Goal: Task Accomplishment & Management: Manage account settings

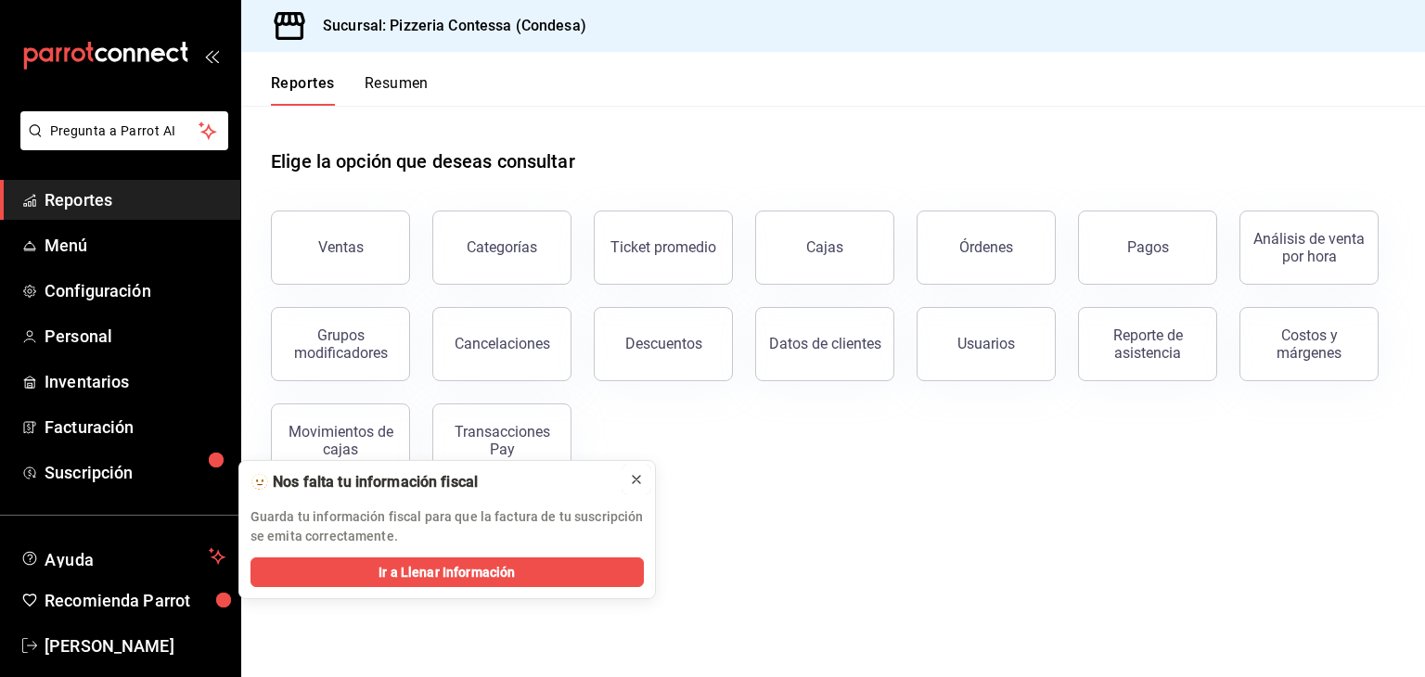
click at [634, 476] on icon at bounding box center [636, 479] width 7 height 7
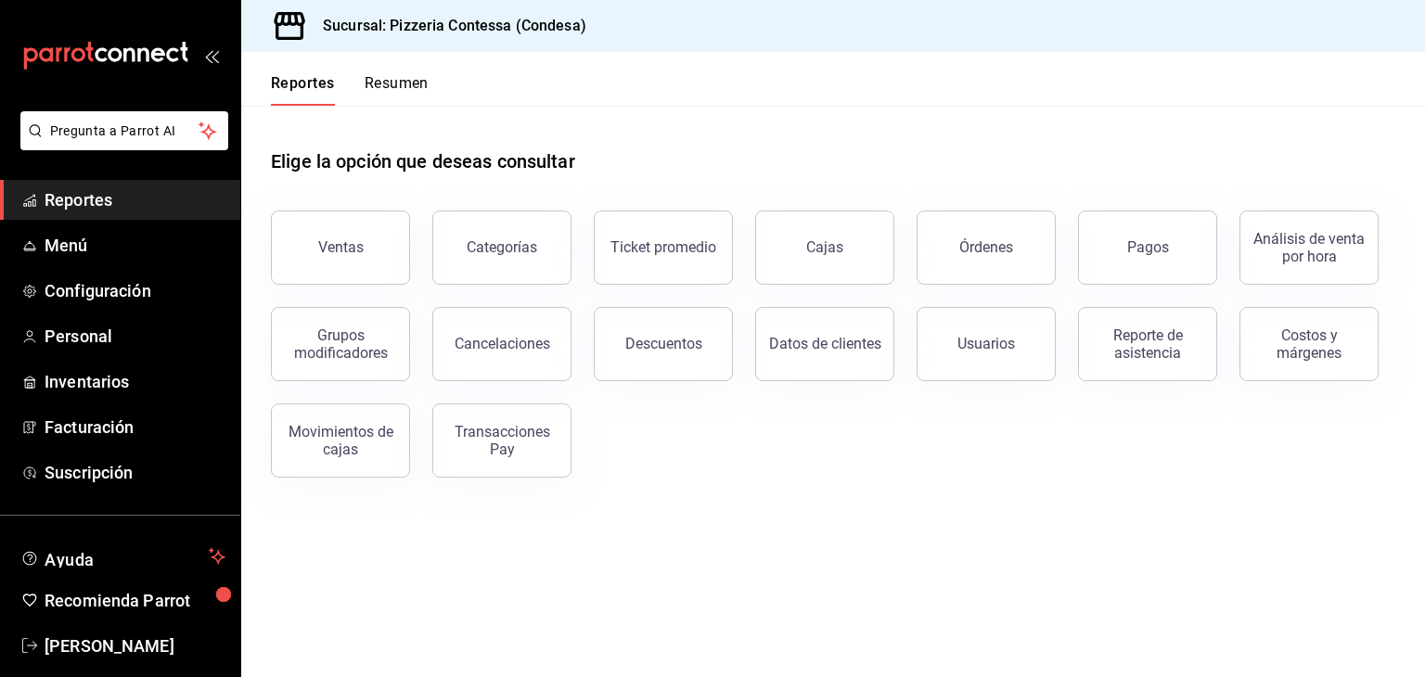
scroll to position [22, 0]
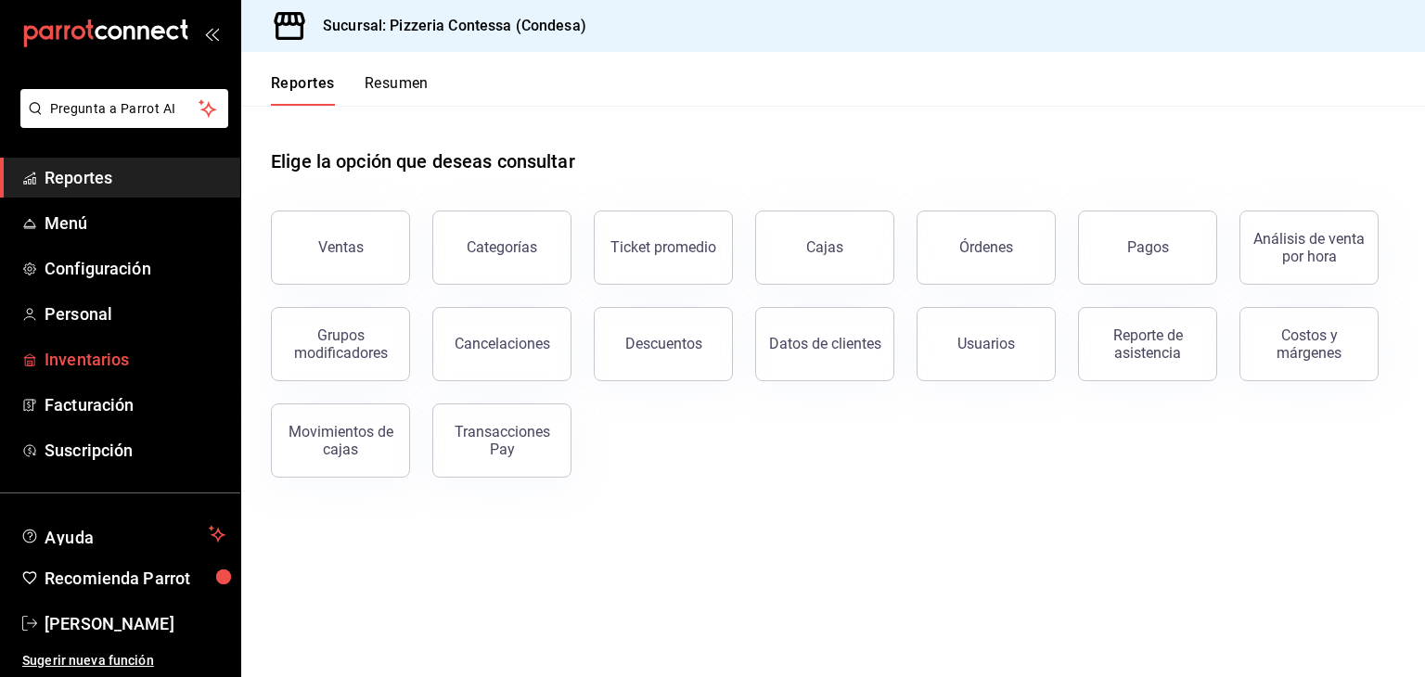
click at [96, 352] on span "Inventarios" at bounding box center [135, 359] width 181 height 25
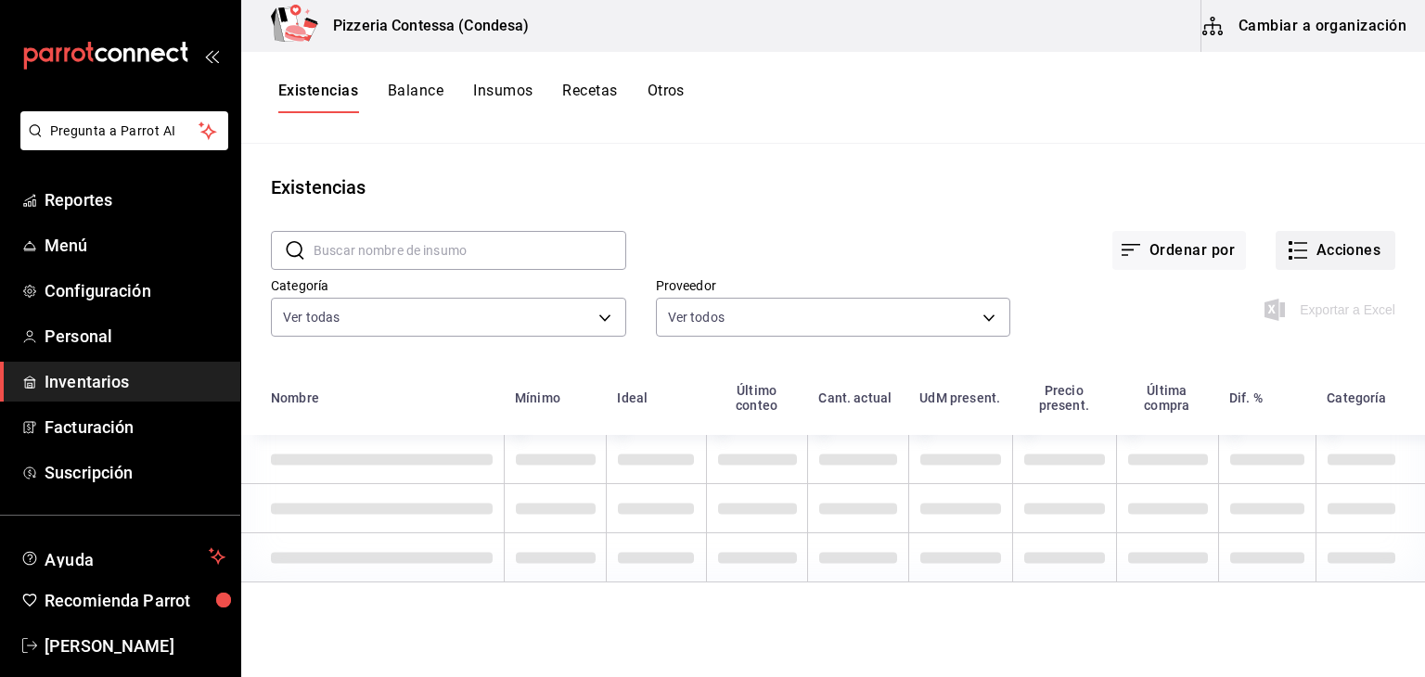
click at [1311, 238] on button "Acciones" at bounding box center [1335, 250] width 120 height 39
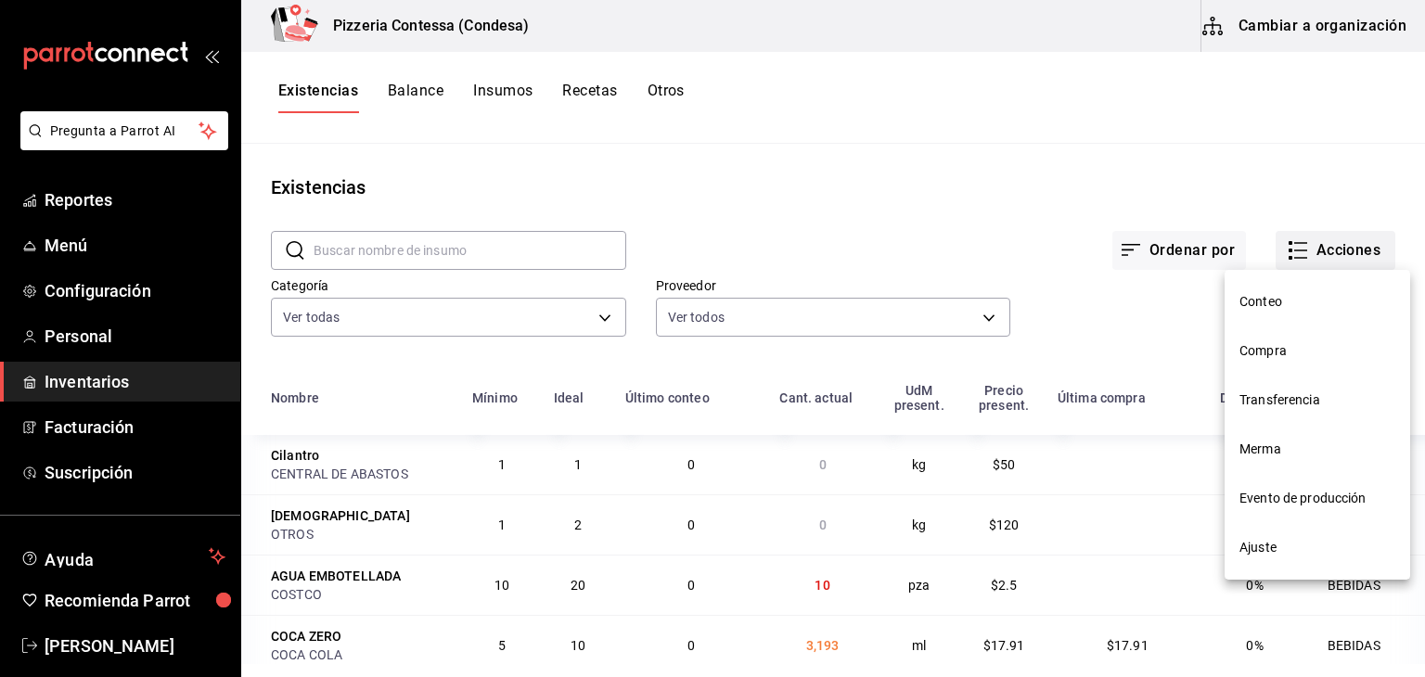
click at [1267, 343] on span "Compra" at bounding box center [1317, 350] width 156 height 19
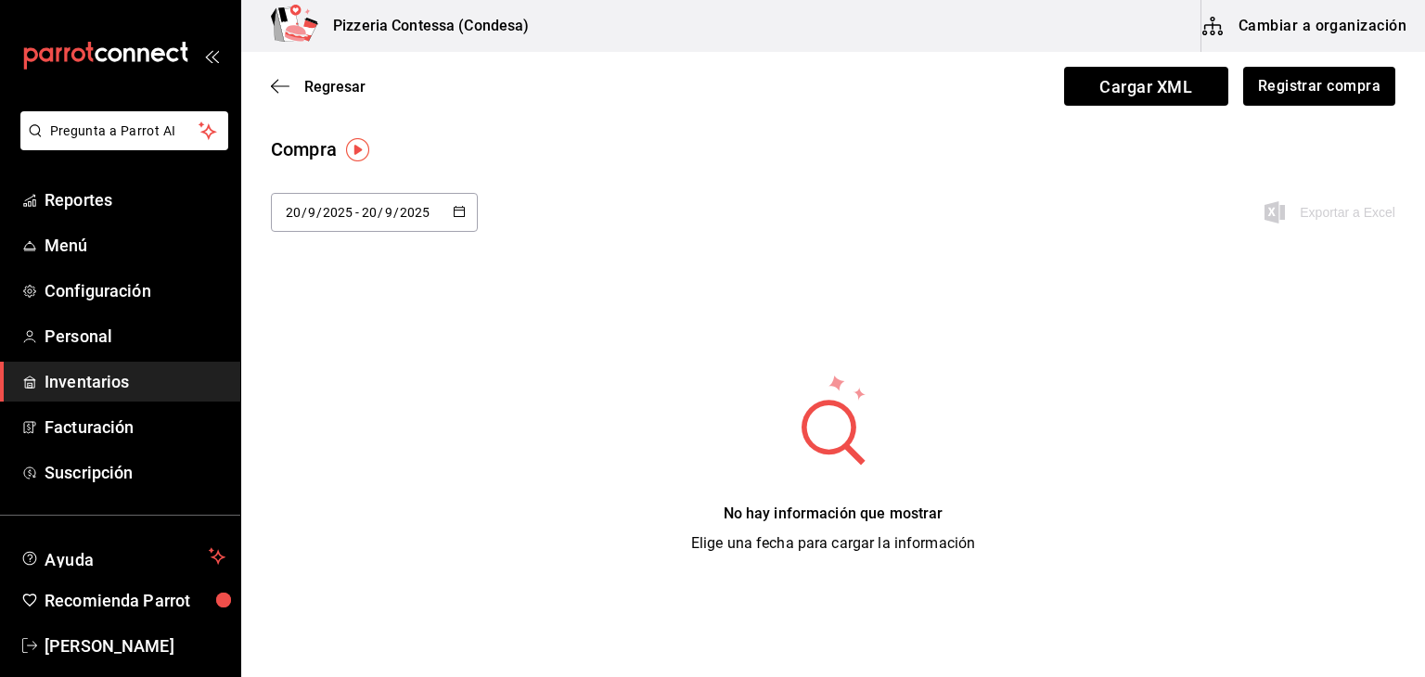
click at [469, 200] on div "[DATE] [DATE] - [DATE] [DATE]" at bounding box center [374, 212] width 207 height 39
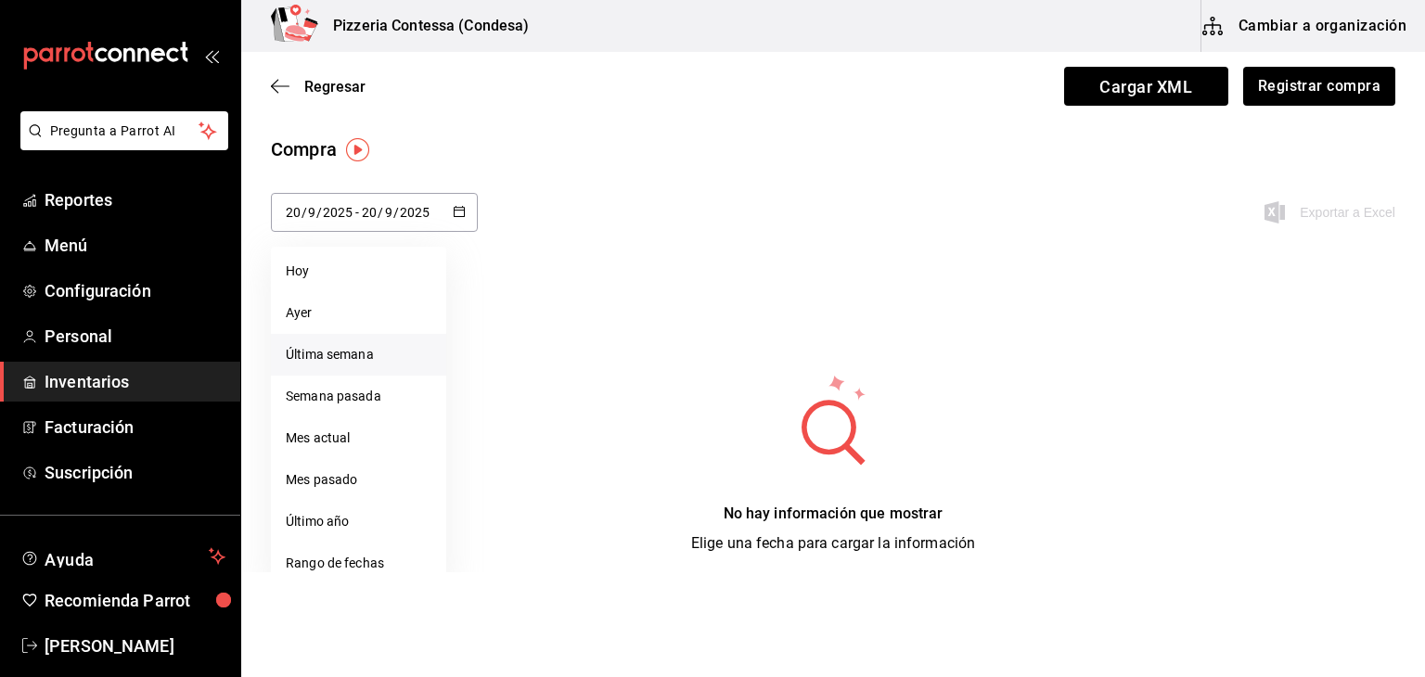
click at [400, 353] on li "Última semana" at bounding box center [358, 355] width 175 height 42
type input "[DATE]"
type input "14"
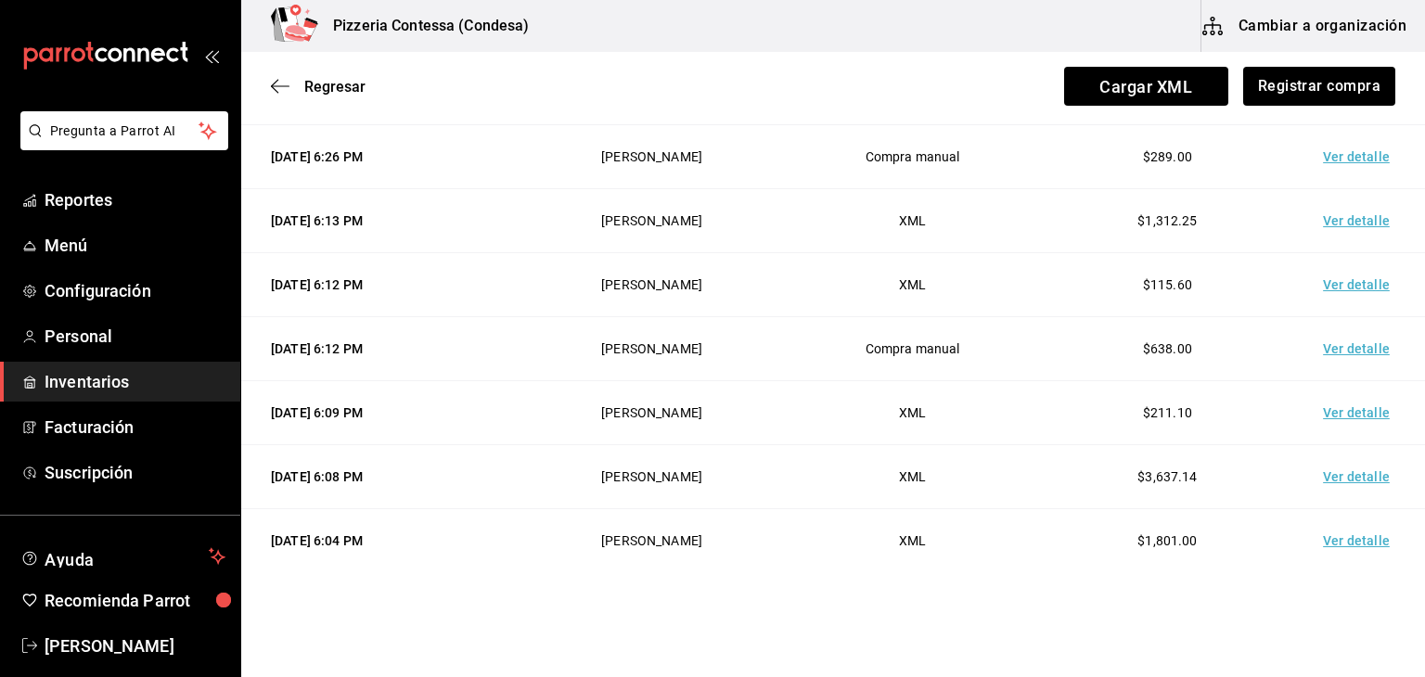
scroll to position [41, 0]
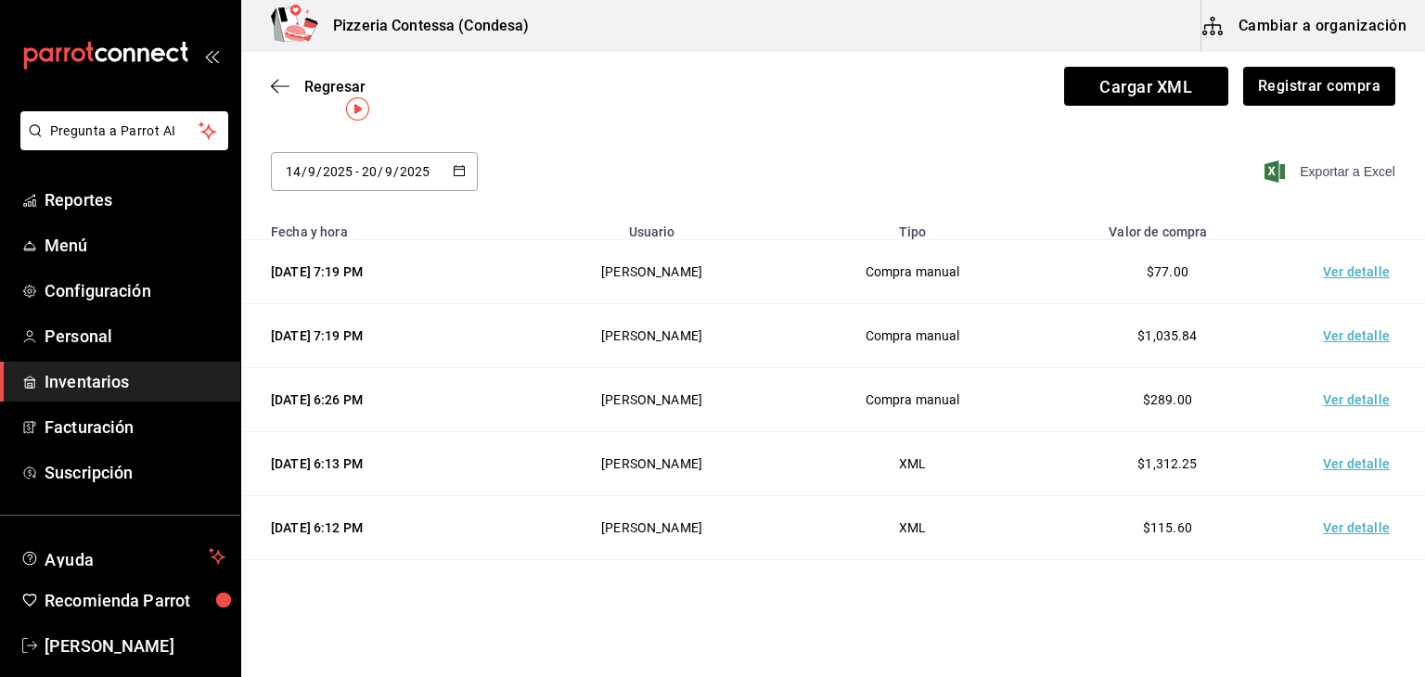
click at [1288, 172] on span "Exportar a Excel" at bounding box center [1331, 171] width 127 height 22
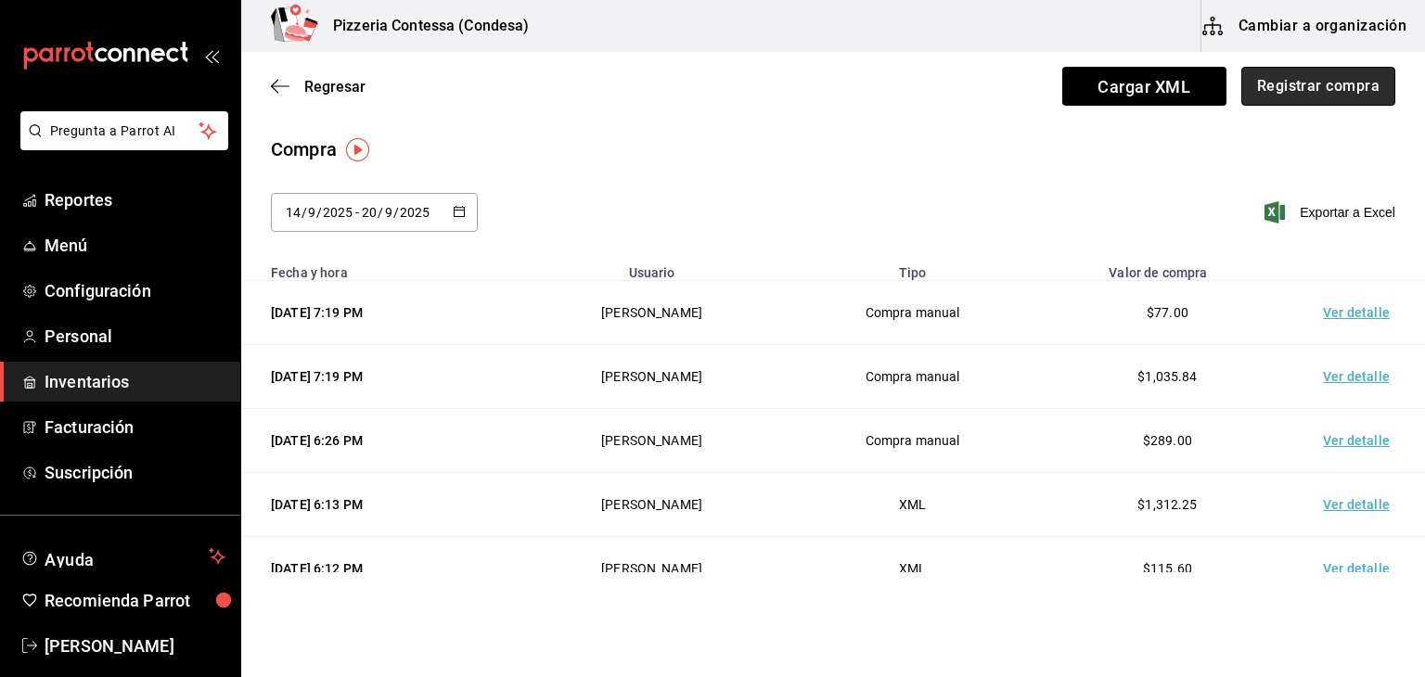
click at [1303, 77] on button "Registrar compra" at bounding box center [1318, 86] width 154 height 39
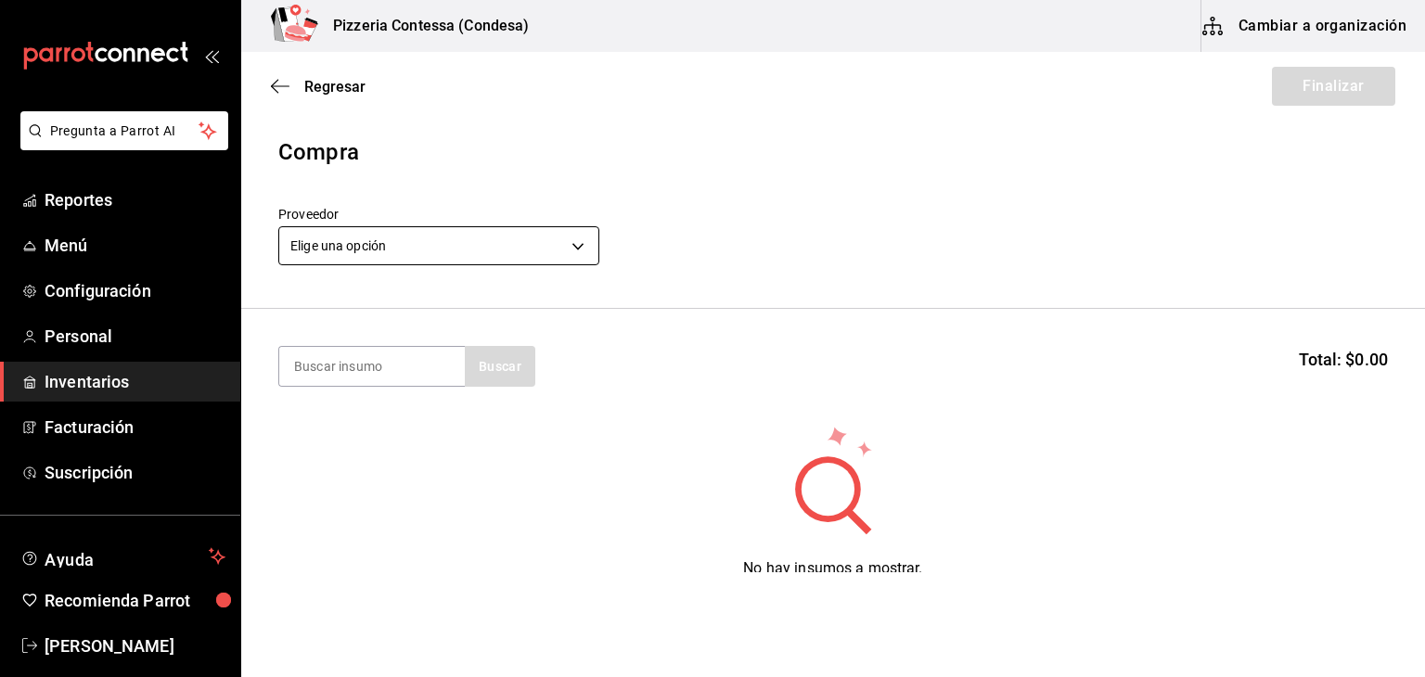
click at [519, 250] on body "Pregunta a Parrot AI Reportes Menú Configuración Personal Inventarios Facturaci…" at bounding box center [712, 286] width 1425 height 572
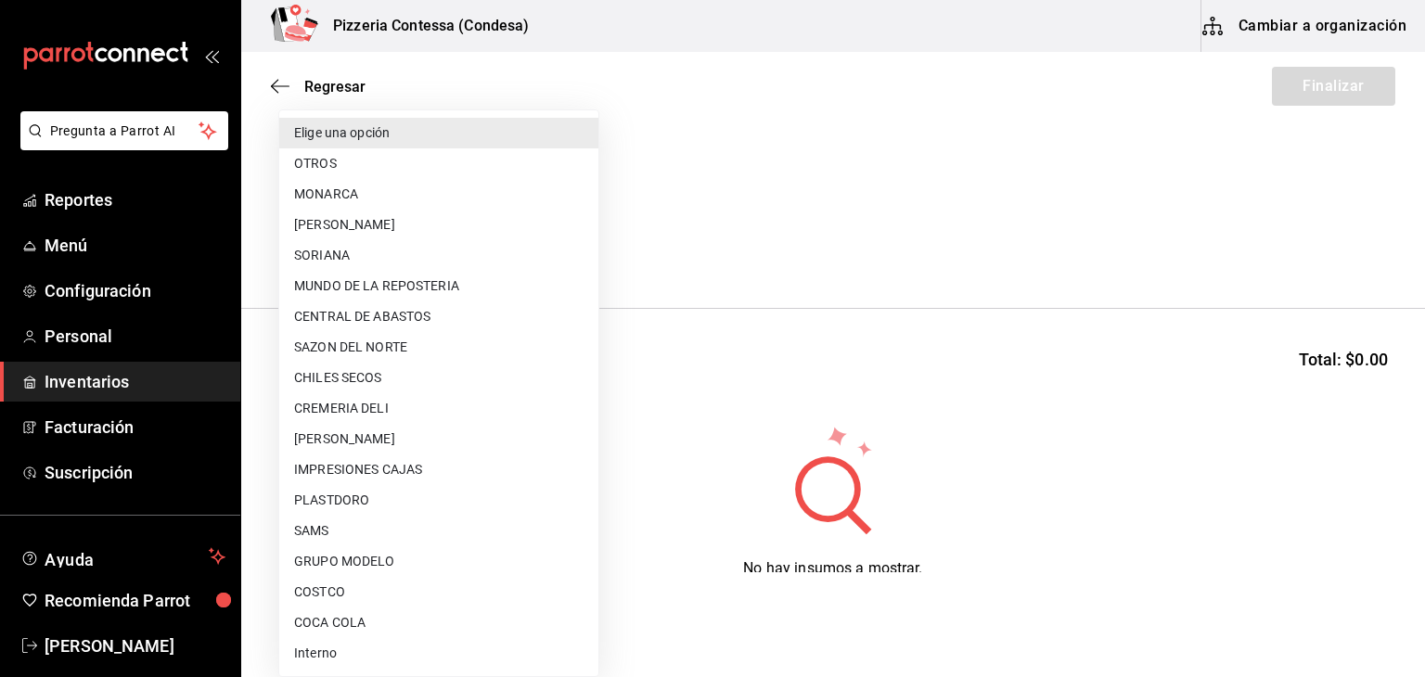
click at [452, 318] on li "CENTRAL DE ABASTOS" at bounding box center [438, 316] width 319 height 31
type input "f44da225-4801-4555-a11a-c56617e2b31a"
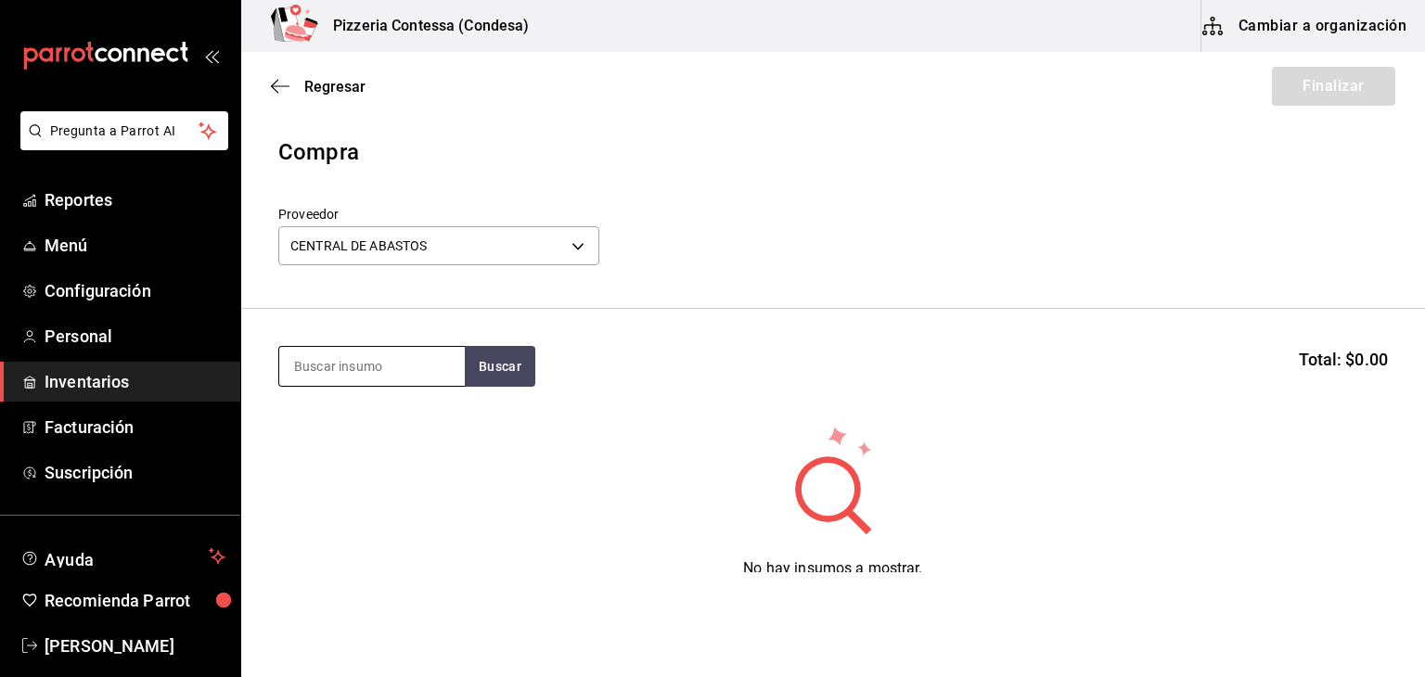
click at [390, 359] on input at bounding box center [372, 366] width 186 height 39
type input "arugu"
click at [490, 359] on button "Buscar" at bounding box center [500, 366] width 70 height 41
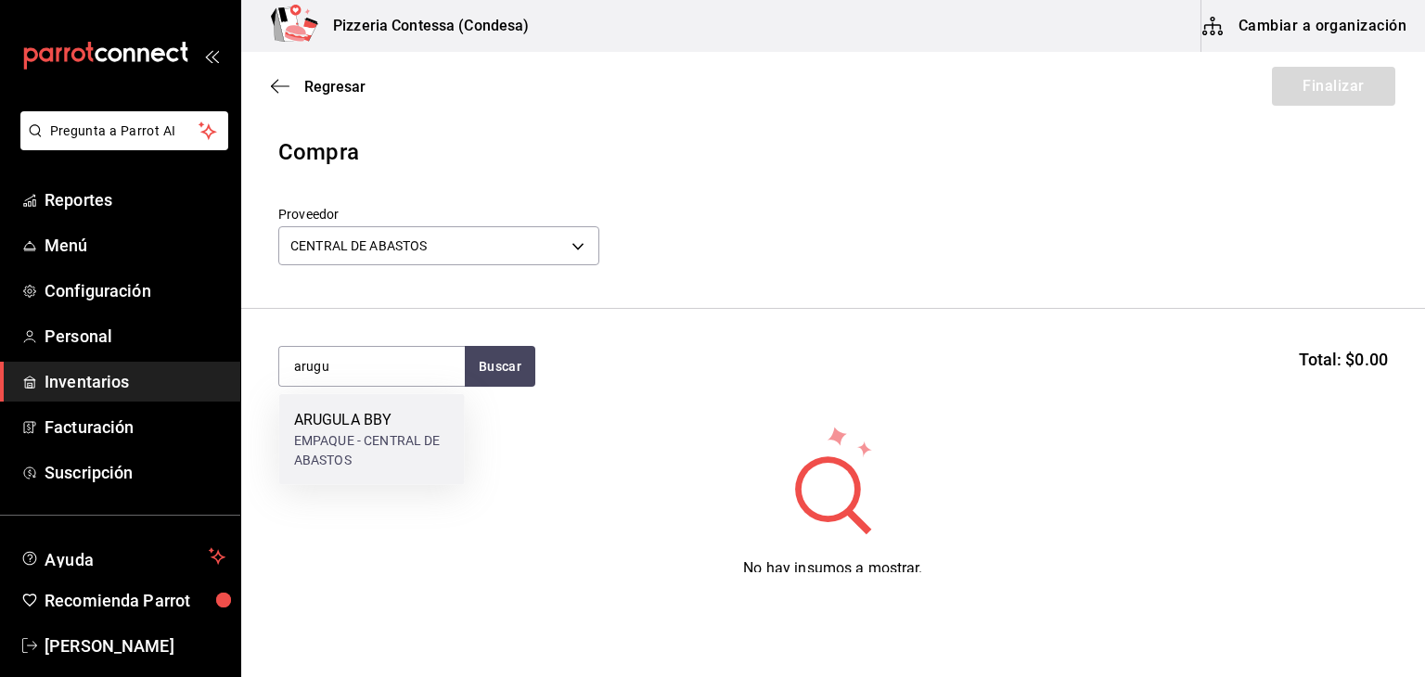
click at [397, 442] on div "EMPAQUE - CENTRAL DE ABASTOS" at bounding box center [372, 450] width 156 height 39
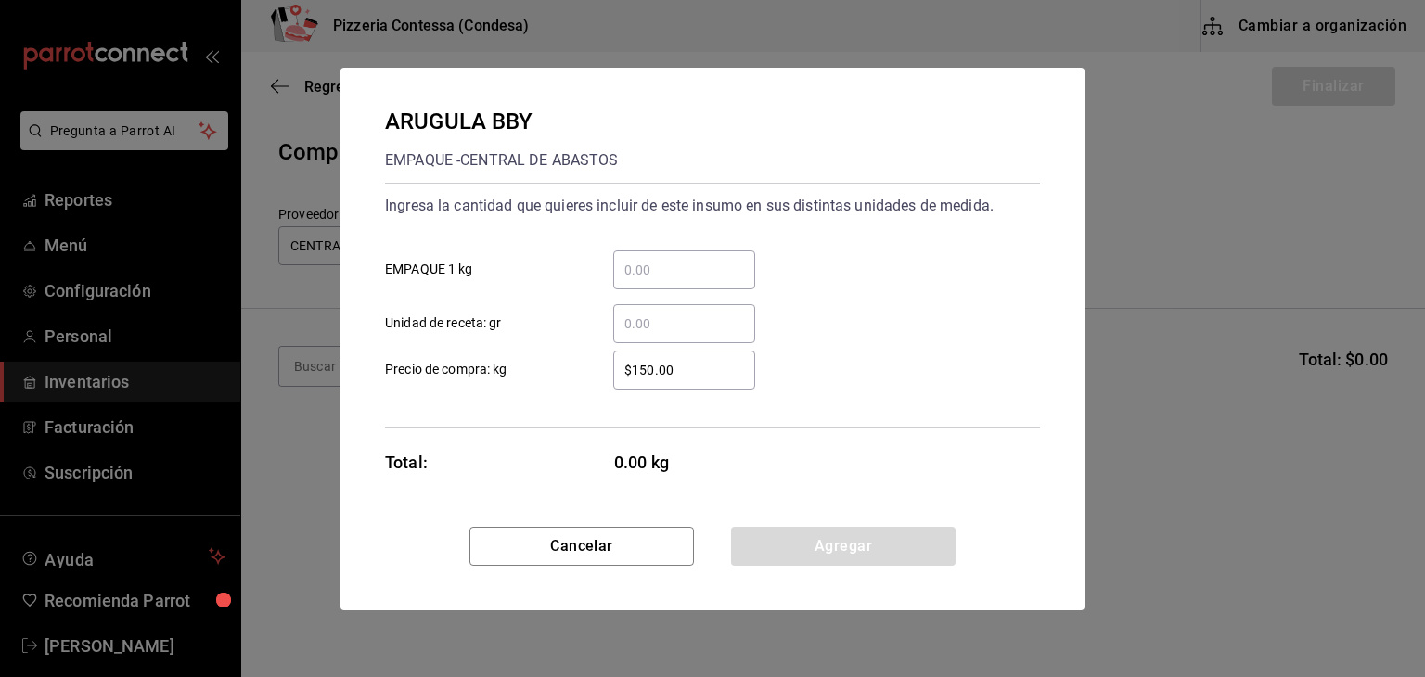
click at [653, 331] on input "​ Unidad de receta: gr" at bounding box center [684, 324] width 142 height 22
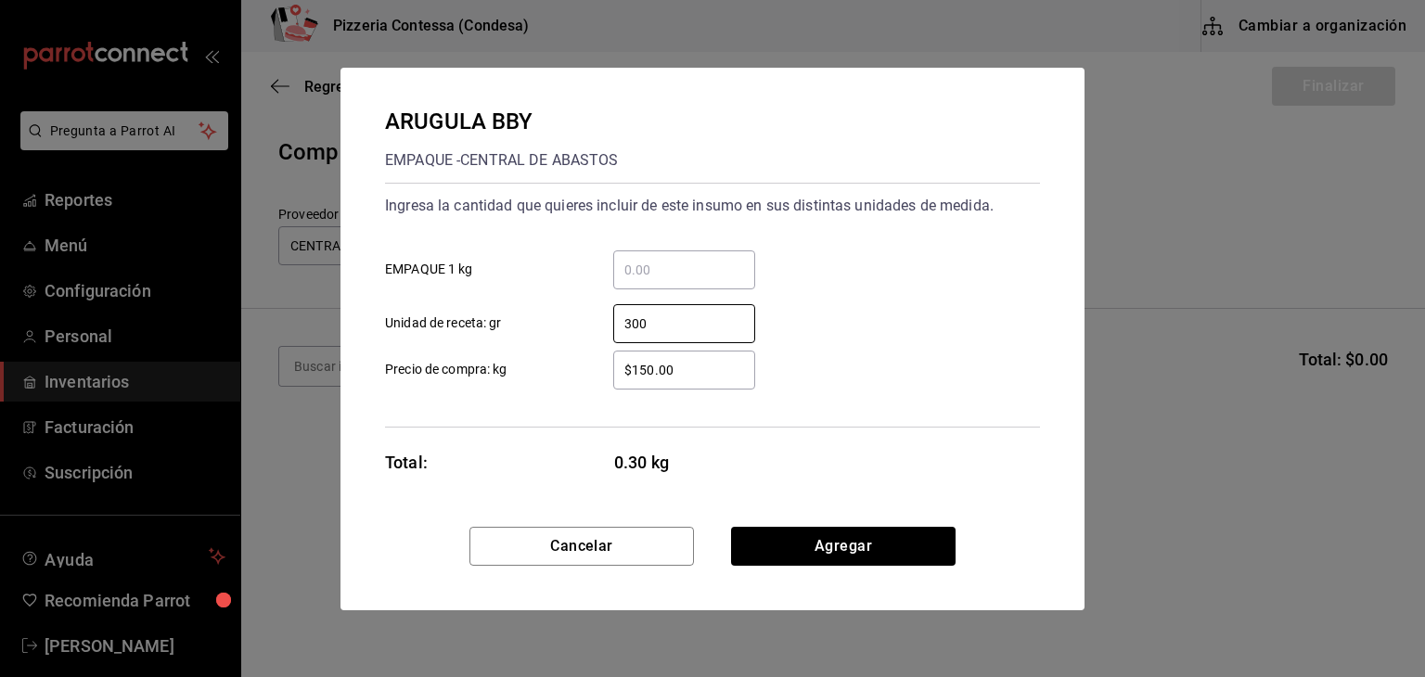
type input "300"
drag, startPoint x: 698, startPoint y: 370, endPoint x: 530, endPoint y: 402, distance: 170.8
click at [530, 402] on div "Ingresa la cantidad que quieres incluir de este insumo en sus distintas unidade…" at bounding box center [712, 305] width 655 height 245
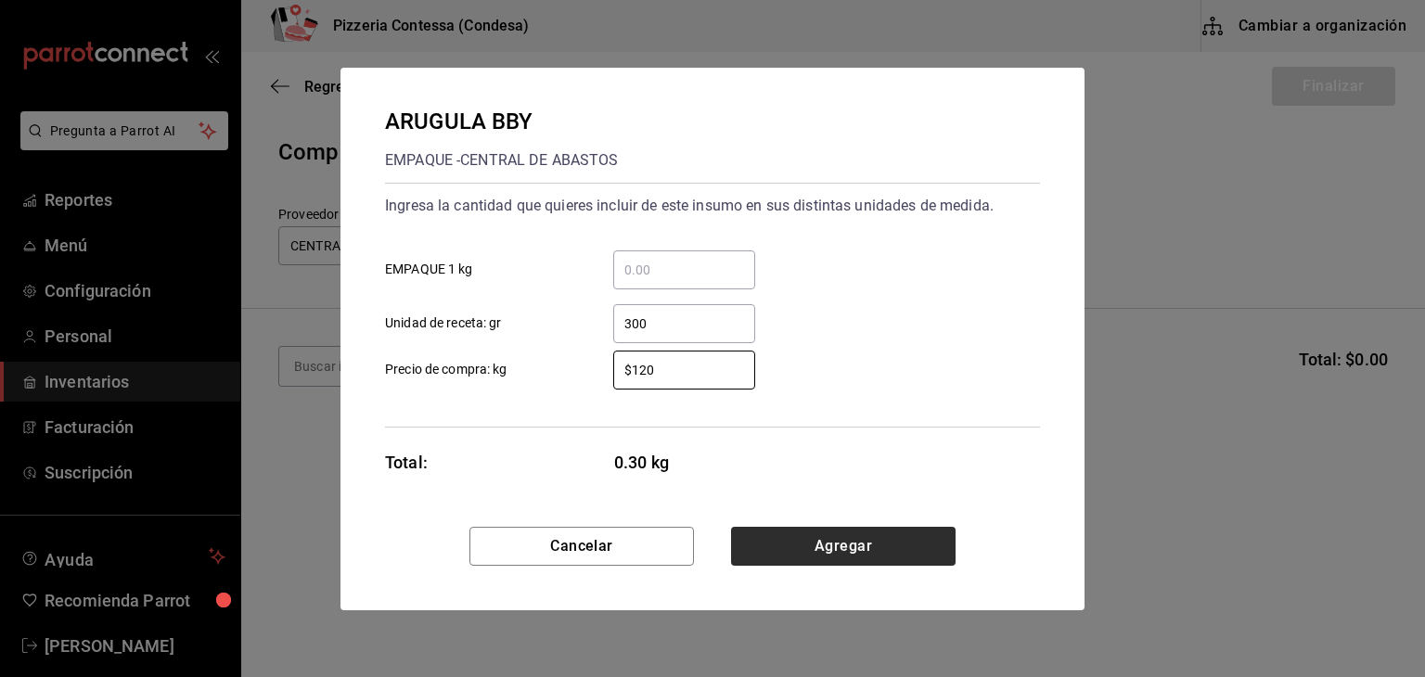
type input "$120"
click at [835, 546] on button "Agregar" at bounding box center [843, 546] width 224 height 39
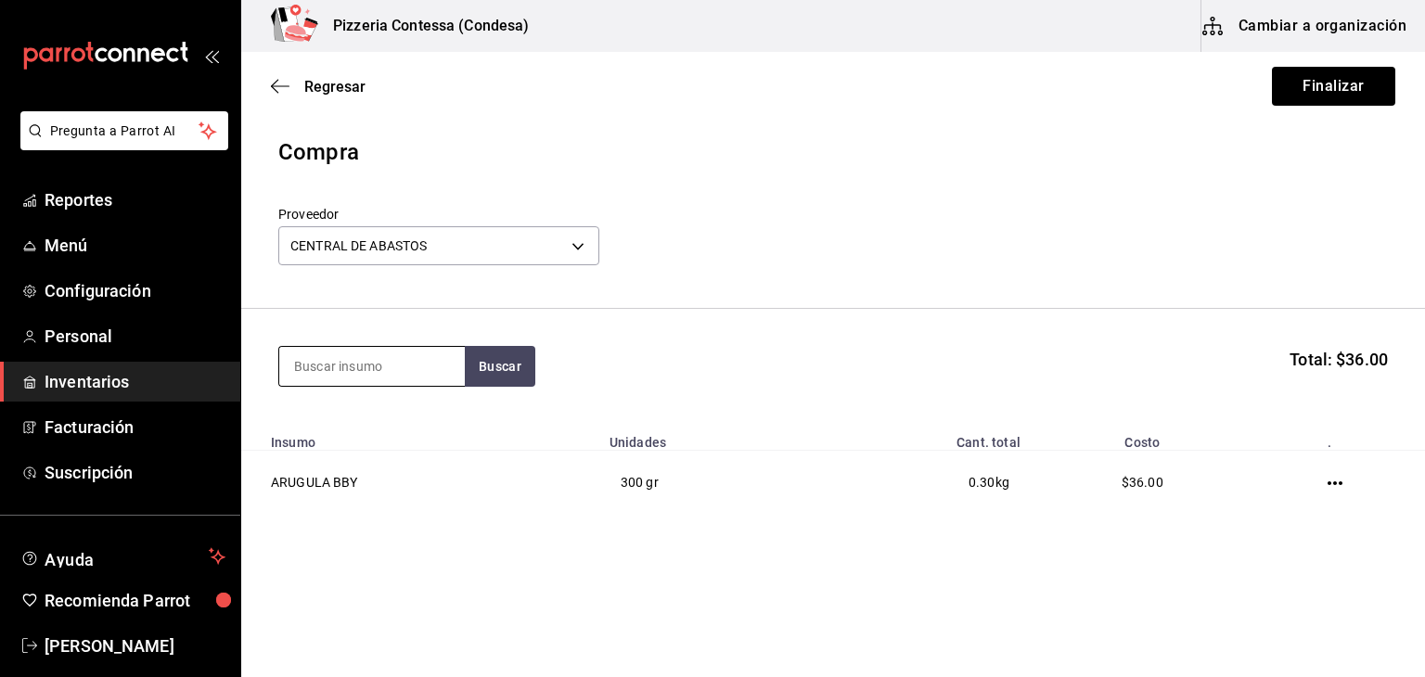
click at [426, 373] on input at bounding box center [372, 366] width 186 height 39
type input "habanero"
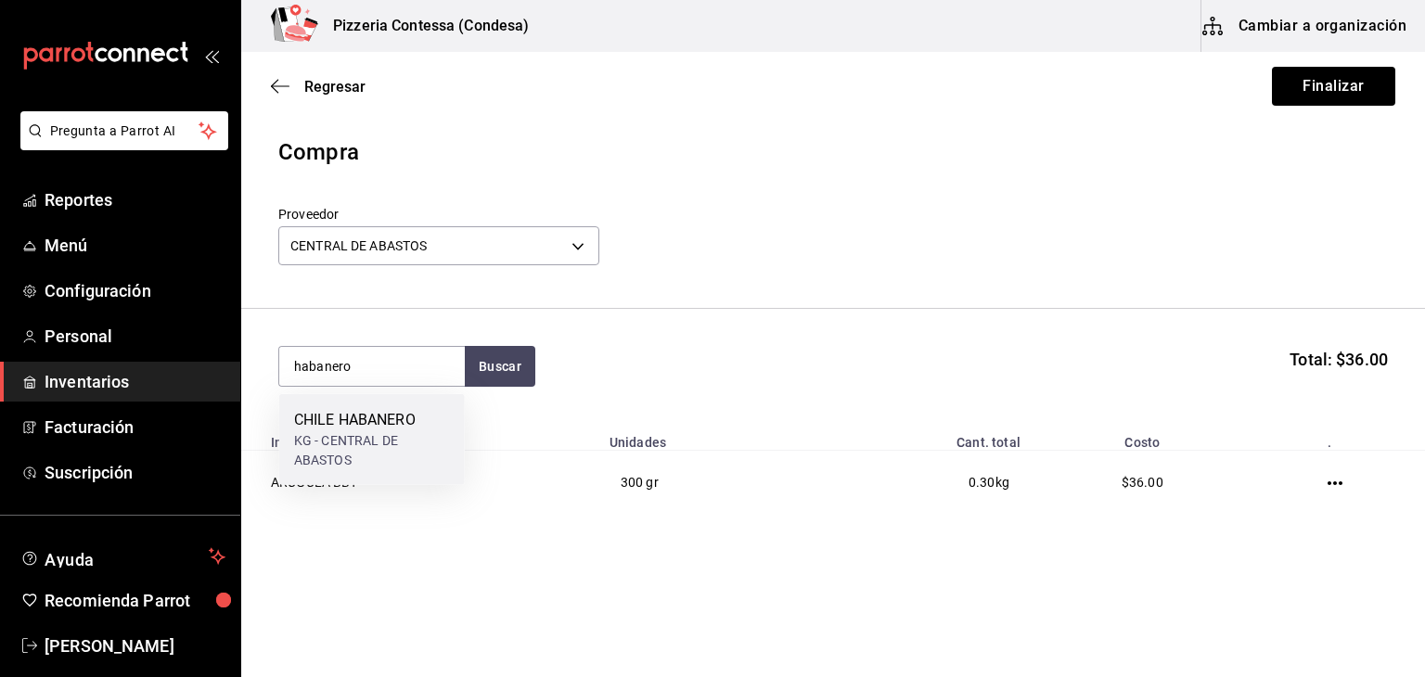
click at [384, 420] on div "CHILE HABANERO" at bounding box center [372, 420] width 156 height 22
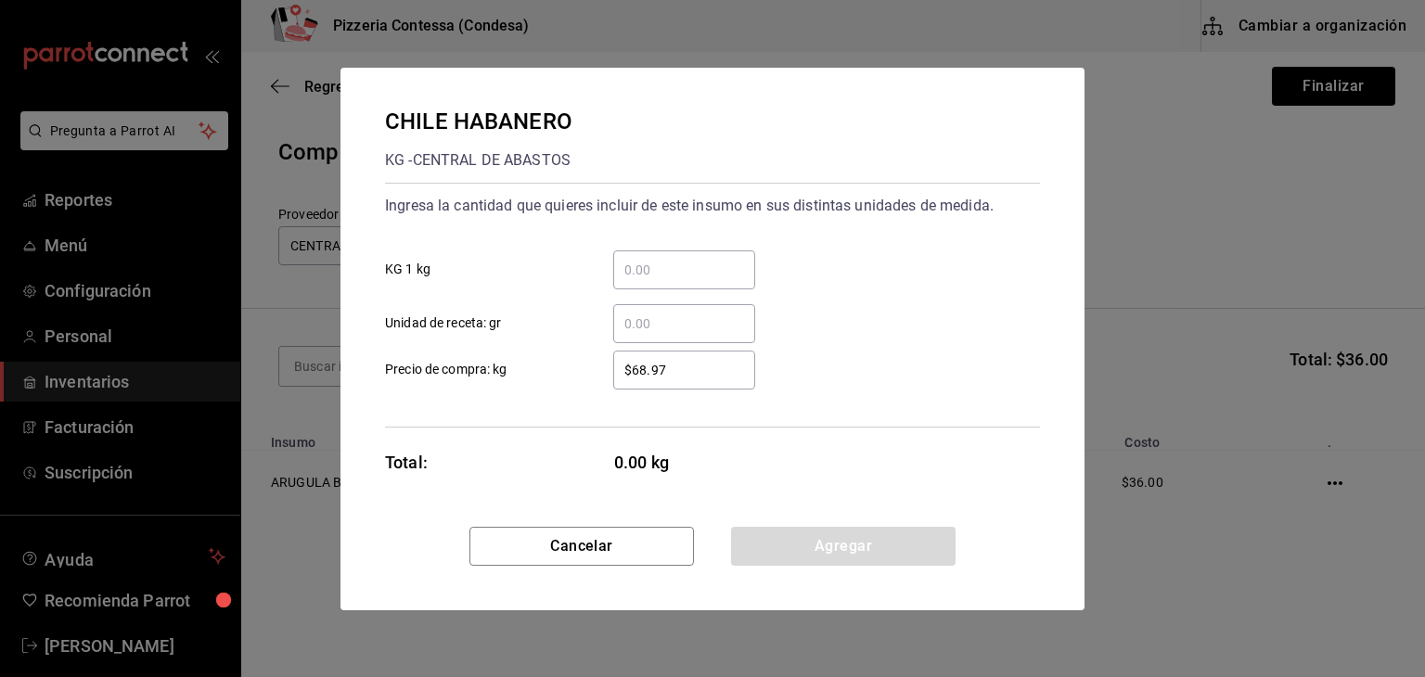
click at [709, 328] on input "​ Unidad de receta: gr" at bounding box center [684, 324] width 142 height 22
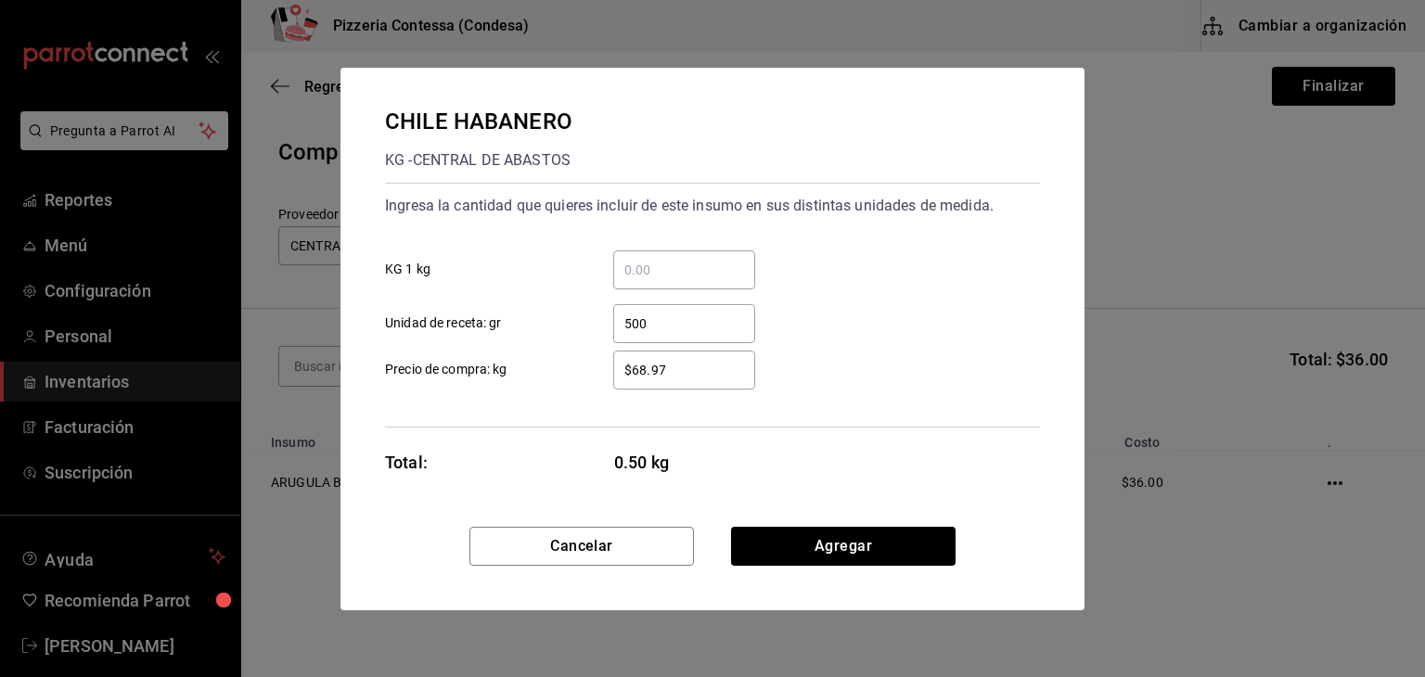
type input "500"
drag, startPoint x: 685, startPoint y: 365, endPoint x: 571, endPoint y: 365, distance: 113.2
click at [571, 365] on label "$68.97 ​ Precio de compra: kg" at bounding box center [570, 370] width 370 height 39
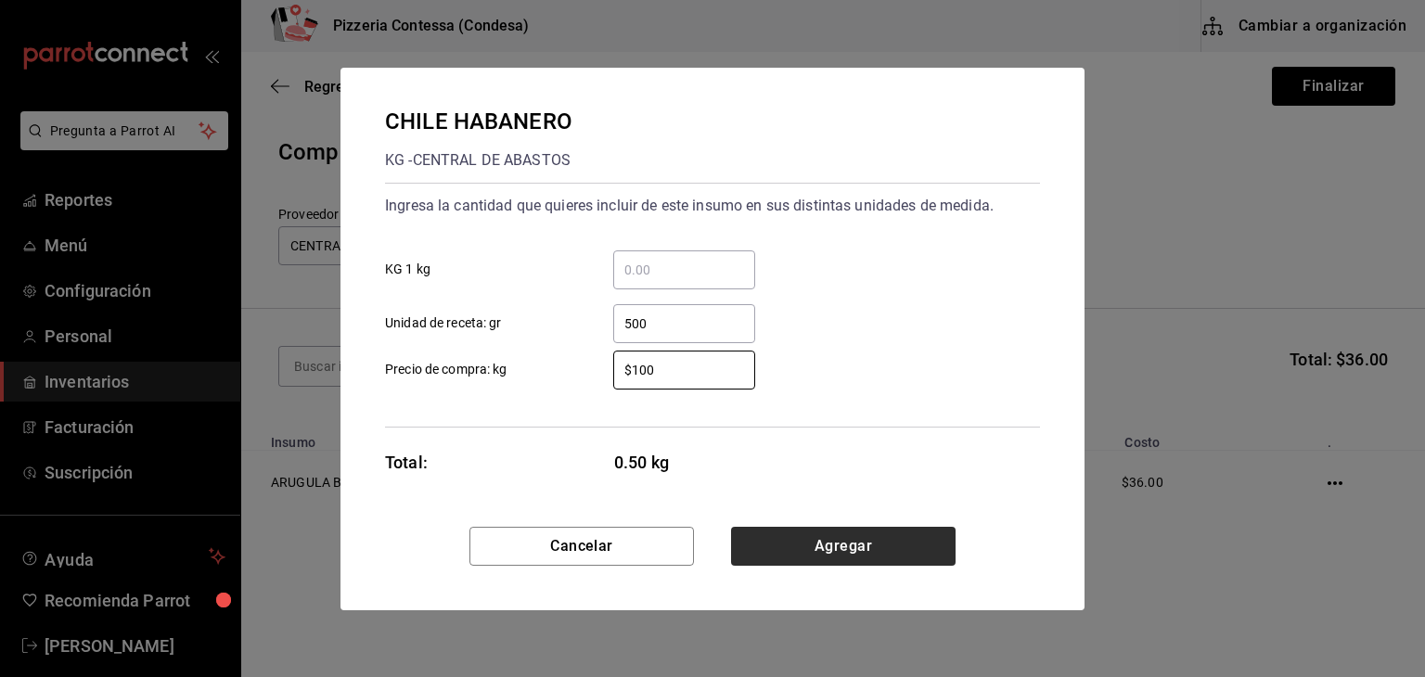
type input "$100"
click at [936, 529] on button "Agregar" at bounding box center [843, 546] width 224 height 39
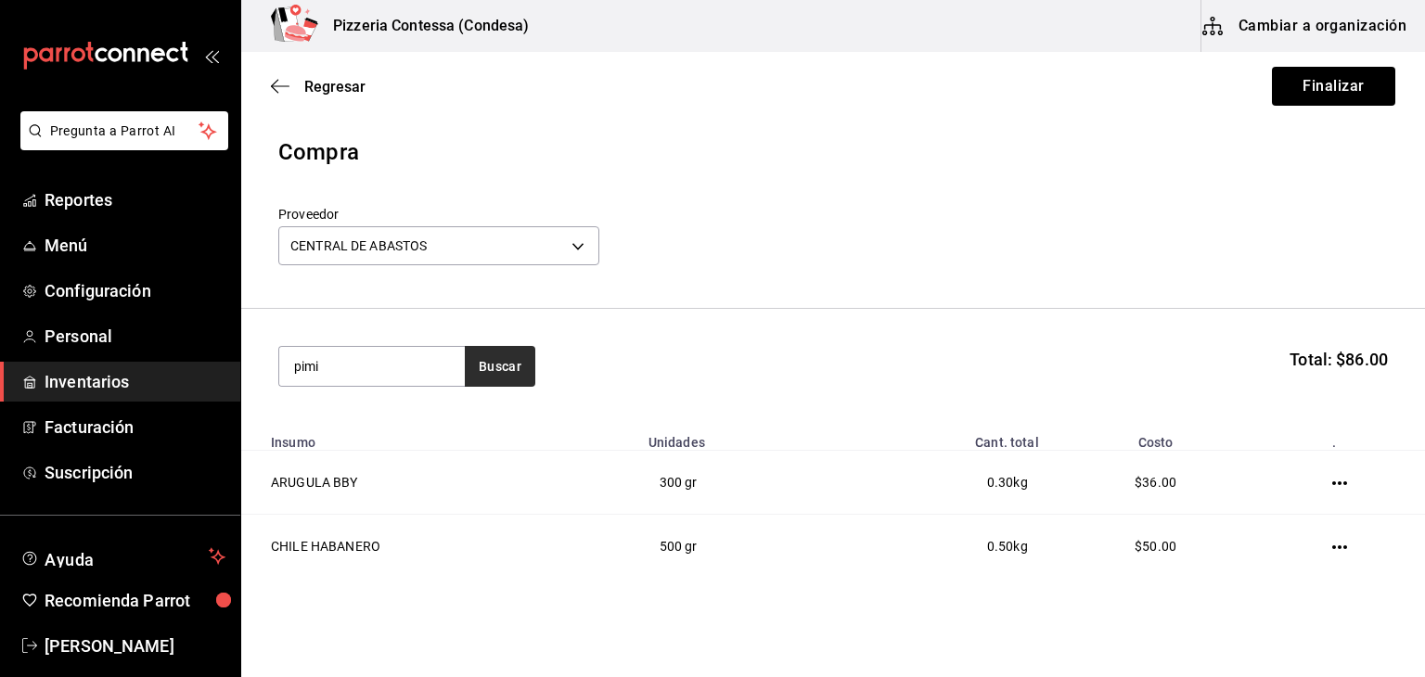
type input "pimi"
click at [499, 362] on button "Buscar" at bounding box center [500, 366] width 70 height 41
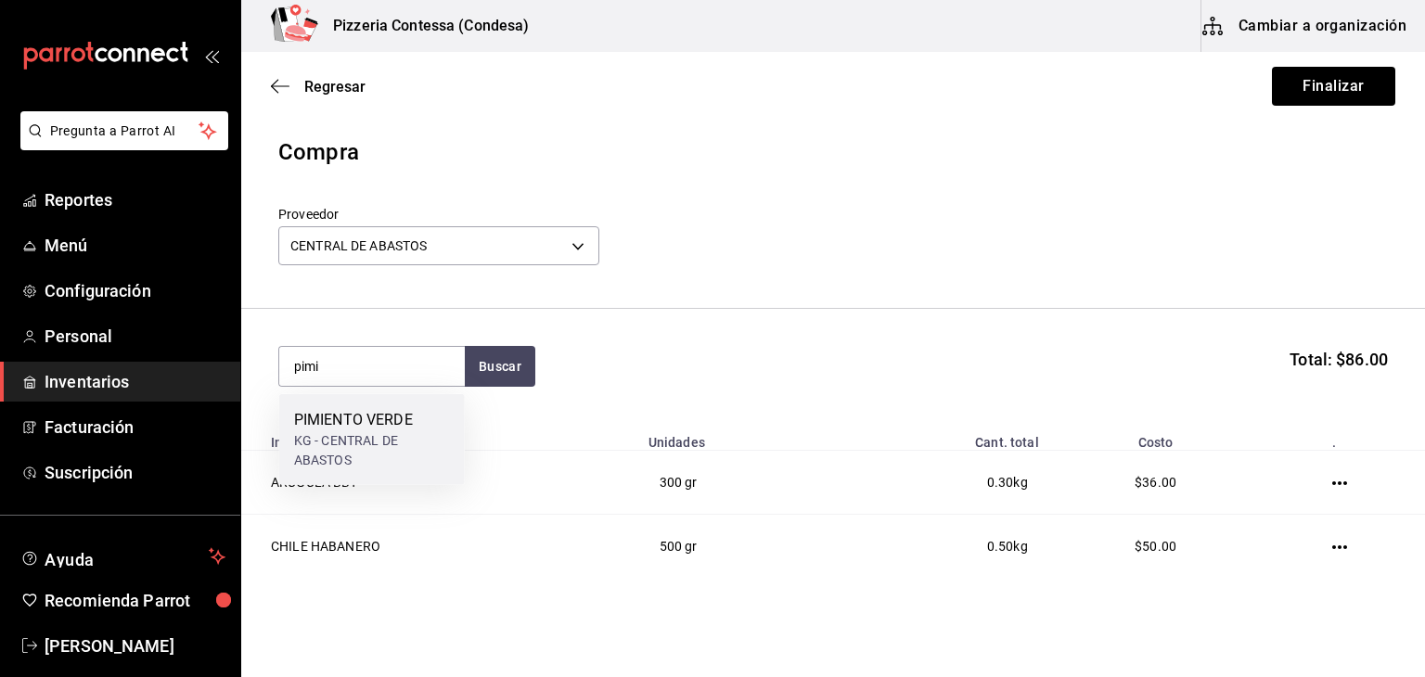
click at [438, 420] on div "PIMIENTO VERDE" at bounding box center [372, 420] width 156 height 22
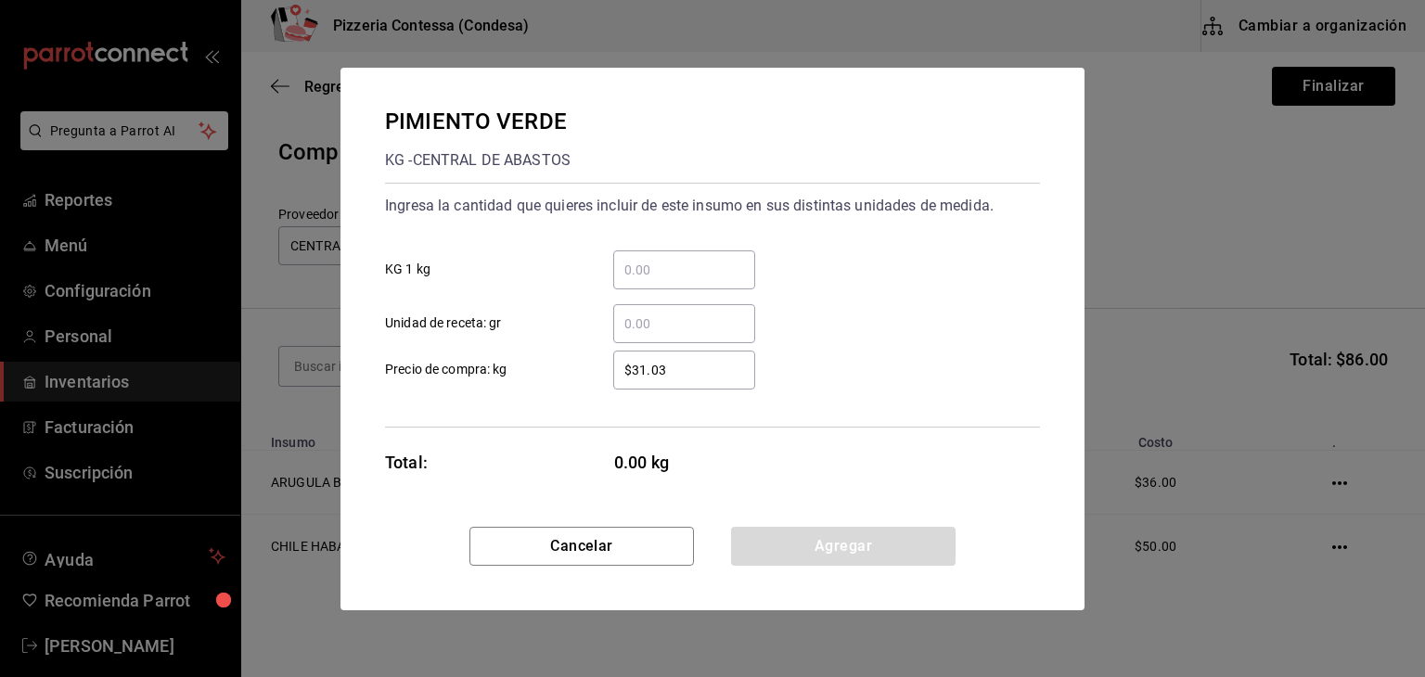
click at [660, 327] on input "​ Unidad de receta: gr" at bounding box center [684, 324] width 142 height 22
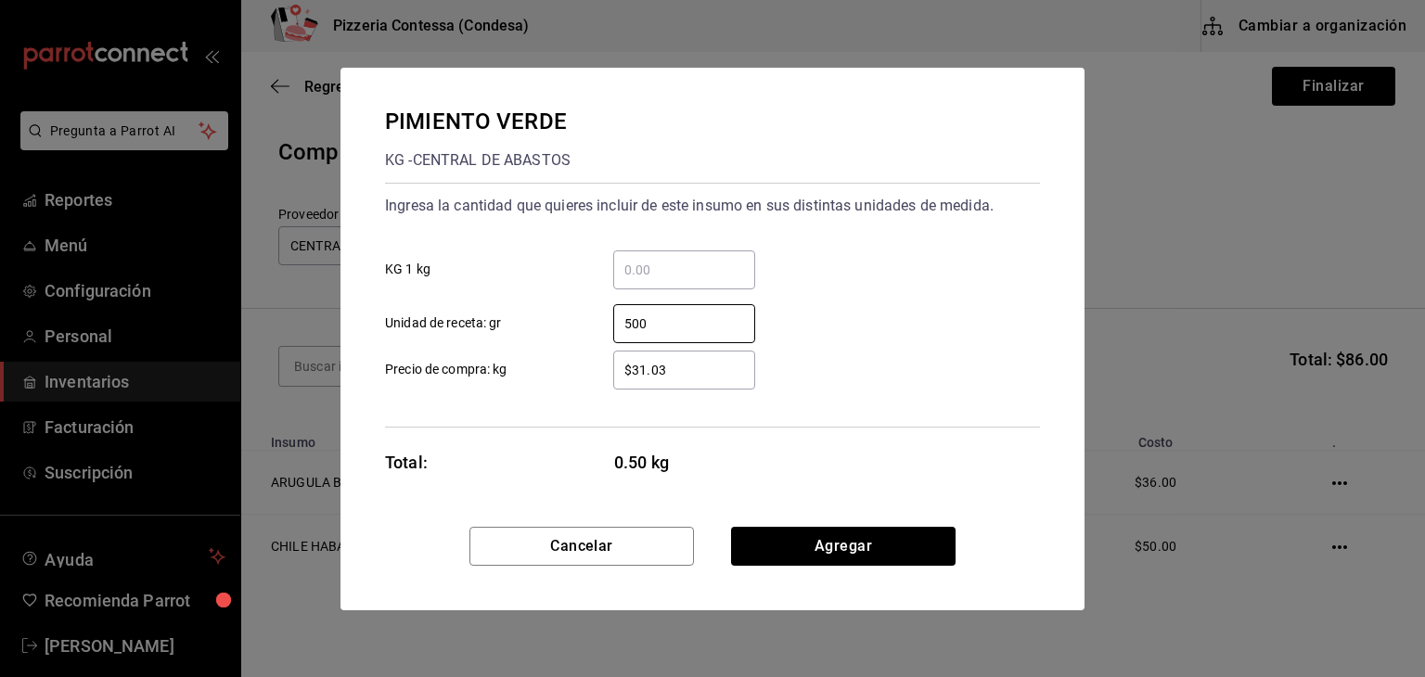
type input "500"
drag, startPoint x: 683, startPoint y: 373, endPoint x: 583, endPoint y: 345, distance: 104.0
click at [583, 345] on div "$31.03 ​ Precio de compra: kg" at bounding box center [705, 363] width 670 height 54
type input "$46"
click at [854, 576] on div "Cancelar Agregar" at bounding box center [712, 568] width 744 height 83
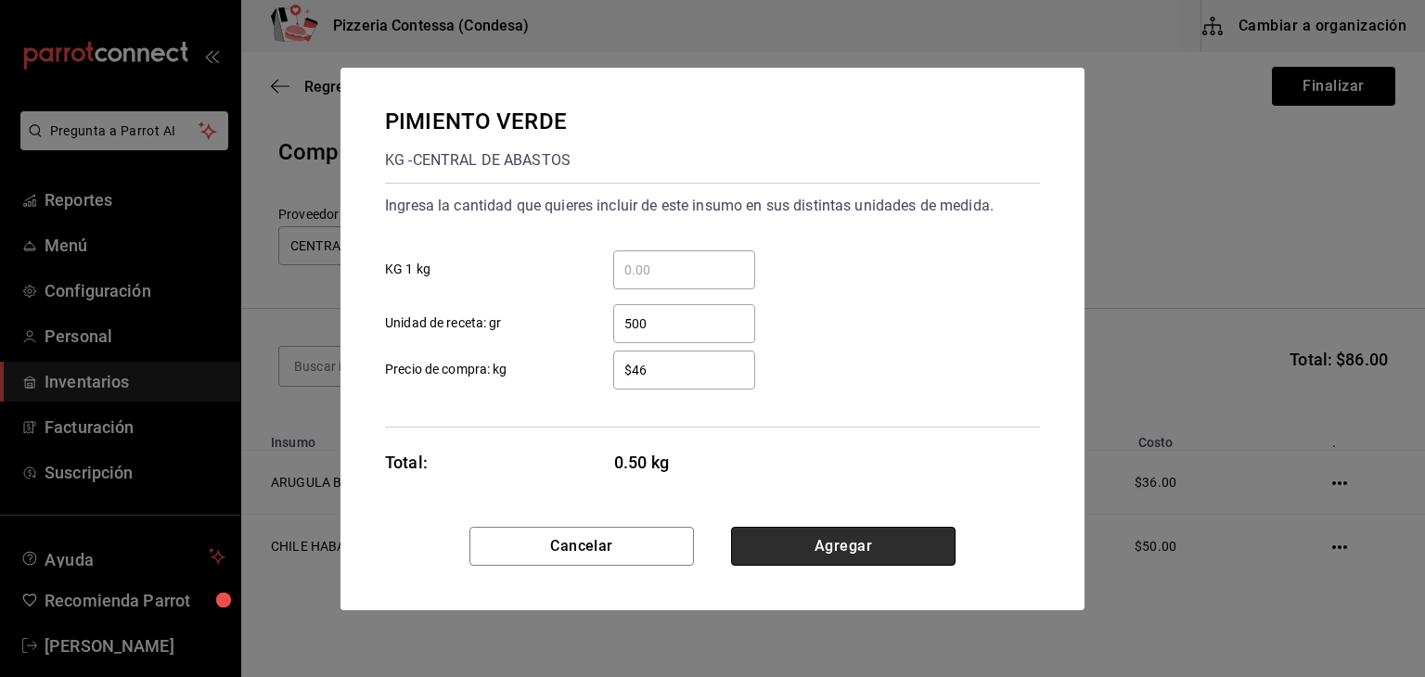
click at [852, 555] on button "Agregar" at bounding box center [843, 546] width 224 height 39
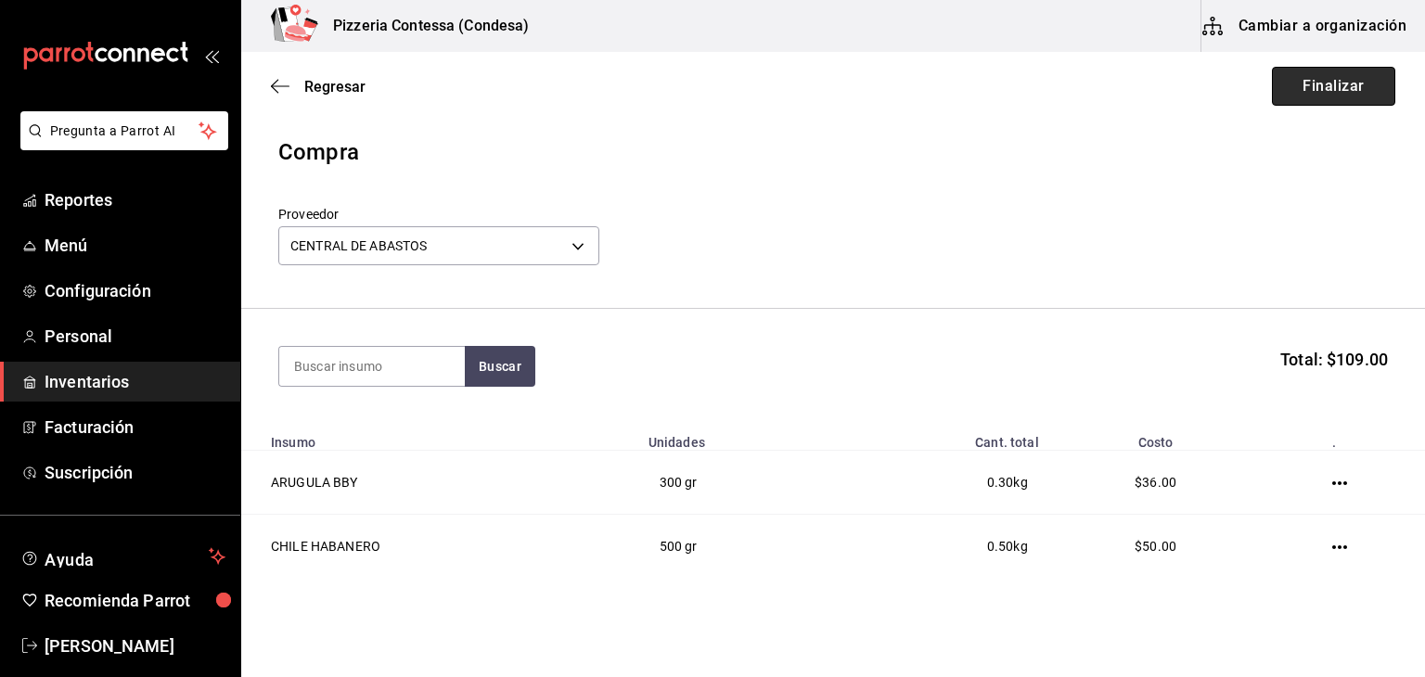
click at [1351, 78] on button "Finalizar" at bounding box center [1333, 86] width 123 height 39
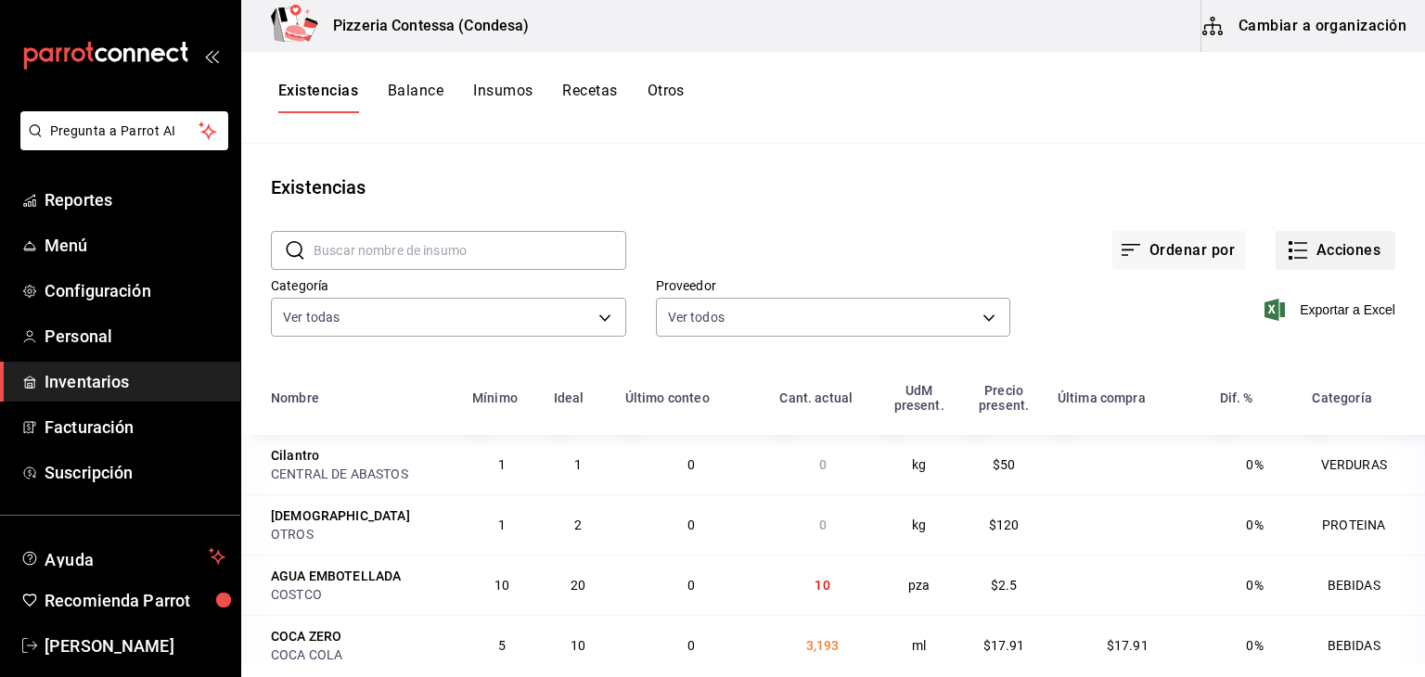
click at [1324, 236] on button "Acciones" at bounding box center [1335, 250] width 120 height 39
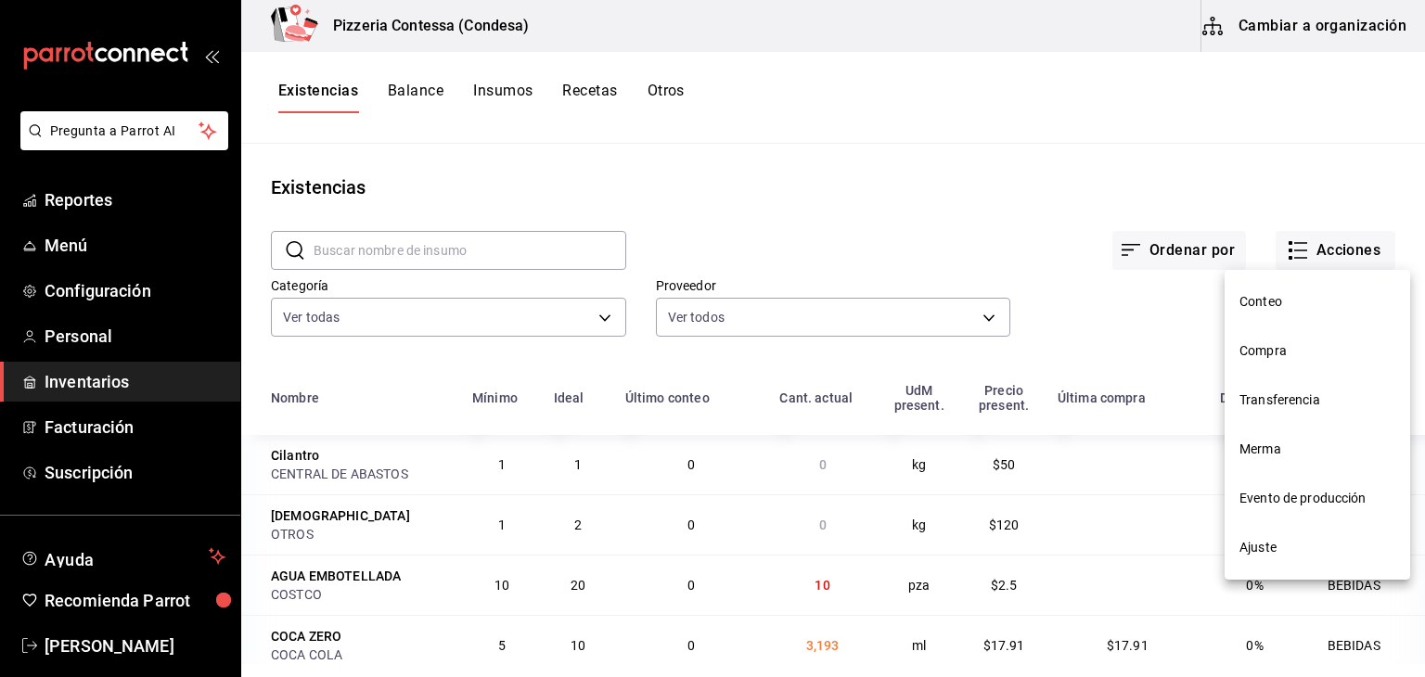
click at [1310, 501] on span "Evento de producción" at bounding box center [1317, 498] width 156 height 19
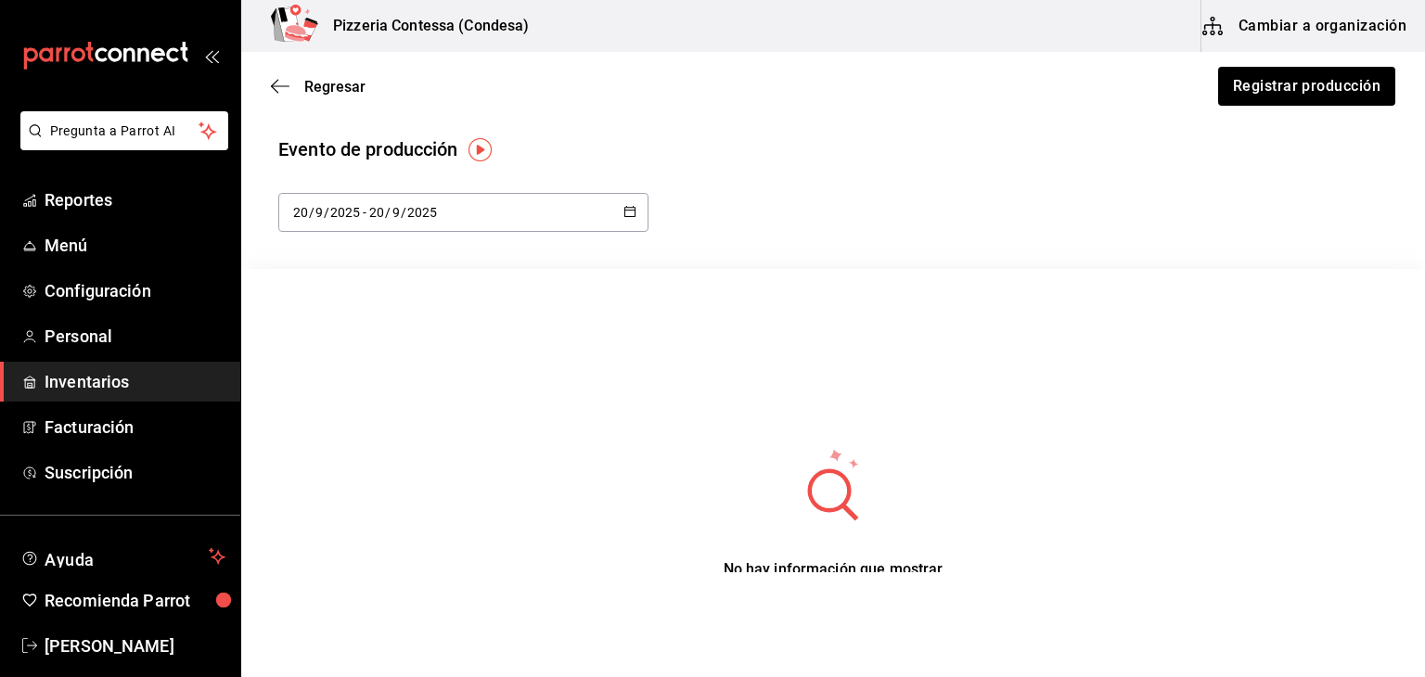
click at [560, 202] on div "[DATE] [DATE] - [DATE] [DATE]" at bounding box center [463, 212] width 370 height 39
click at [323, 365] on li "Semana actual" at bounding box center [365, 355] width 175 height 42
type input "[DATE]"
type input "14"
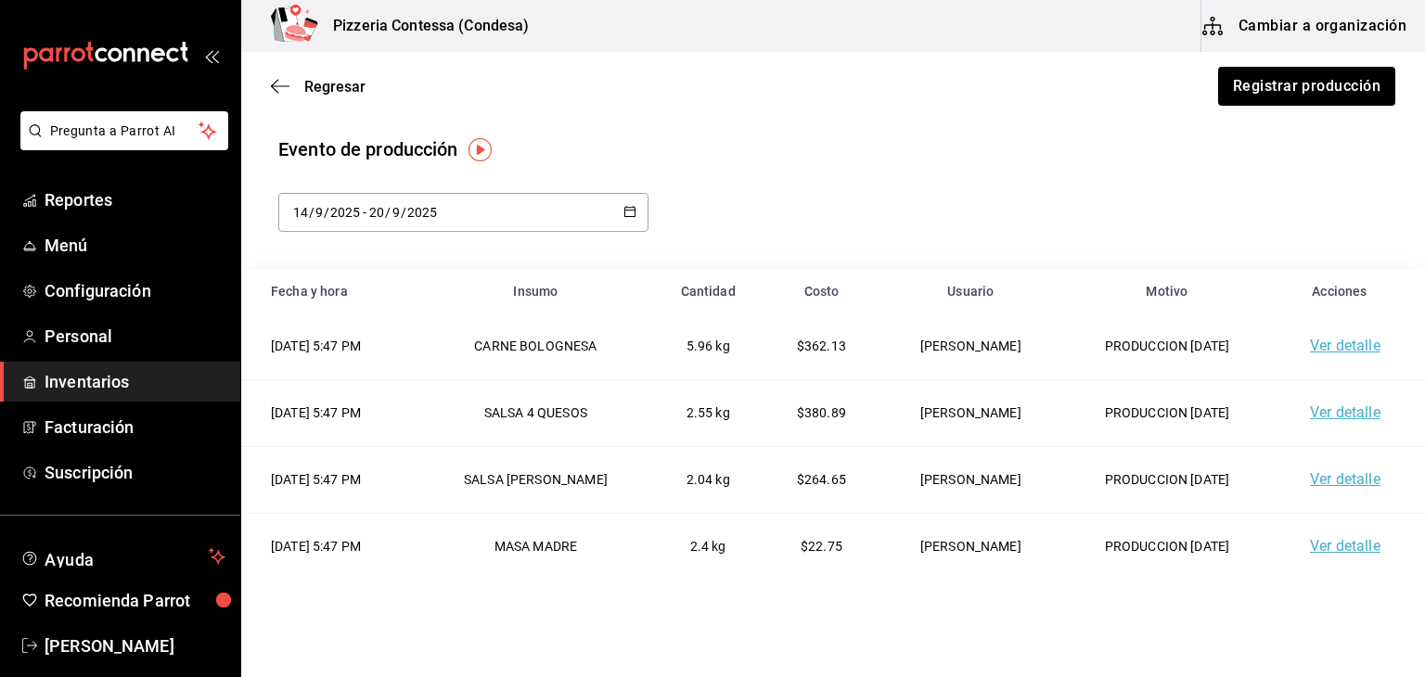
click at [951, 192] on div "Evento de producción [DATE] [DATE] - [DATE] [DATE]" at bounding box center [832, 183] width 1109 height 96
click at [1248, 84] on button "Registrar producción" at bounding box center [1305, 86] width 179 height 39
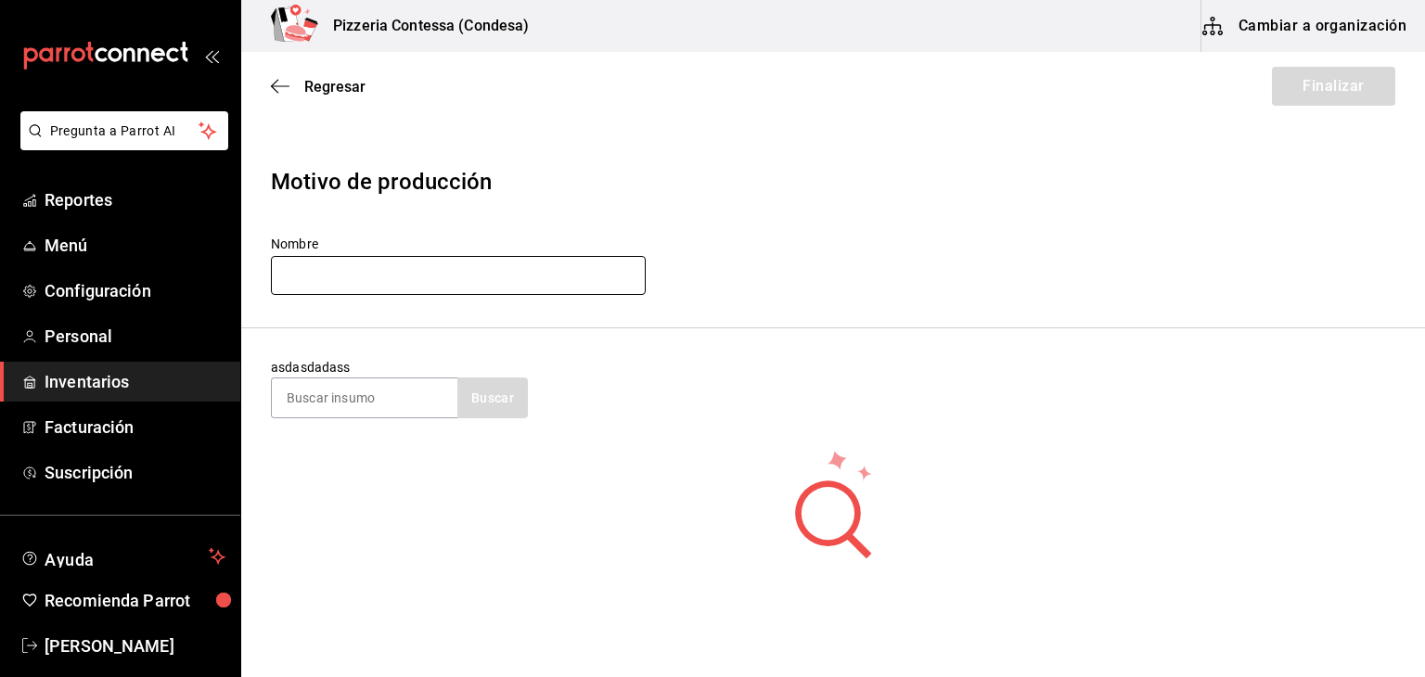
click at [423, 287] on input "text" at bounding box center [458, 275] width 375 height 39
type input "p"
type input "PRODUCCION [DATE]"
click at [392, 419] on section "asdasdadass Buscar" at bounding box center [833, 388] width 1184 height 120
click at [392, 409] on input at bounding box center [365, 397] width 186 height 39
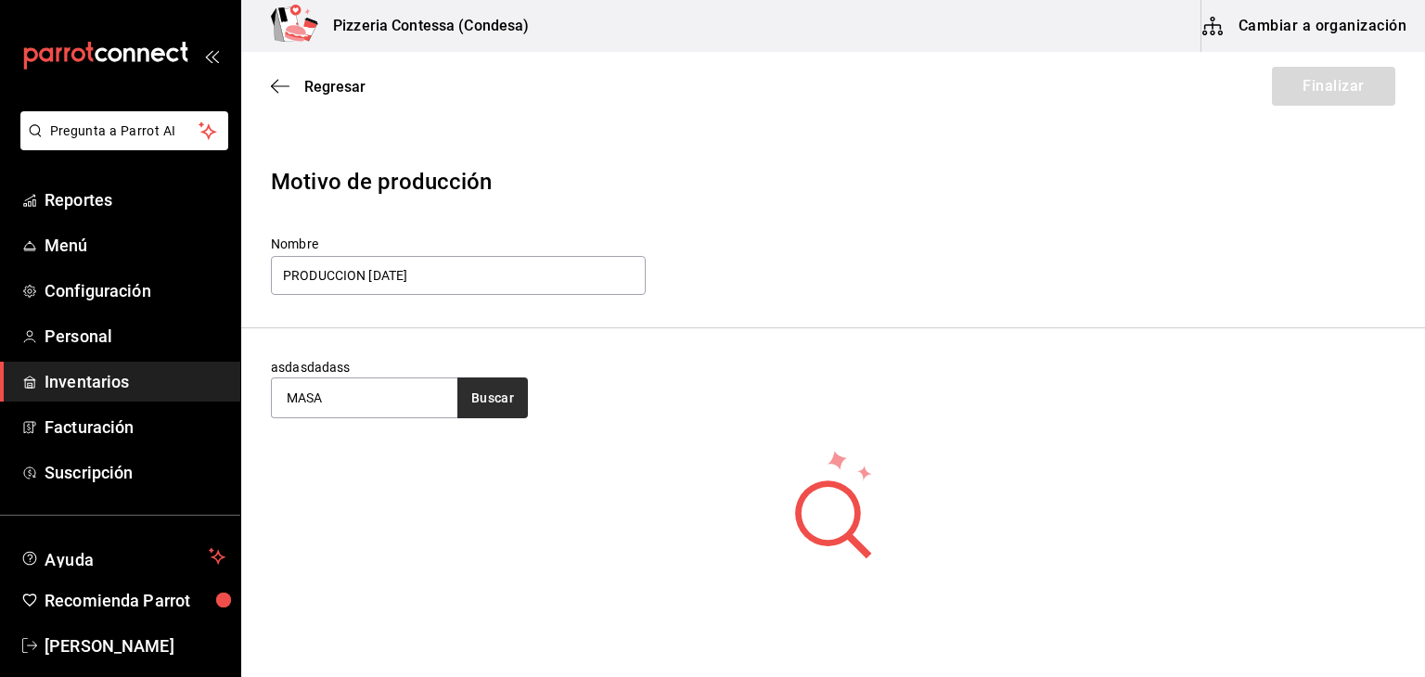
type input "MASA"
click at [496, 379] on button "Buscar" at bounding box center [492, 398] width 70 height 41
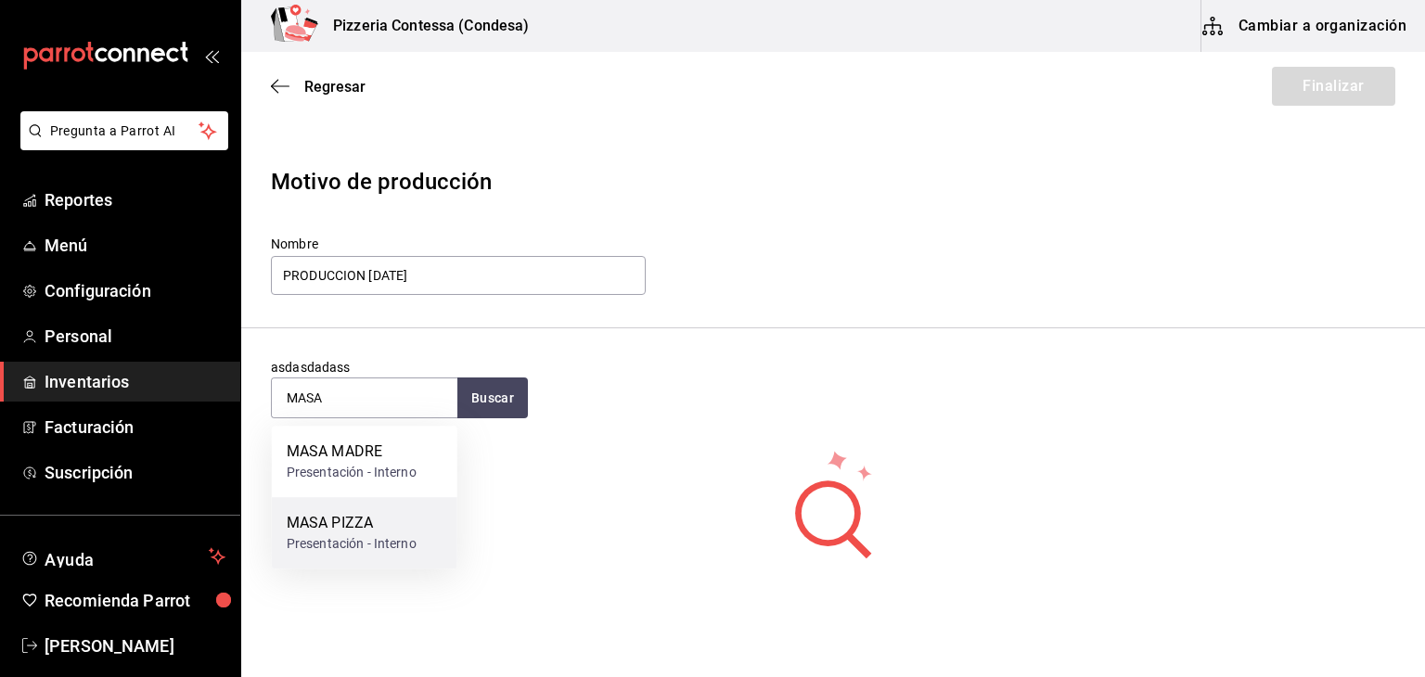
click at [420, 517] on div "MASA PIZZA Presentación - Interno" at bounding box center [365, 532] width 186 height 71
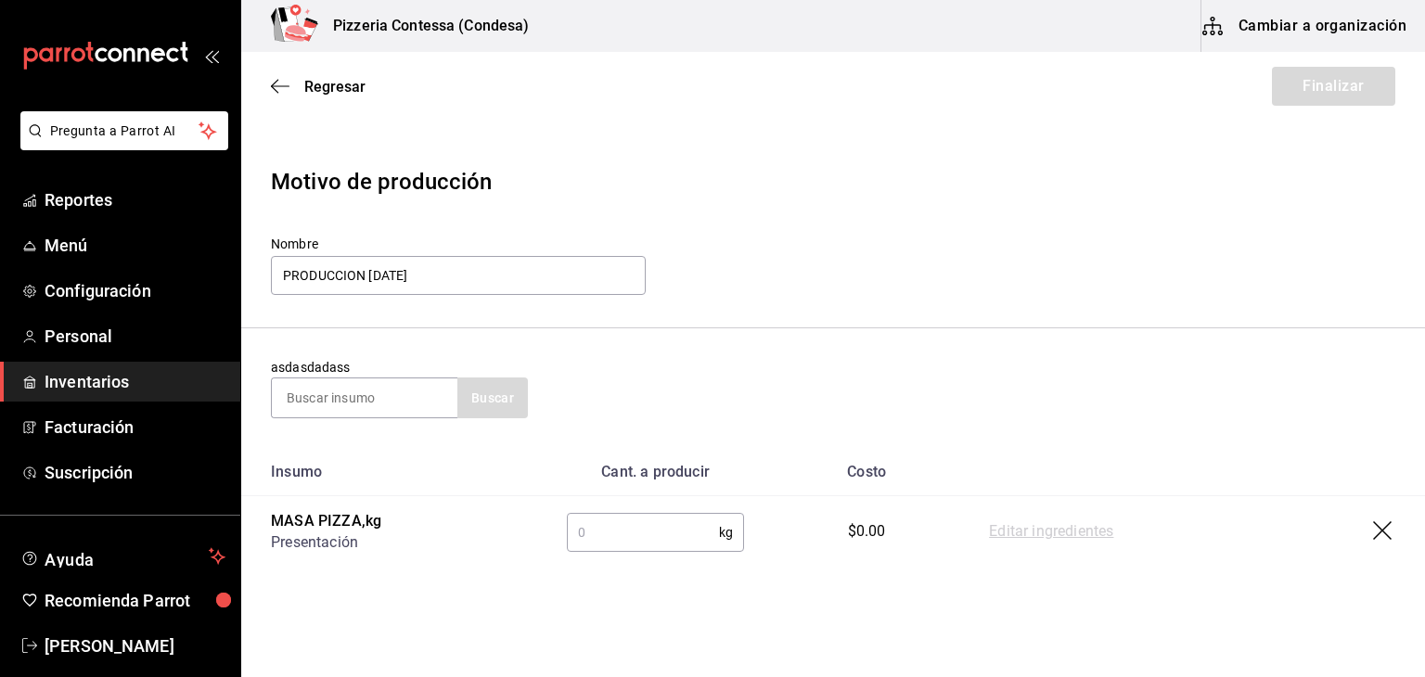
click at [632, 526] on input "text" at bounding box center [643, 532] width 152 height 37
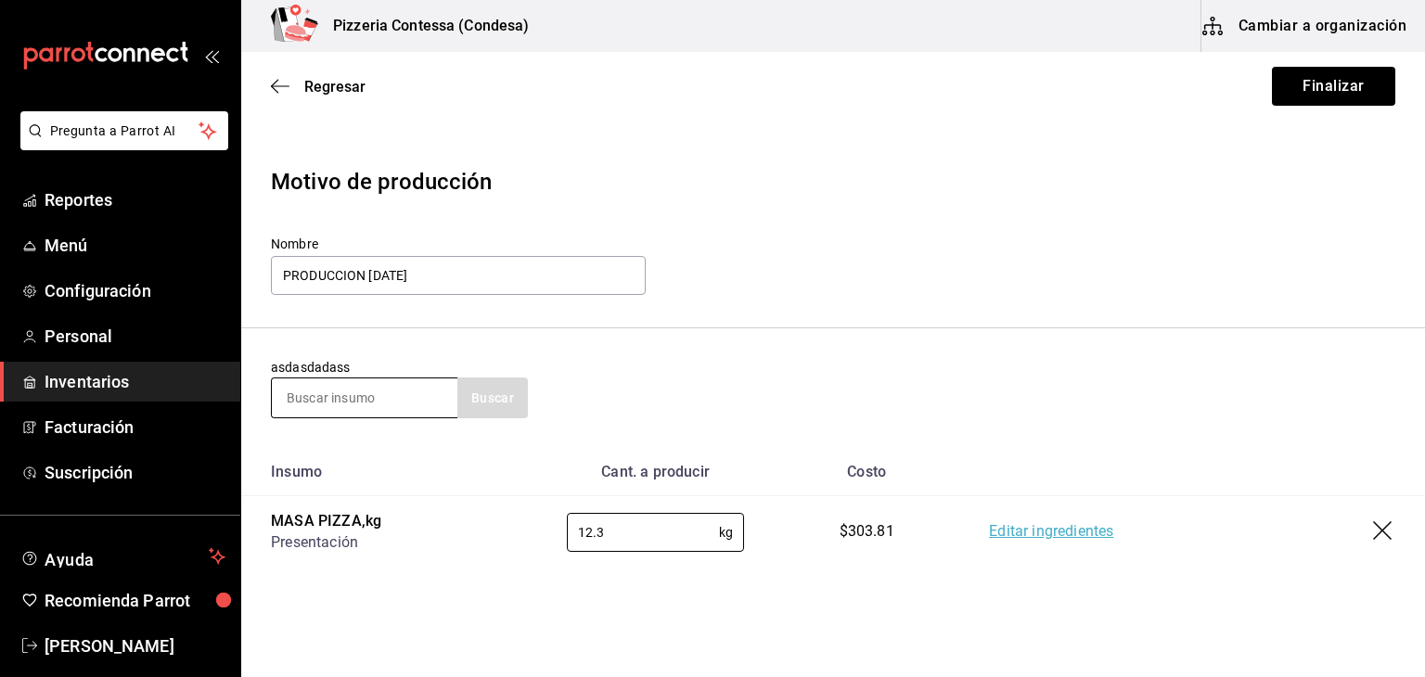
type input "12.3"
click at [371, 412] on input at bounding box center [365, 397] width 186 height 39
type input "PAST"
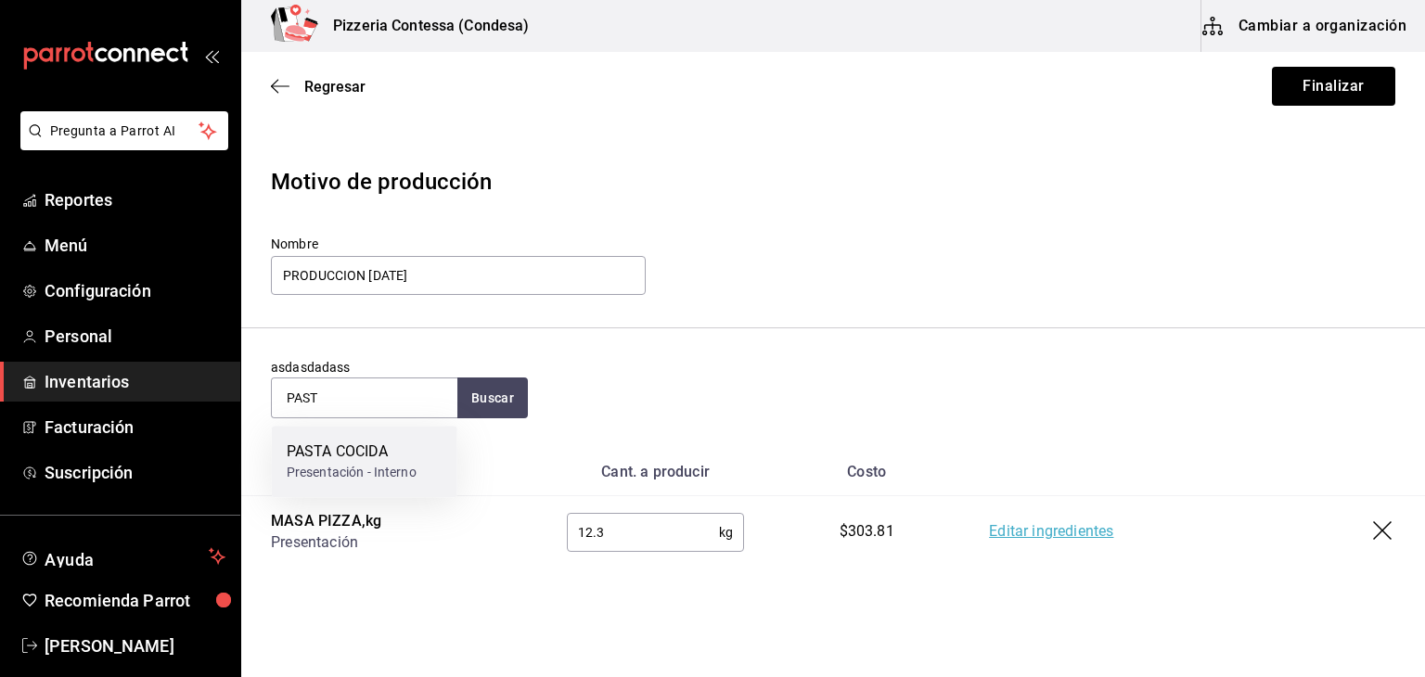
click at [344, 457] on div "PASTA COCIDA" at bounding box center [352, 452] width 130 height 22
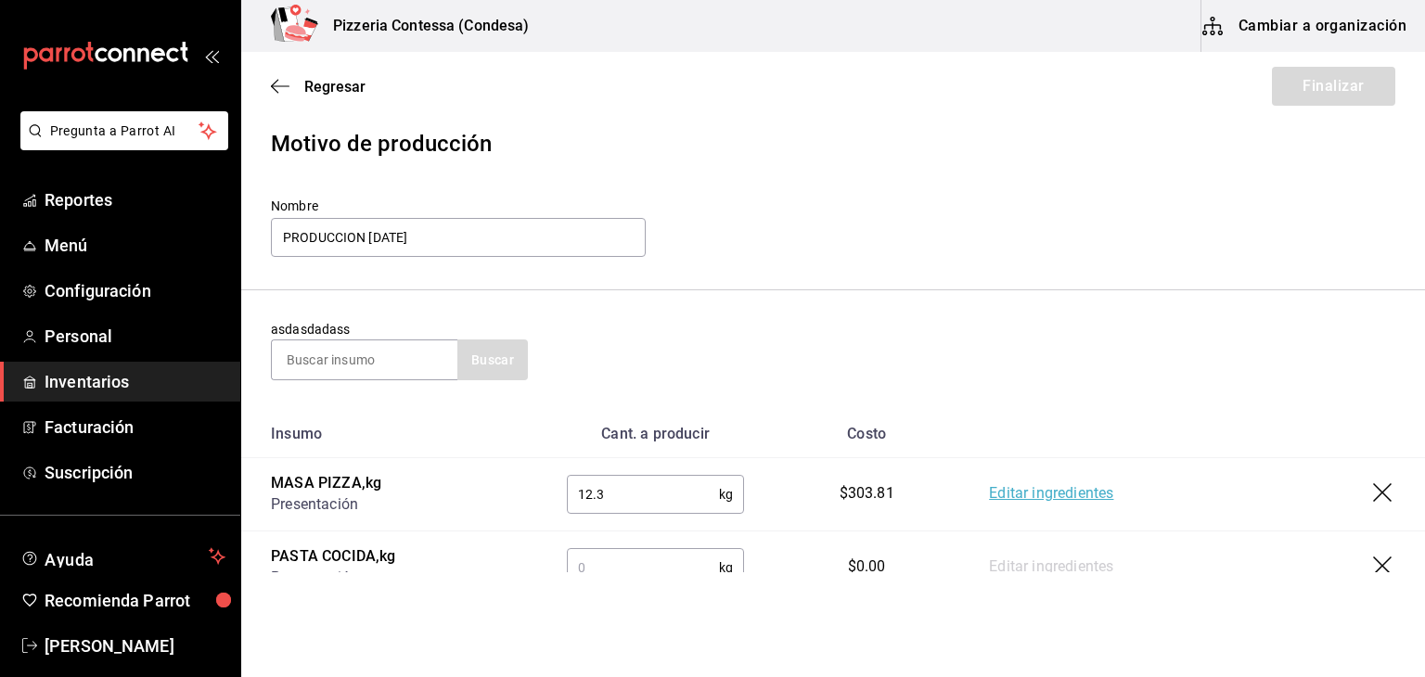
scroll to position [113, 0]
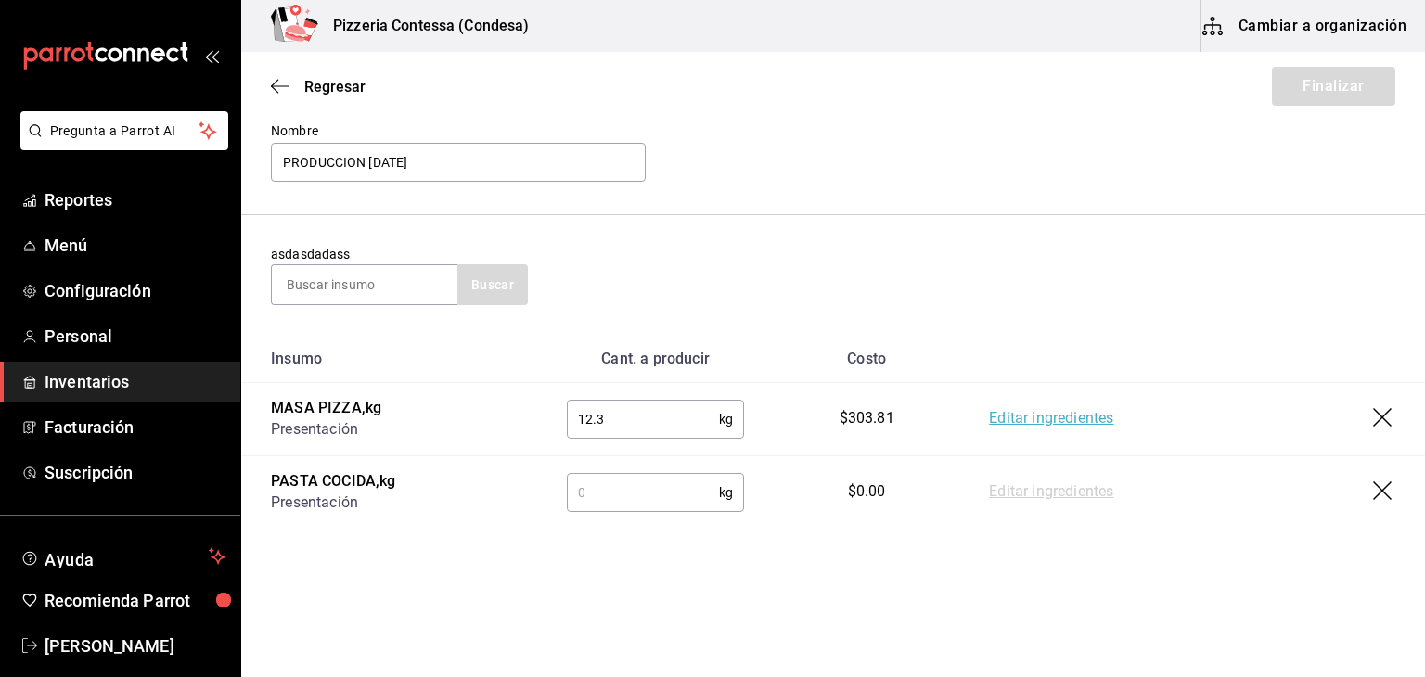
click at [609, 493] on input "text" at bounding box center [643, 492] width 152 height 37
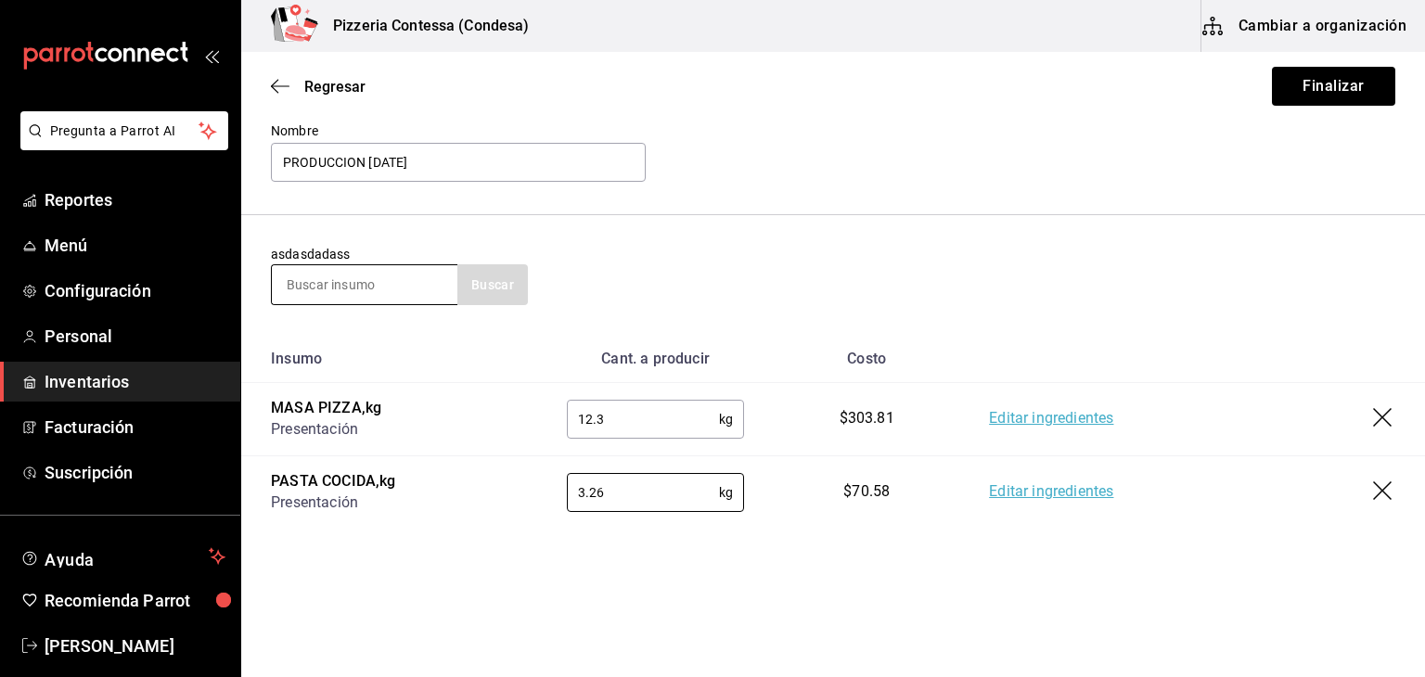
type input "3.26"
click at [416, 293] on input at bounding box center [365, 284] width 186 height 39
type input "S"
type input "POMO"
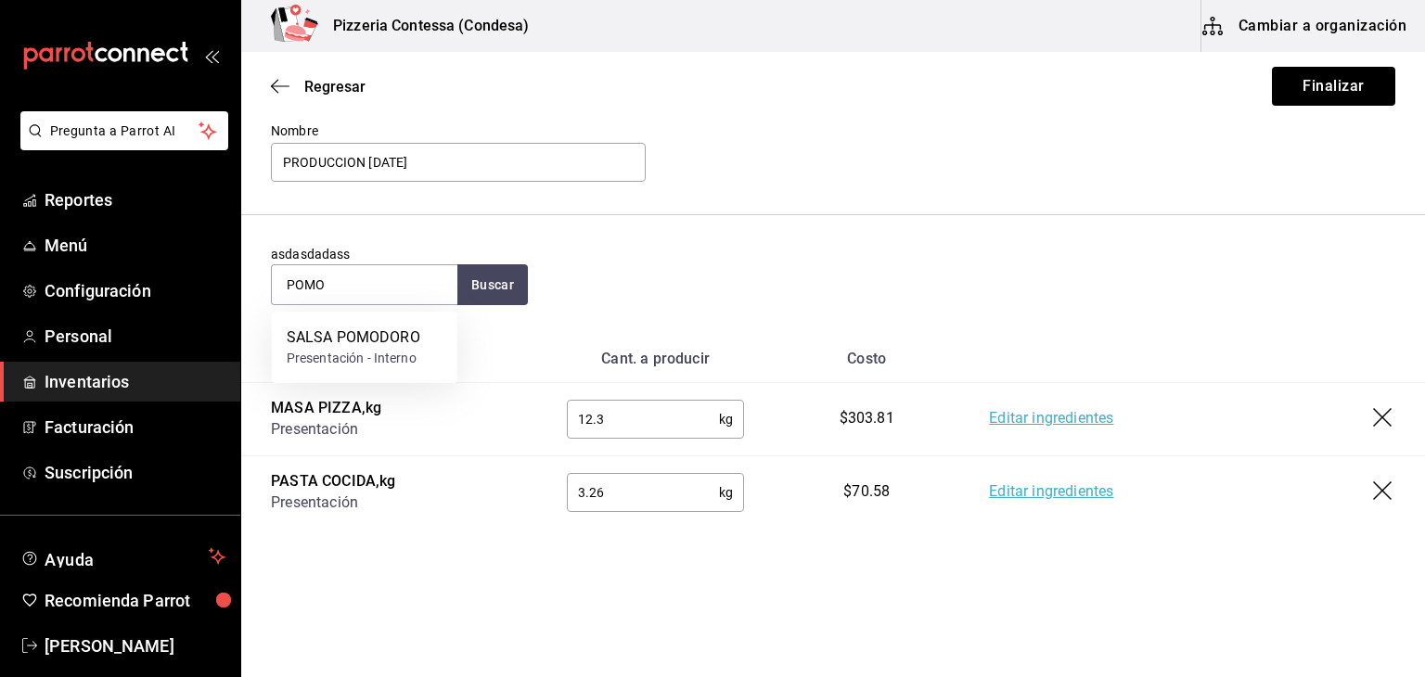
click at [338, 325] on div "SALSA POMODORO Presentación - Interno" at bounding box center [365, 347] width 186 height 71
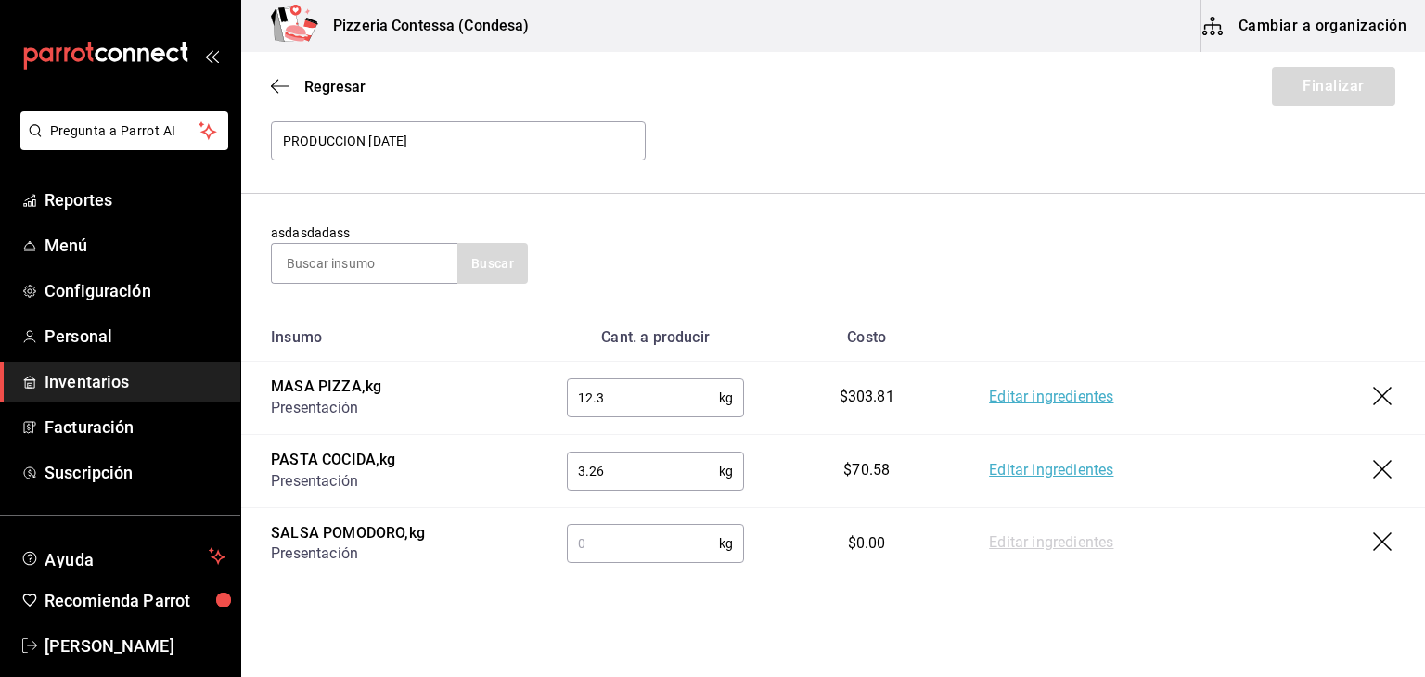
scroll to position [186, 0]
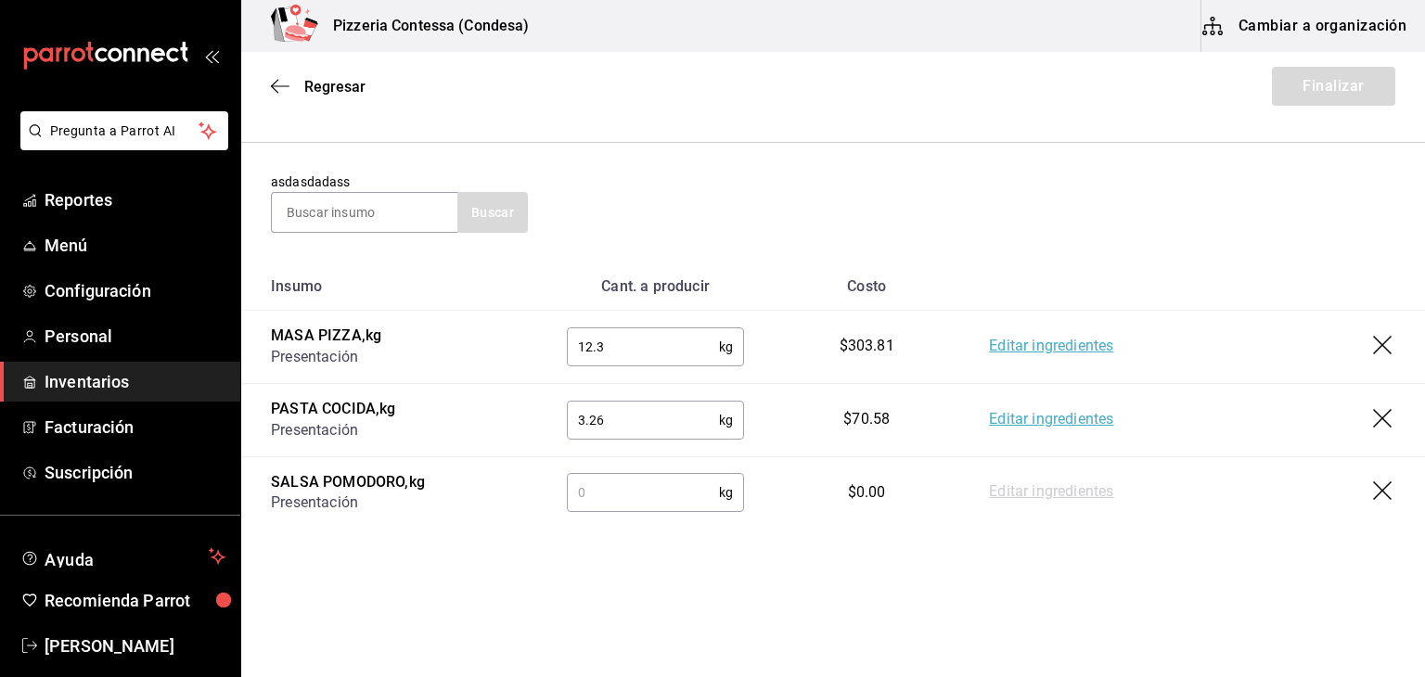
click at [627, 500] on input "text" at bounding box center [643, 492] width 152 height 37
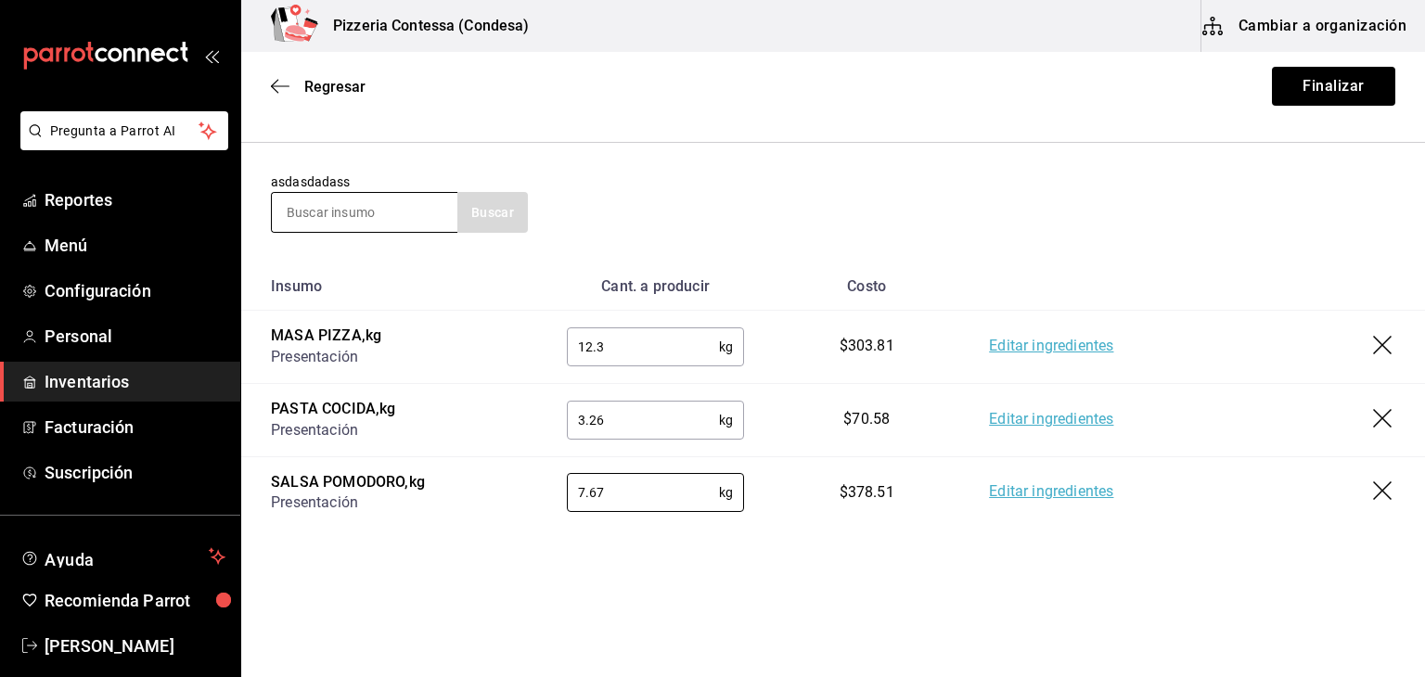
type input "7.67"
click at [314, 207] on input at bounding box center [365, 212] width 186 height 39
type input "MERM"
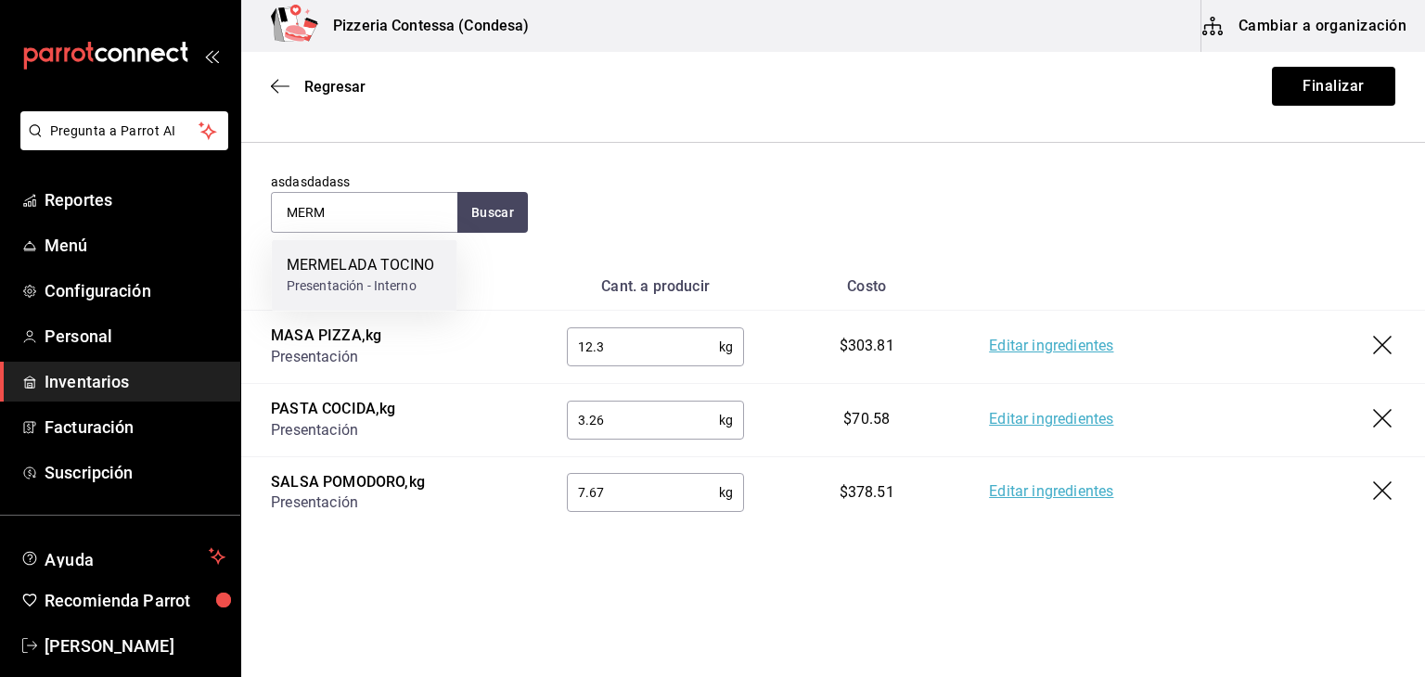
click at [345, 281] on div "Presentación - Interno" at bounding box center [360, 285] width 147 height 19
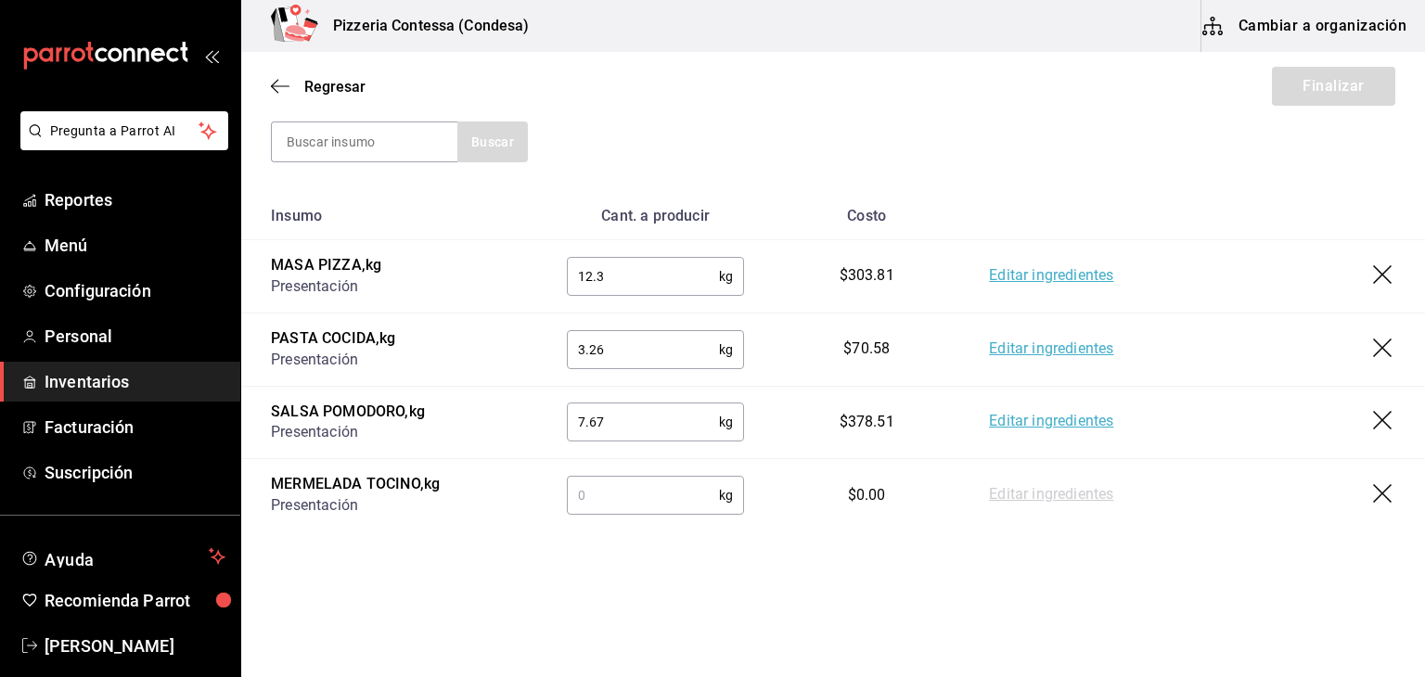
scroll to position [259, 0]
click at [683, 485] on input "text" at bounding box center [643, 492] width 152 height 37
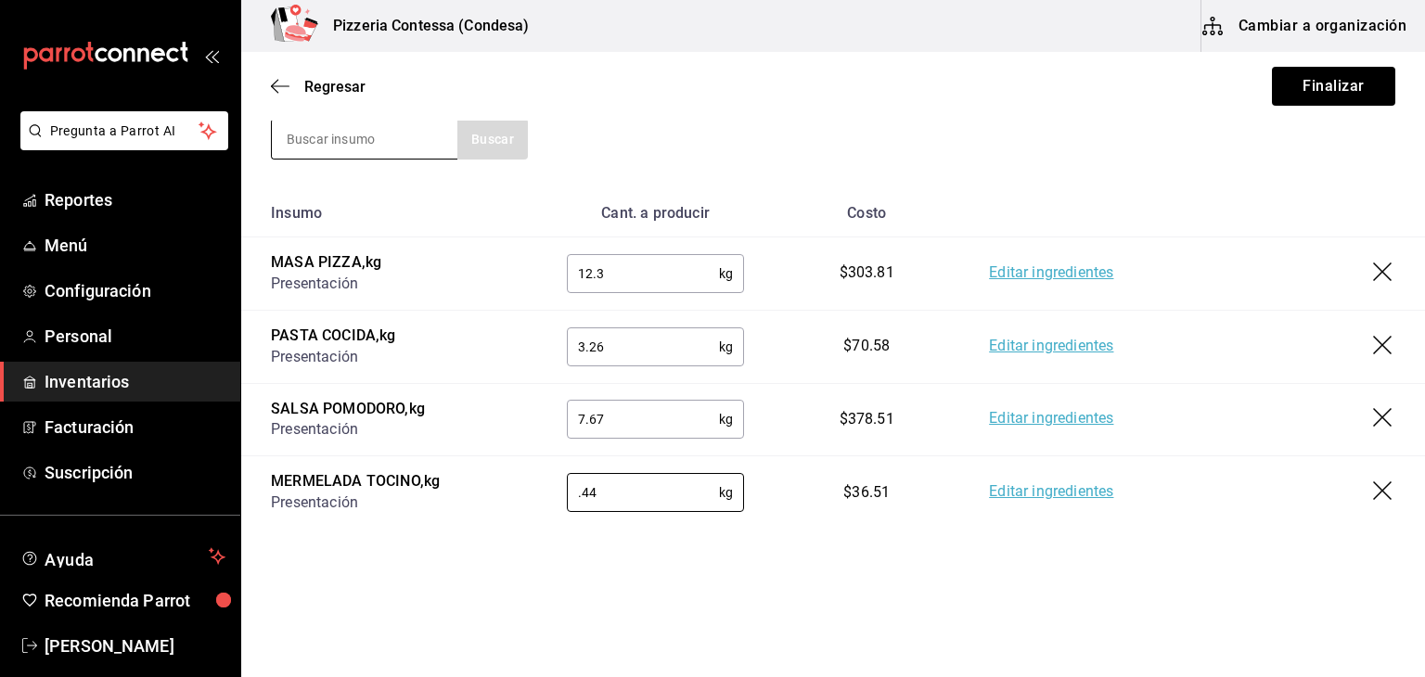
type input "0.44"
click at [360, 150] on input at bounding box center [365, 139] width 186 height 39
type input "MASA"
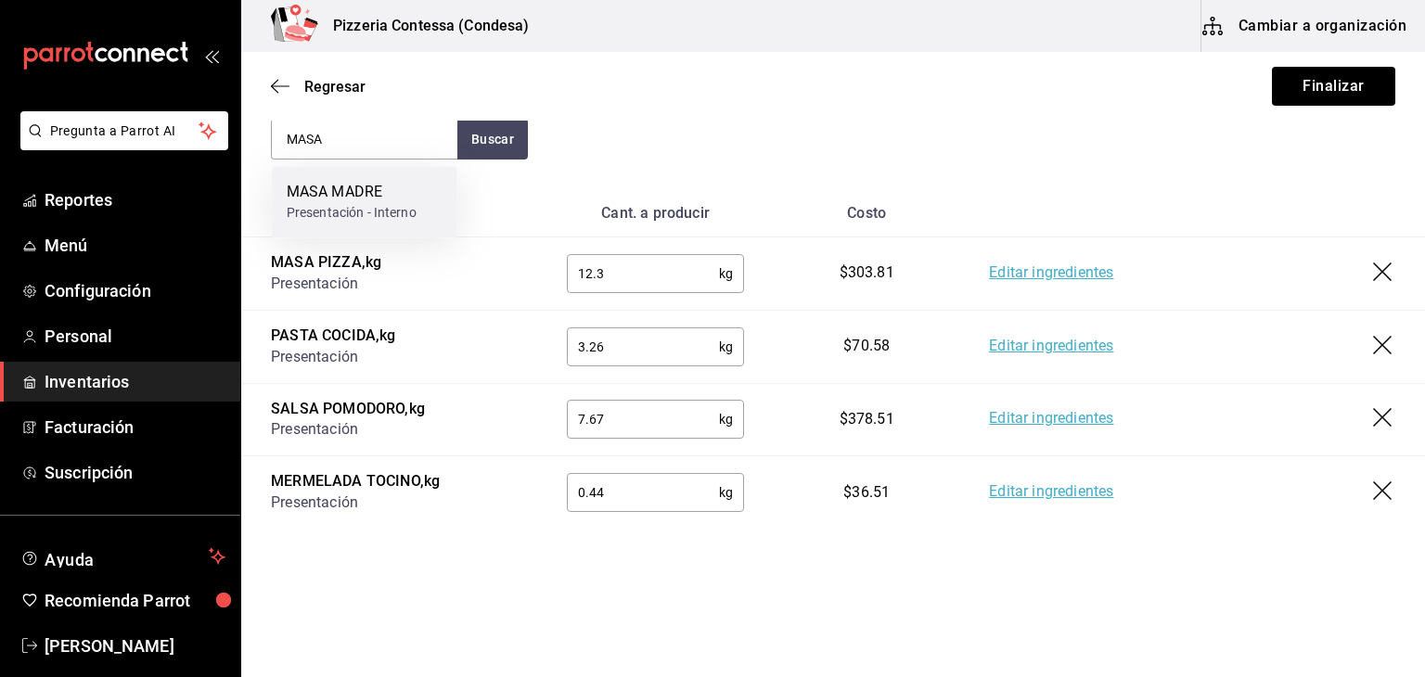
click at [373, 204] on div "Presentación - Interno" at bounding box center [352, 212] width 130 height 19
type input ".44"
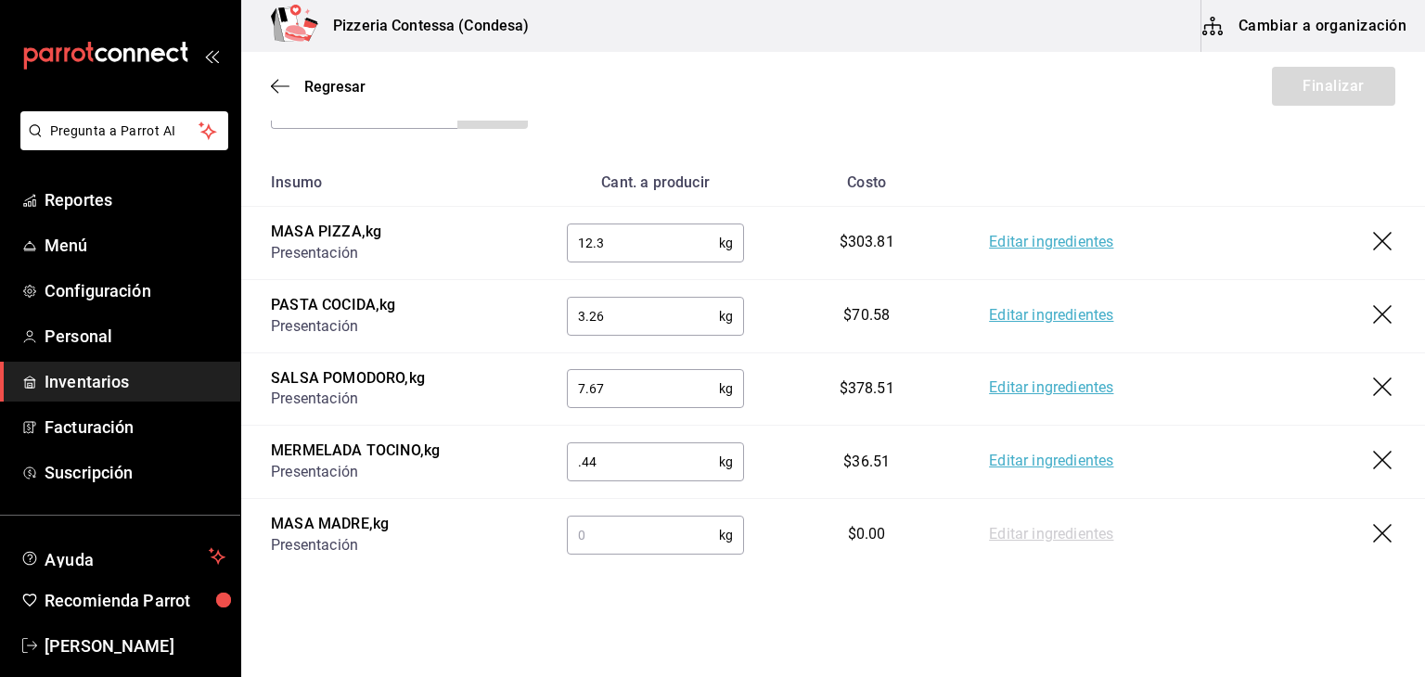
scroll to position [331, 0]
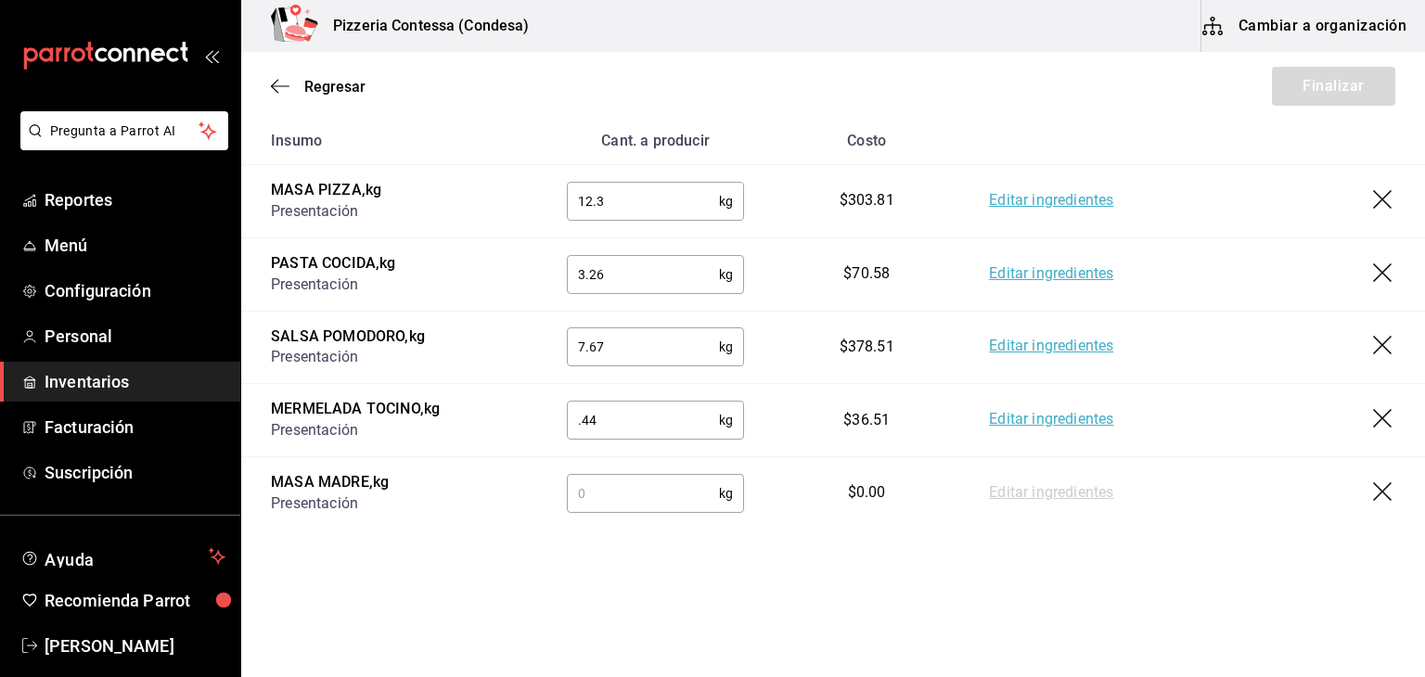
click at [612, 484] on input "text" at bounding box center [643, 493] width 152 height 37
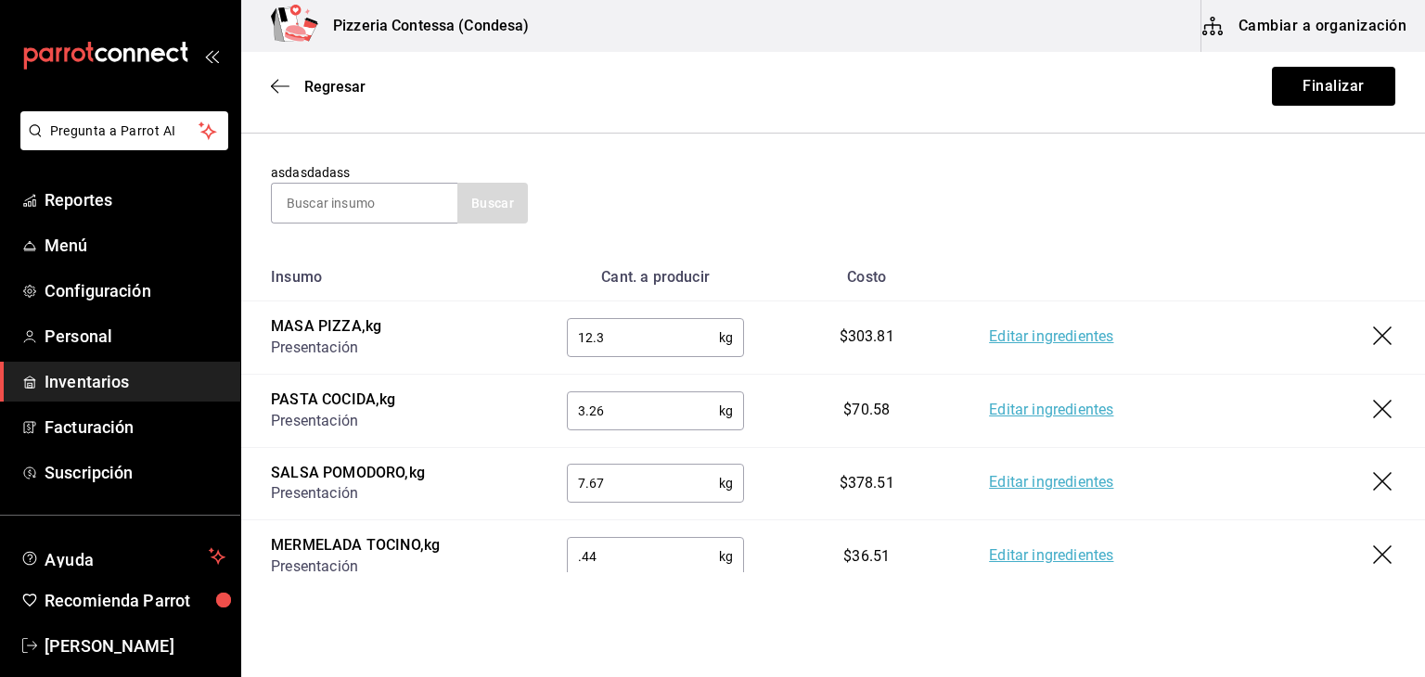
scroll to position [0, 0]
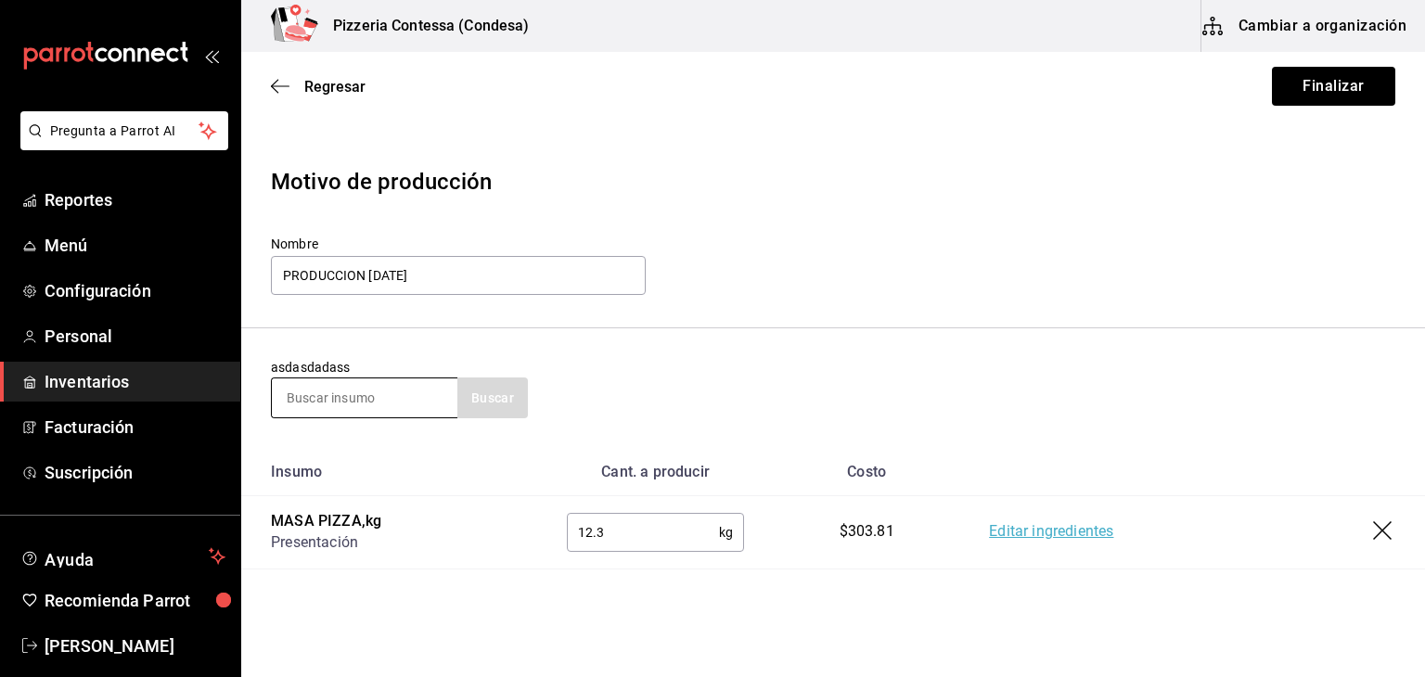
type input "2.4"
click at [367, 402] on input at bounding box center [365, 397] width 186 height 39
type input "MIX"
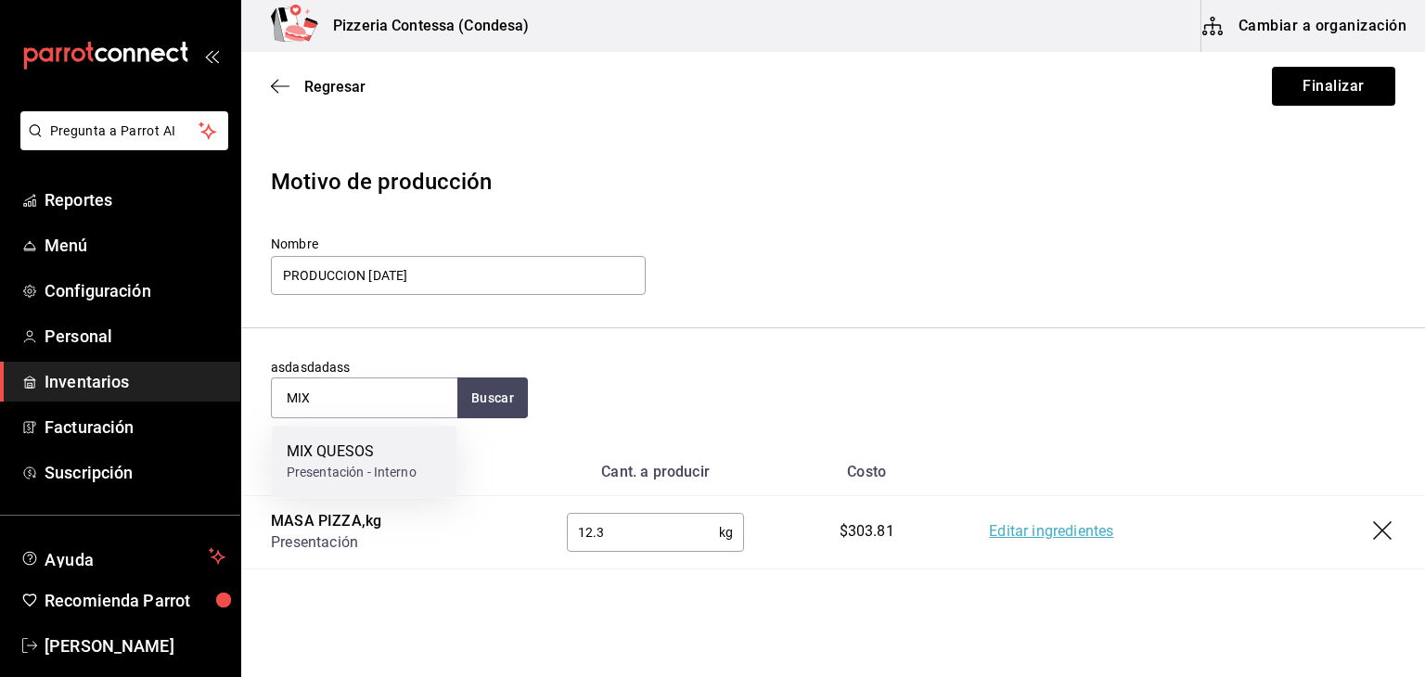
click at [354, 442] on div "MIX QUESOS" at bounding box center [352, 452] width 130 height 22
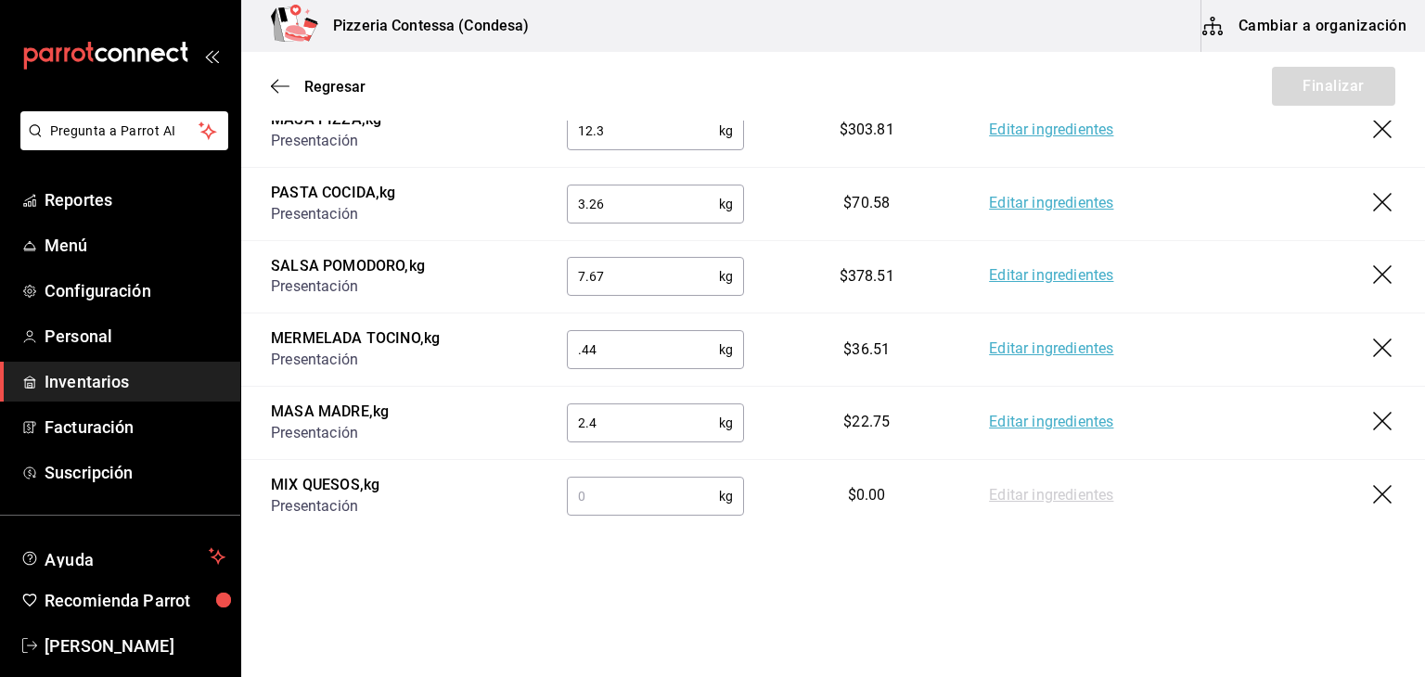
scroll to position [404, 0]
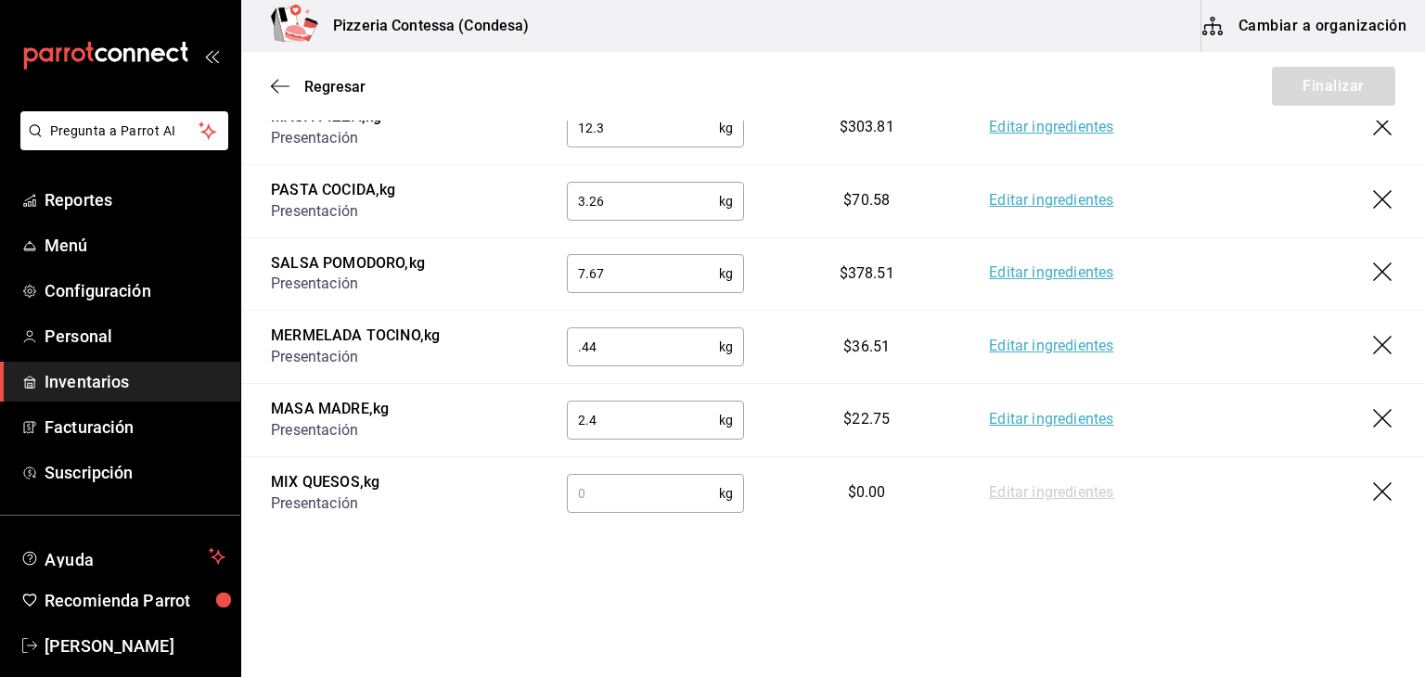
click at [662, 496] on input "text" at bounding box center [643, 493] width 152 height 37
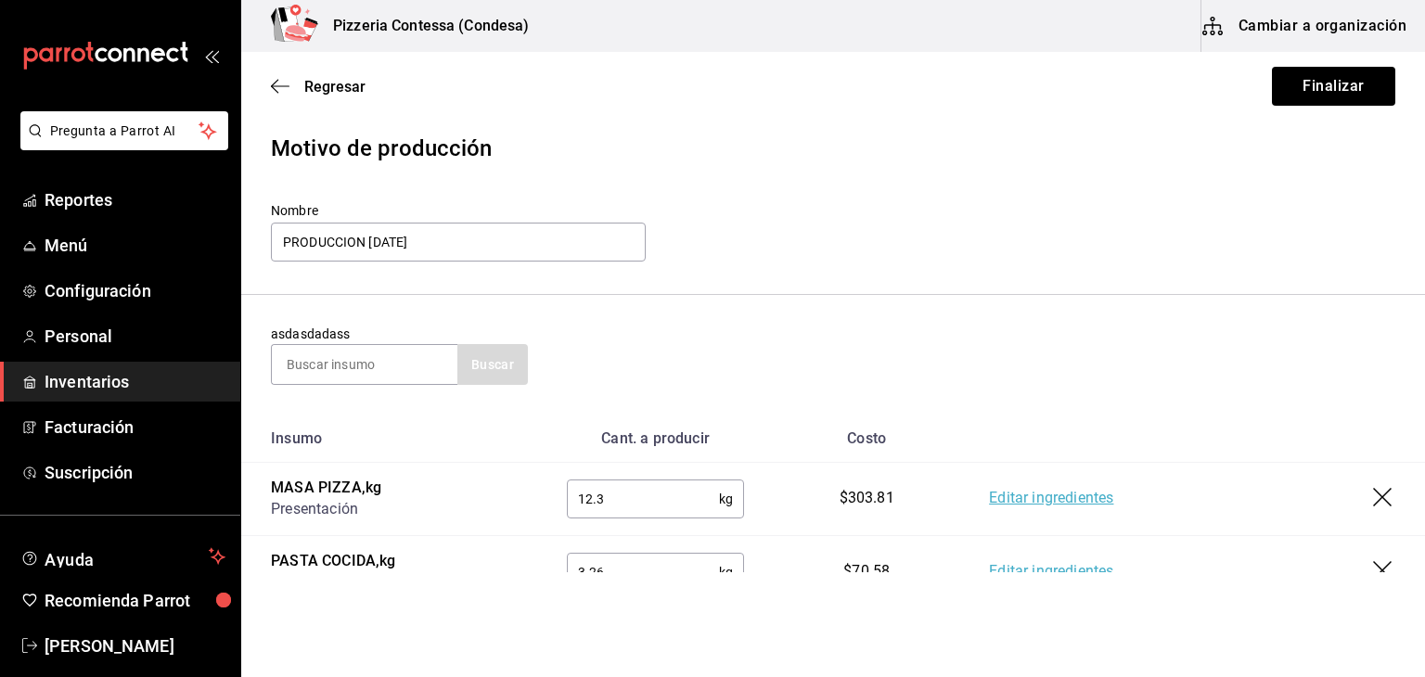
scroll to position [0, 0]
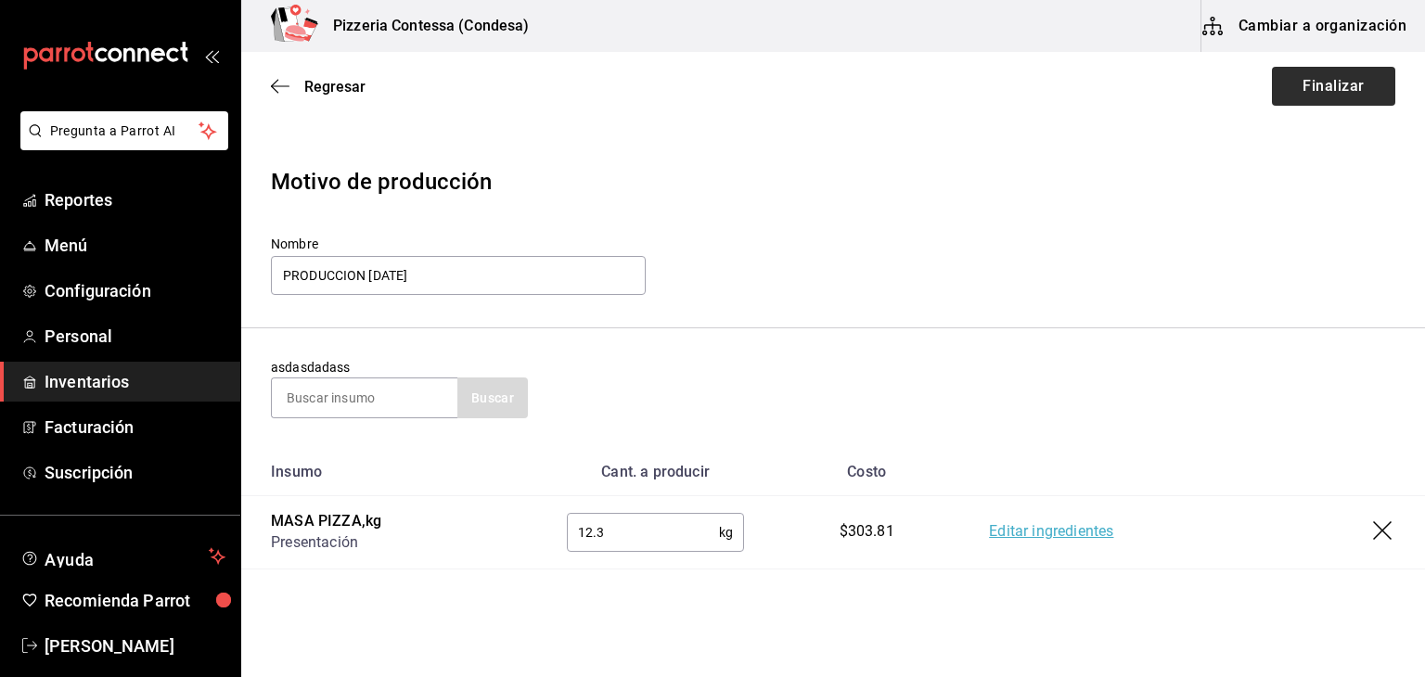
type input "6"
click at [1317, 83] on button "Finalizar" at bounding box center [1333, 86] width 123 height 39
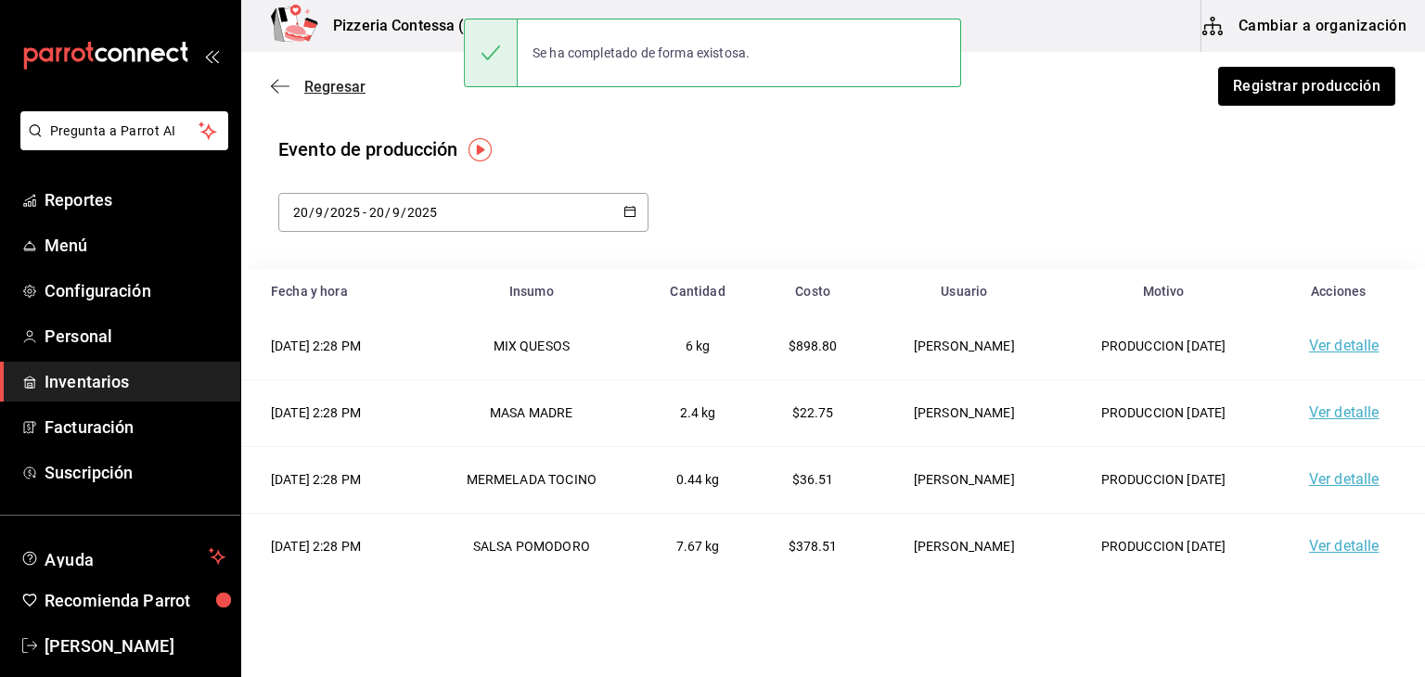
click at [334, 81] on span "Regresar" at bounding box center [334, 87] width 61 height 18
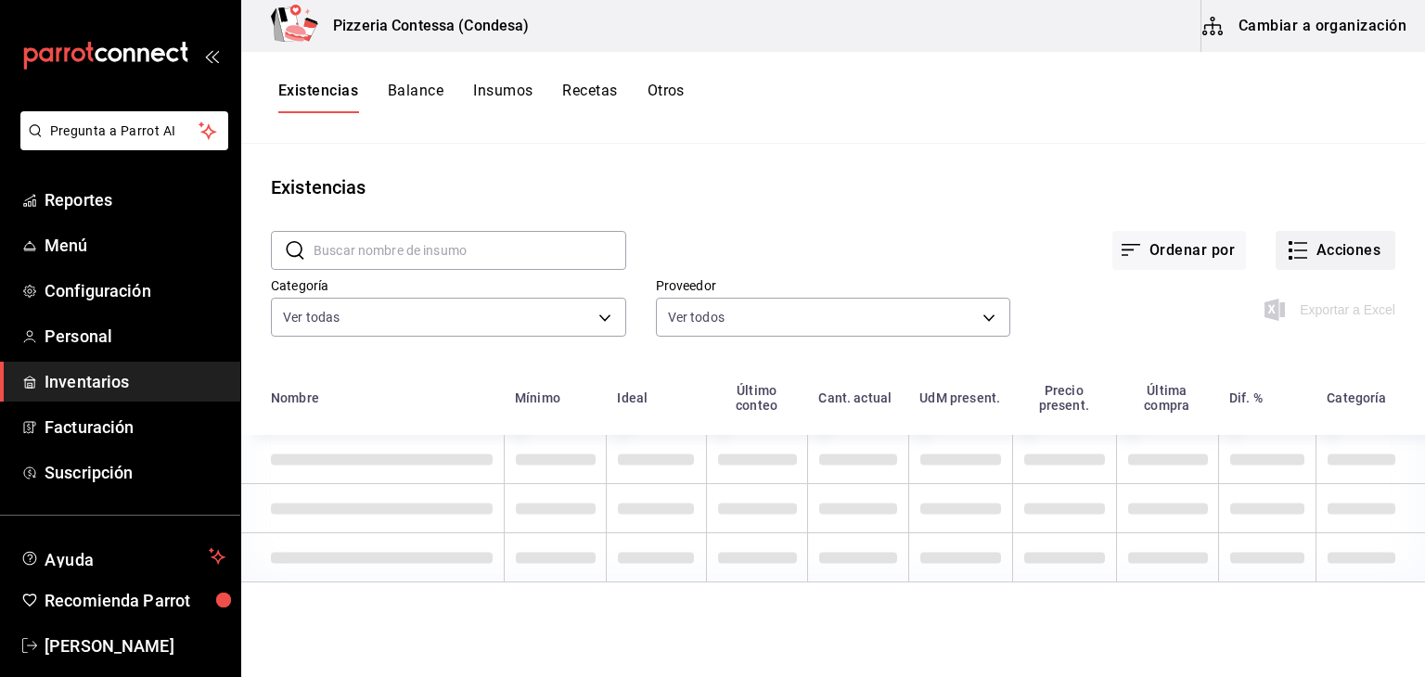
click at [1326, 248] on button "Acciones" at bounding box center [1335, 250] width 120 height 39
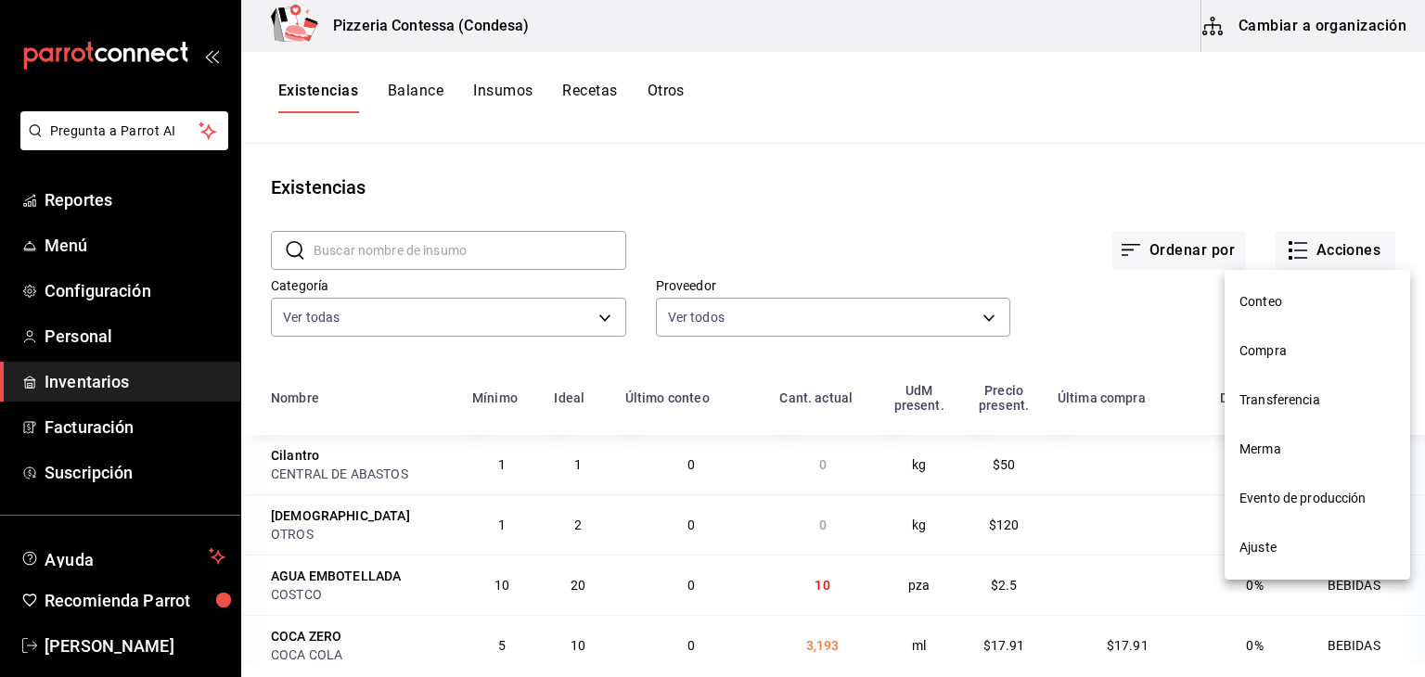
click at [1295, 454] on span "Merma" at bounding box center [1317, 449] width 156 height 19
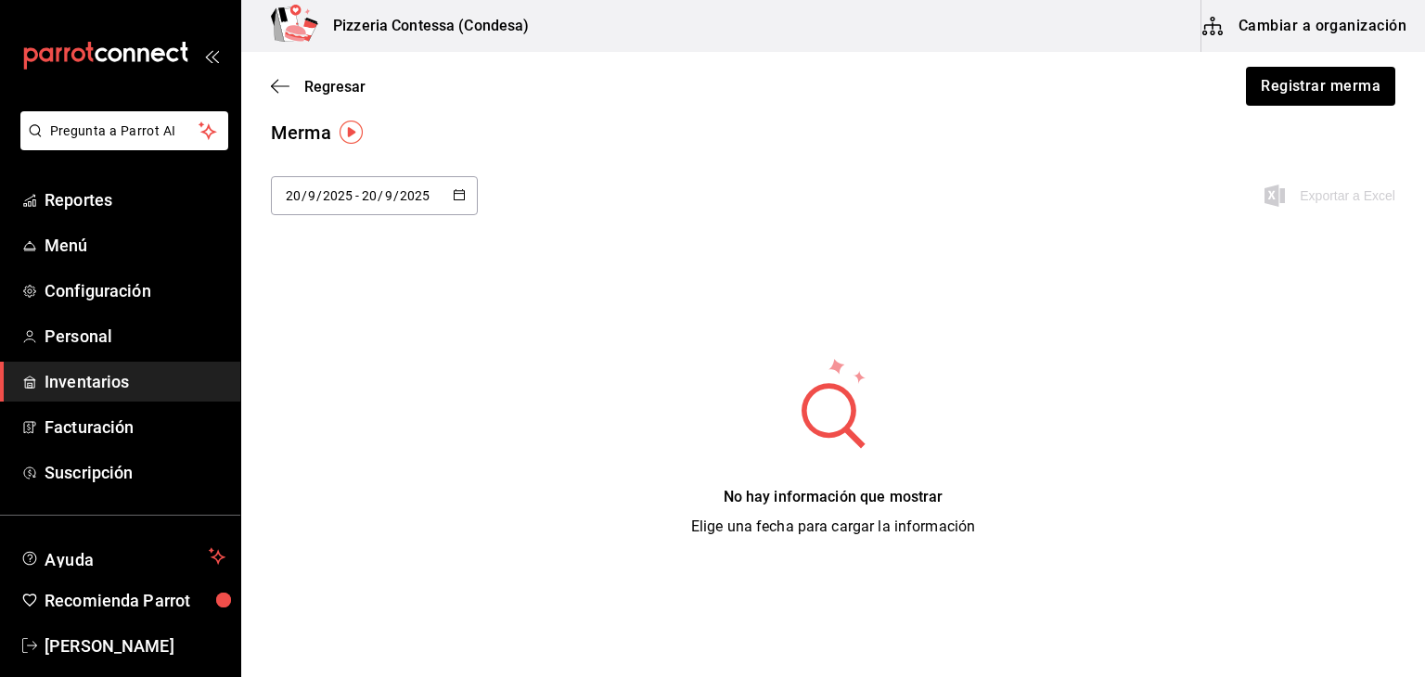
scroll to position [40, 0]
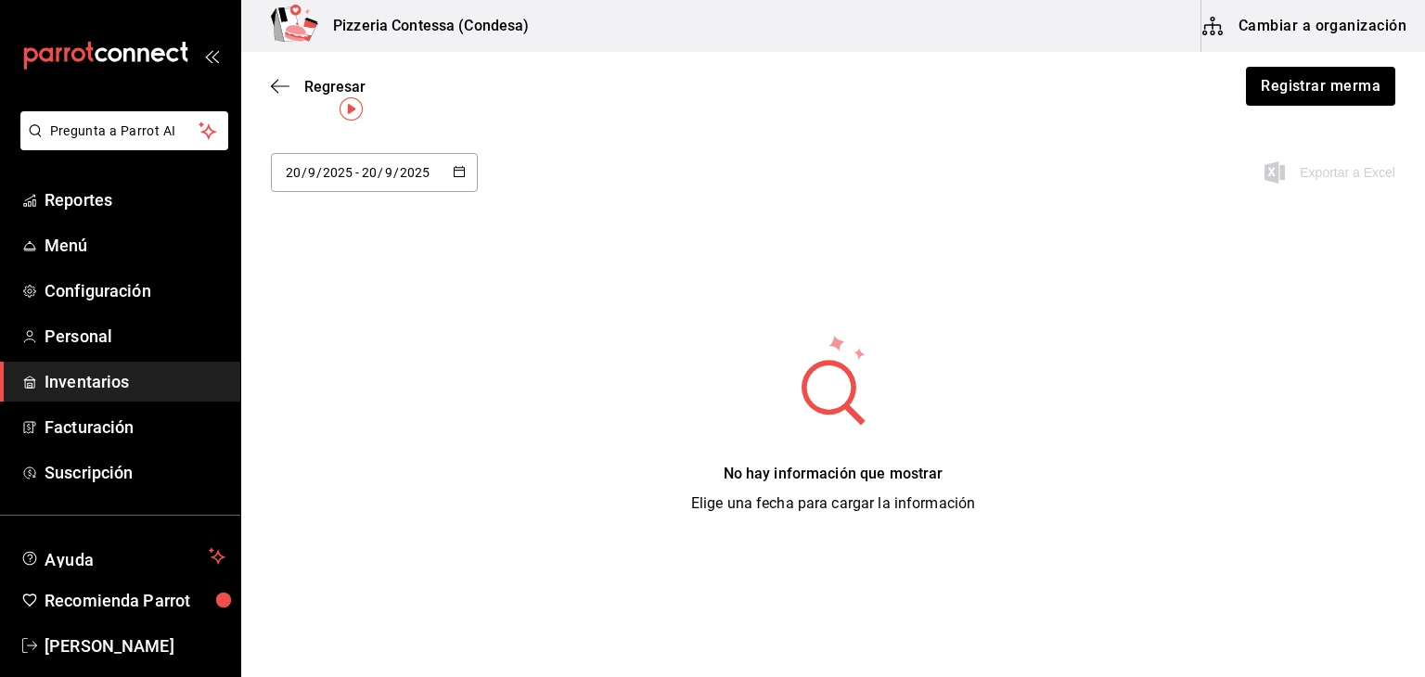
click at [454, 170] on icon "button" at bounding box center [459, 171] width 13 height 13
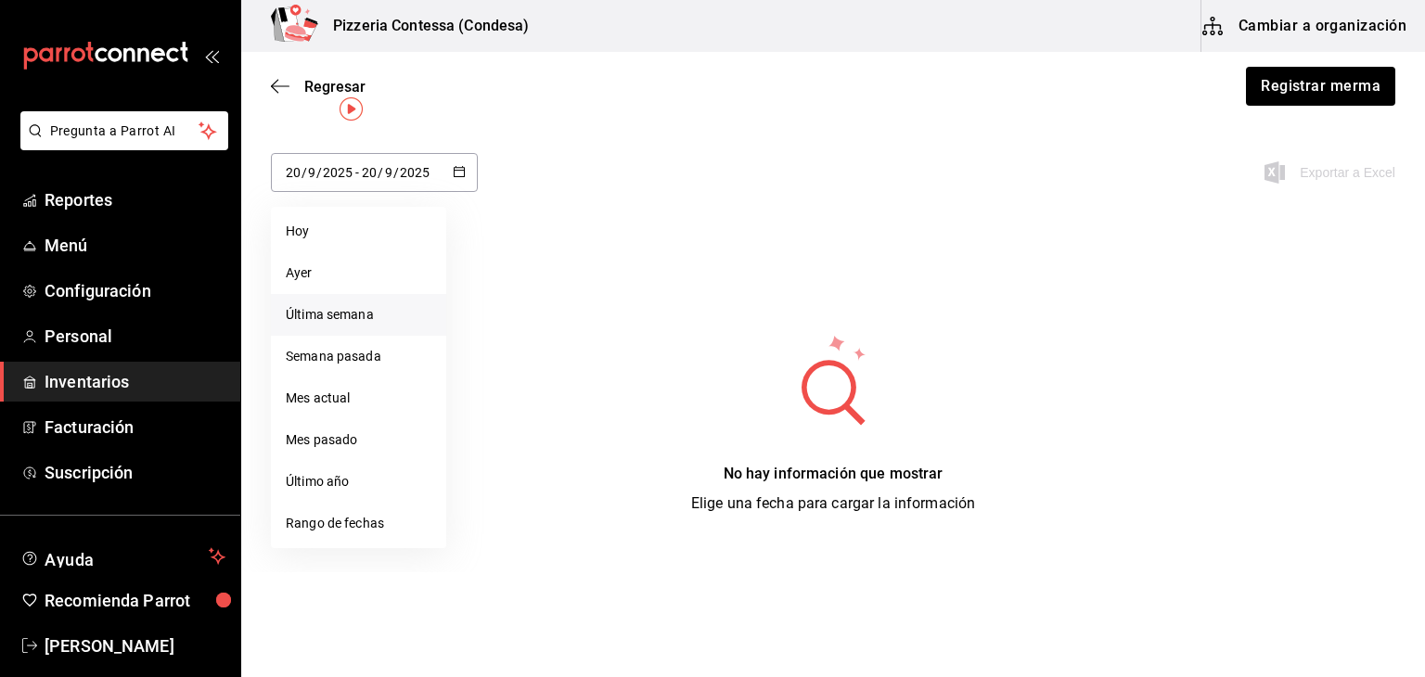
click at [387, 320] on li "Última semana" at bounding box center [358, 315] width 175 height 42
type input "[DATE]"
type input "14"
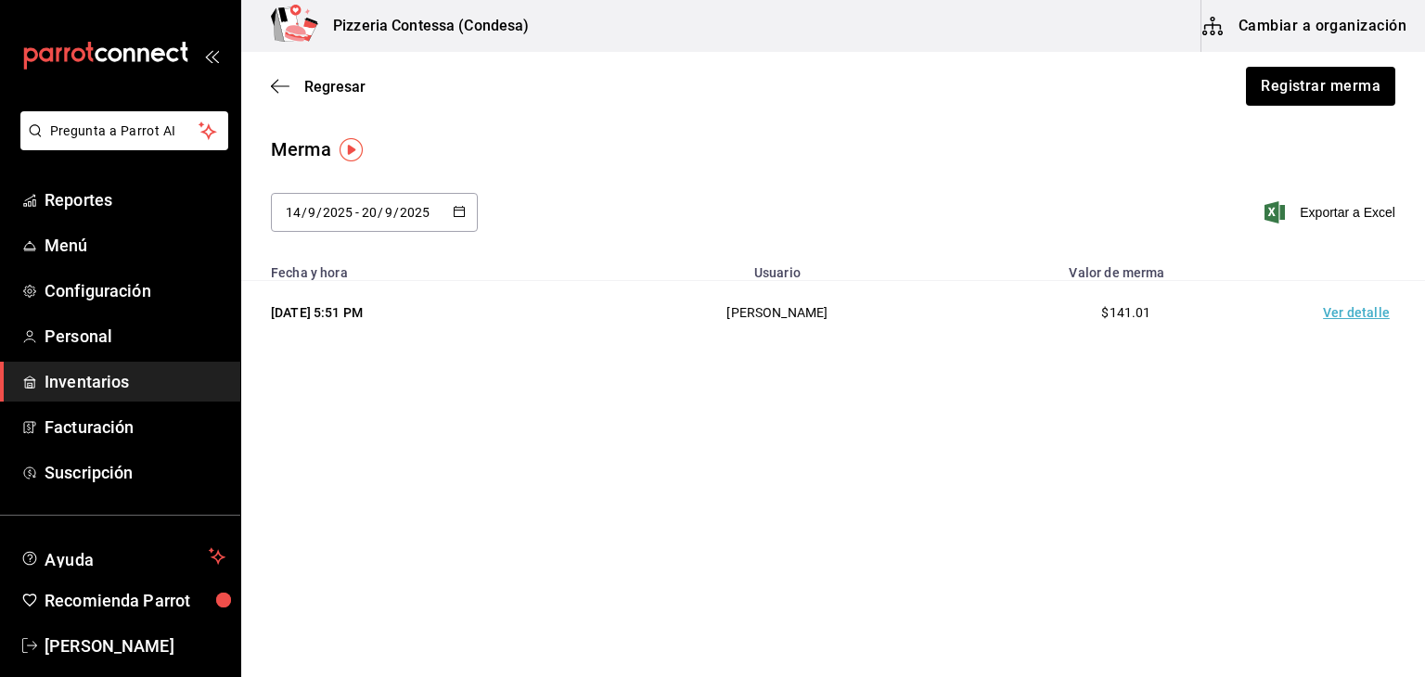
click at [1326, 308] on td "Ver detalle" at bounding box center [1360, 313] width 130 height 64
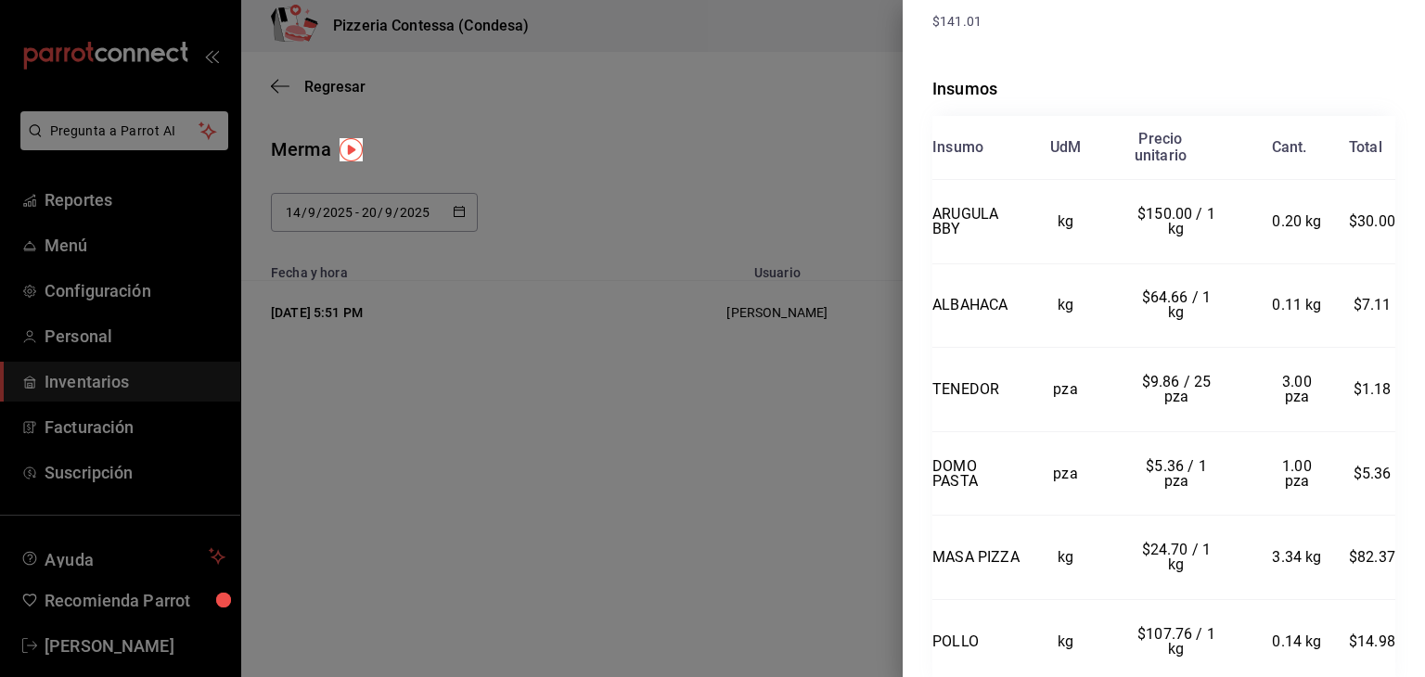
scroll to position [371, 0]
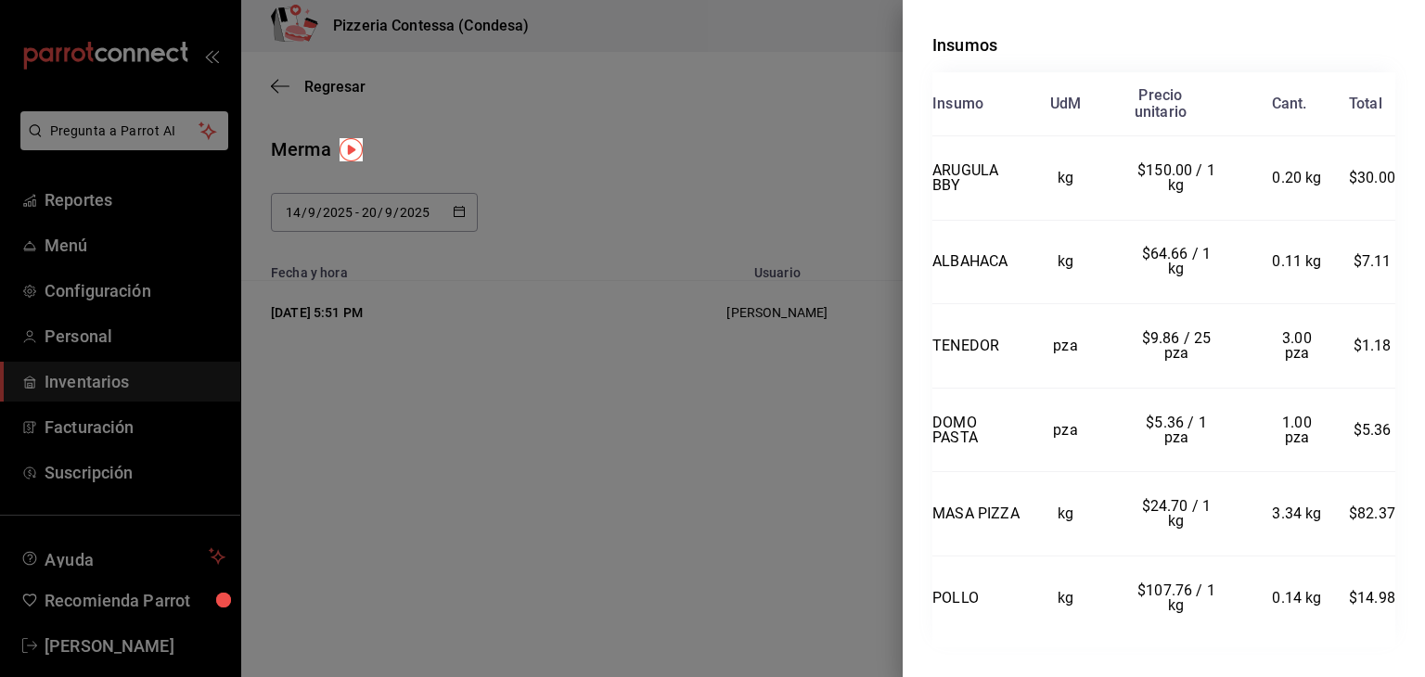
click at [708, 406] on div at bounding box center [712, 338] width 1425 height 677
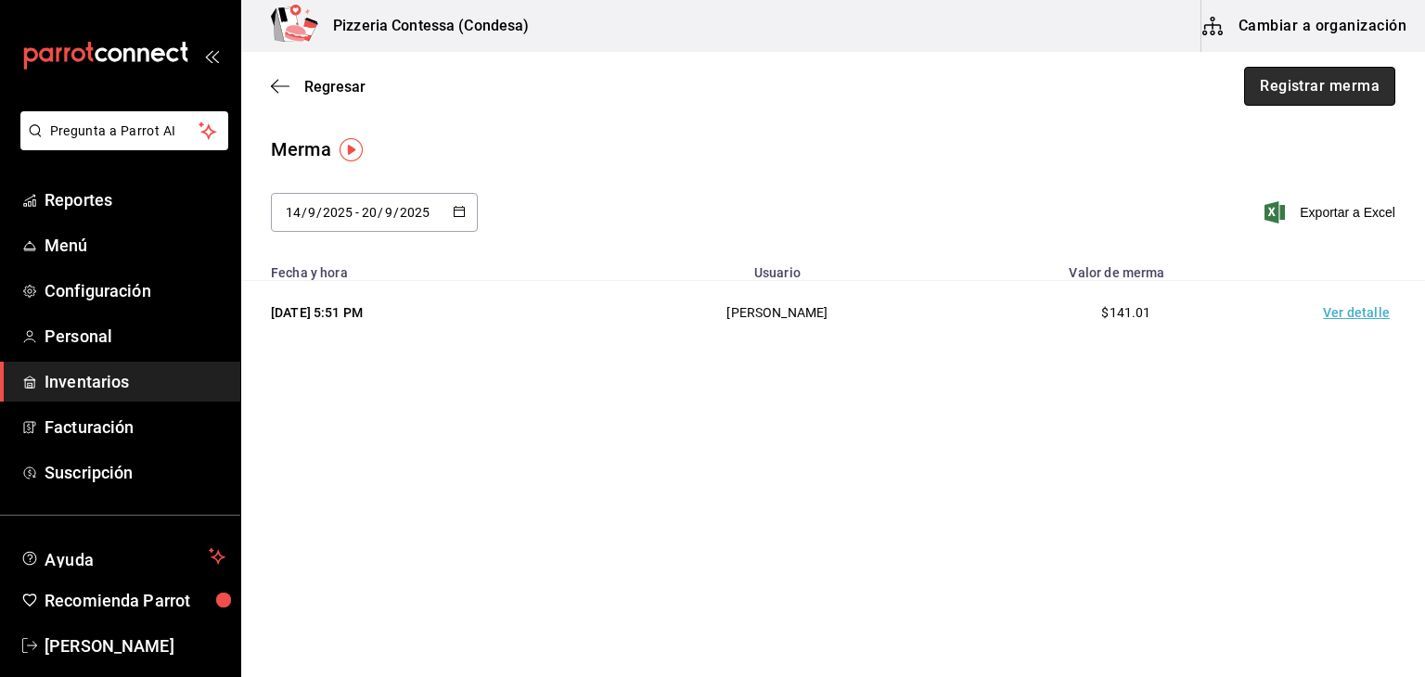
click at [1313, 89] on button "Registrar merma" at bounding box center [1319, 86] width 151 height 39
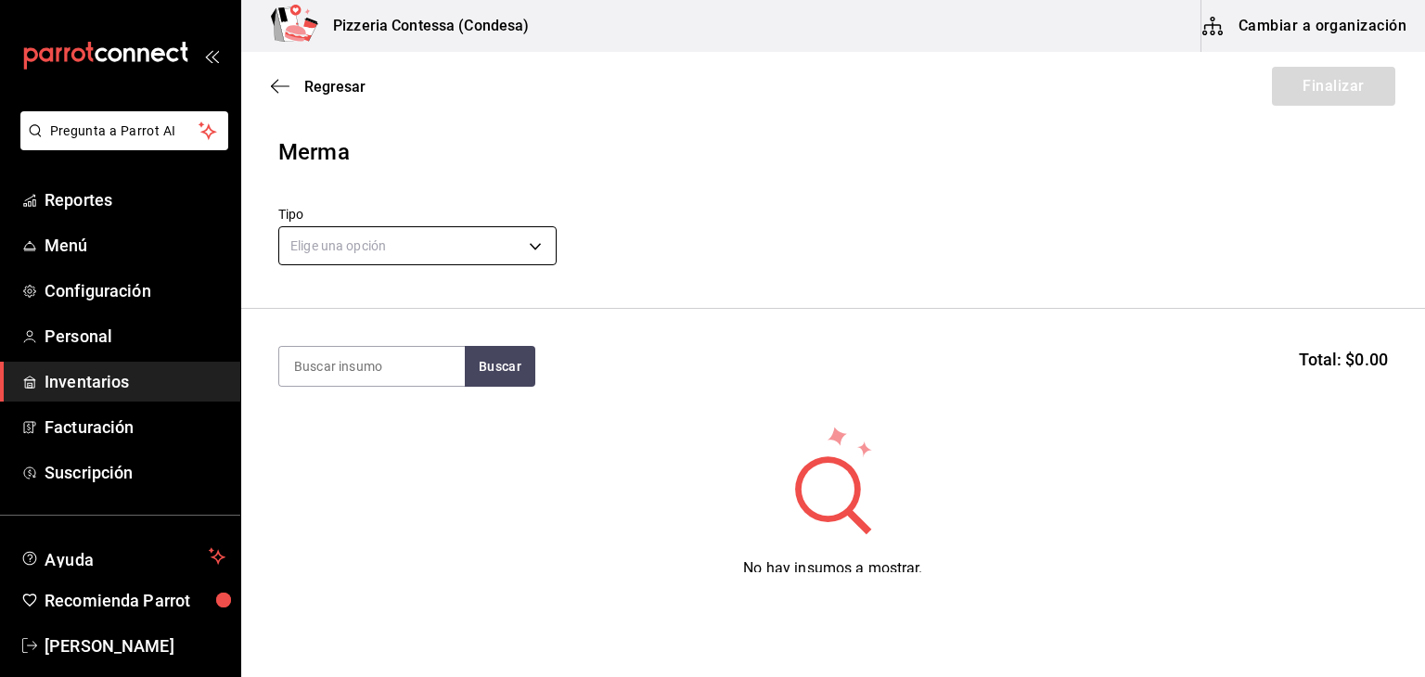
click at [417, 237] on body "Pregunta a Parrot AI Reportes Menú Configuración Personal Inventarios Facturaci…" at bounding box center [712, 286] width 1425 height 572
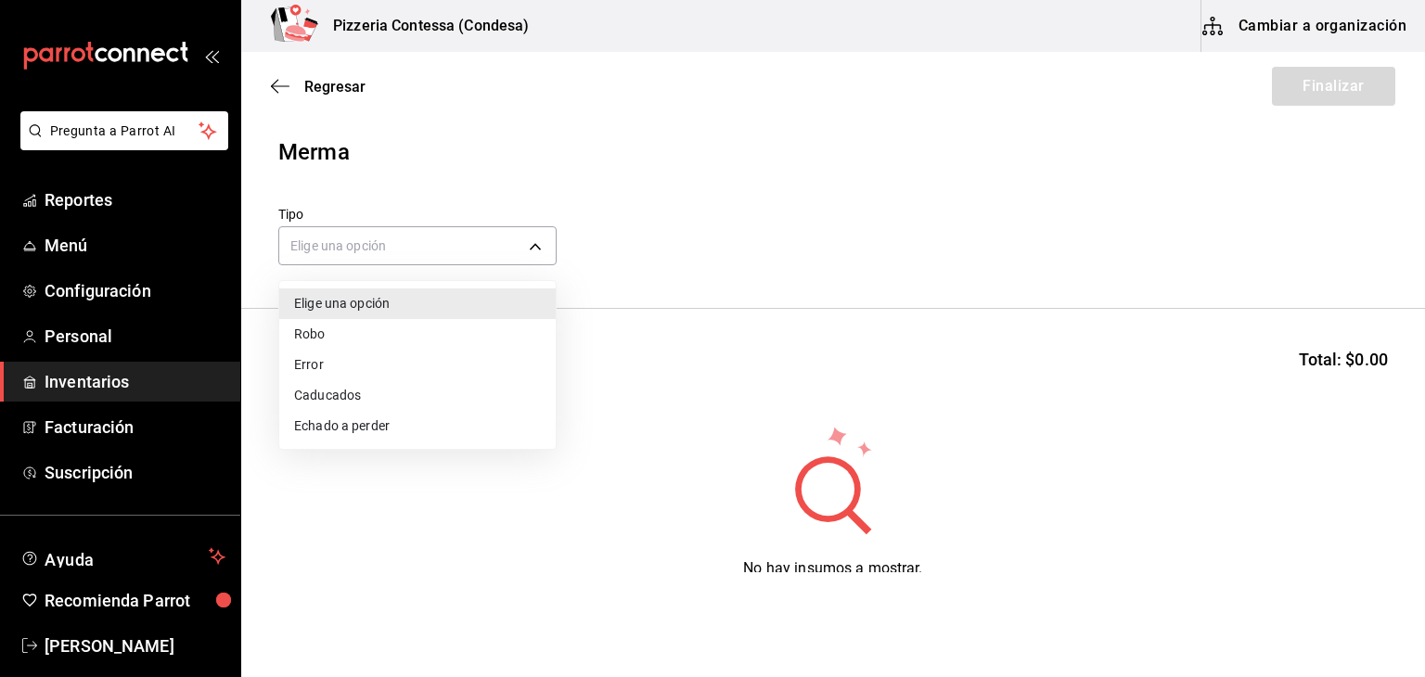
click at [392, 398] on li "Caducados" at bounding box center [417, 395] width 276 height 31
type input "EXPIRED"
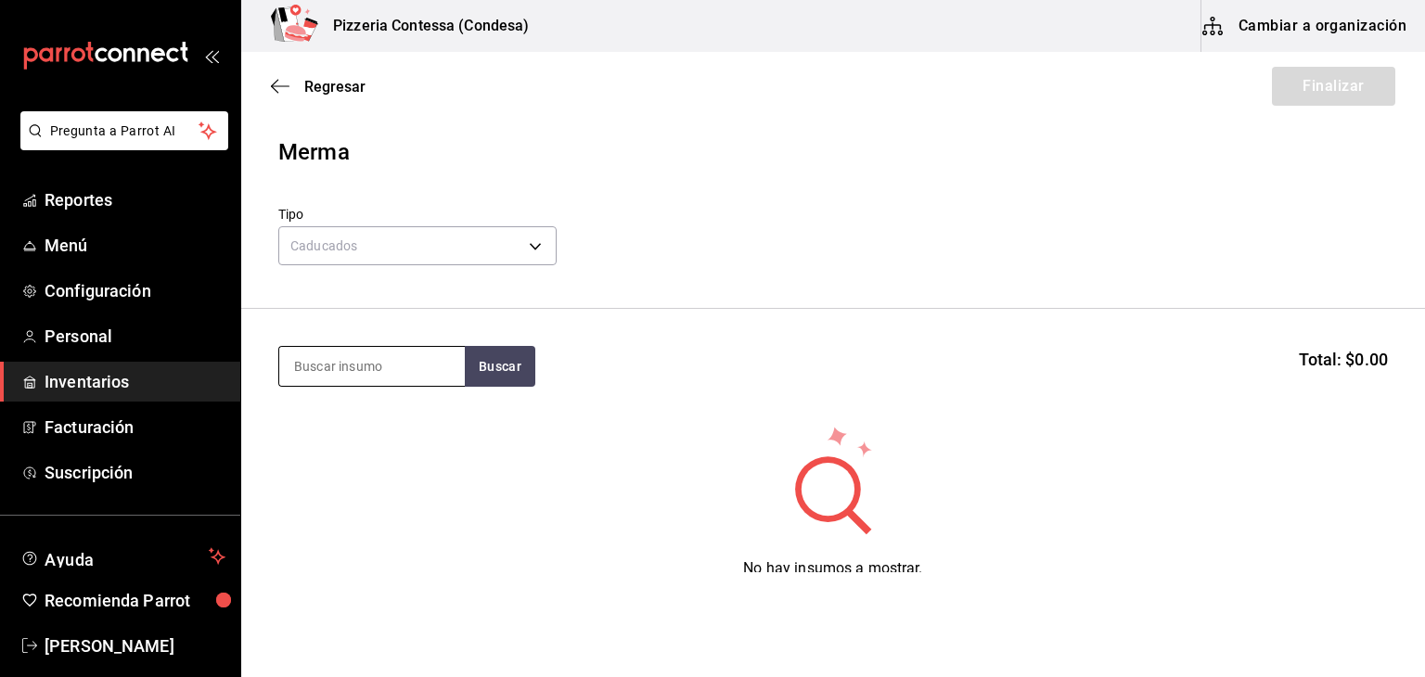
click at [327, 365] on input at bounding box center [372, 366] width 186 height 39
type input "ARUGULA"
click at [471, 377] on button "Buscar" at bounding box center [500, 366] width 70 height 41
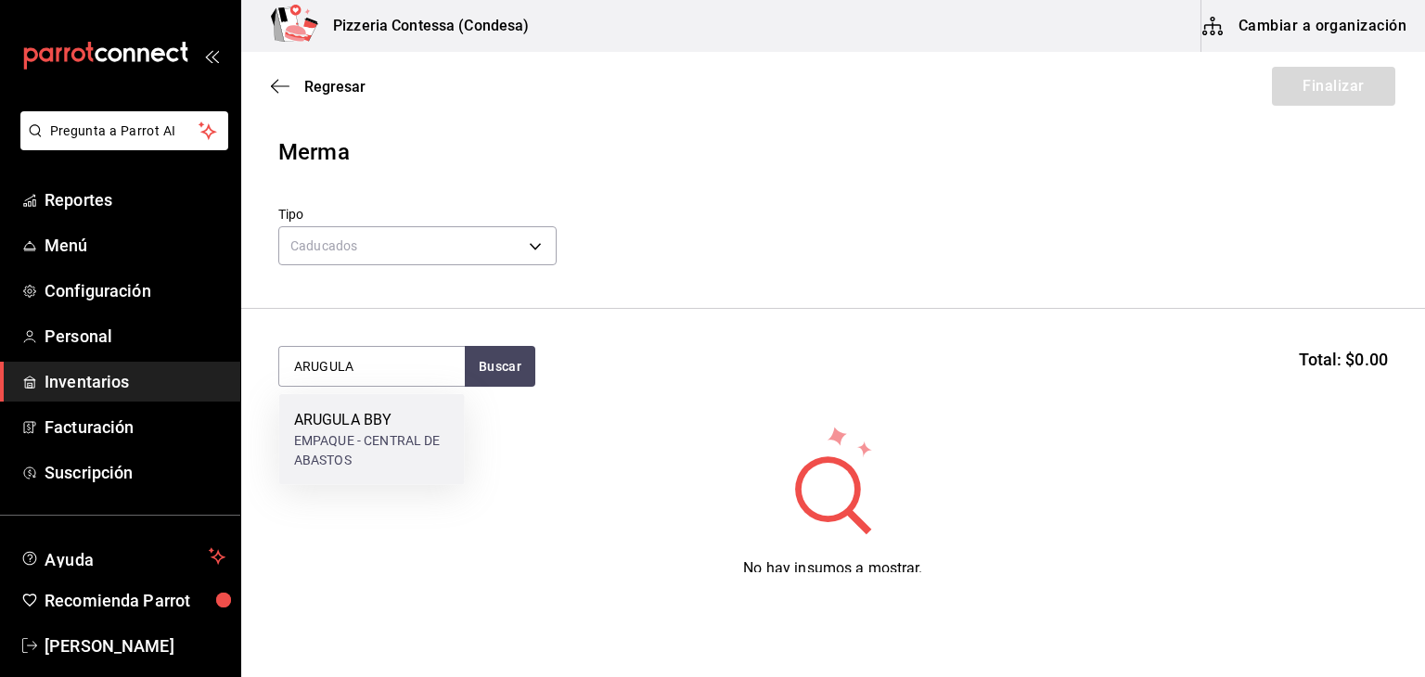
click at [429, 433] on div "EMPAQUE - CENTRAL DE ABASTOS" at bounding box center [372, 450] width 156 height 39
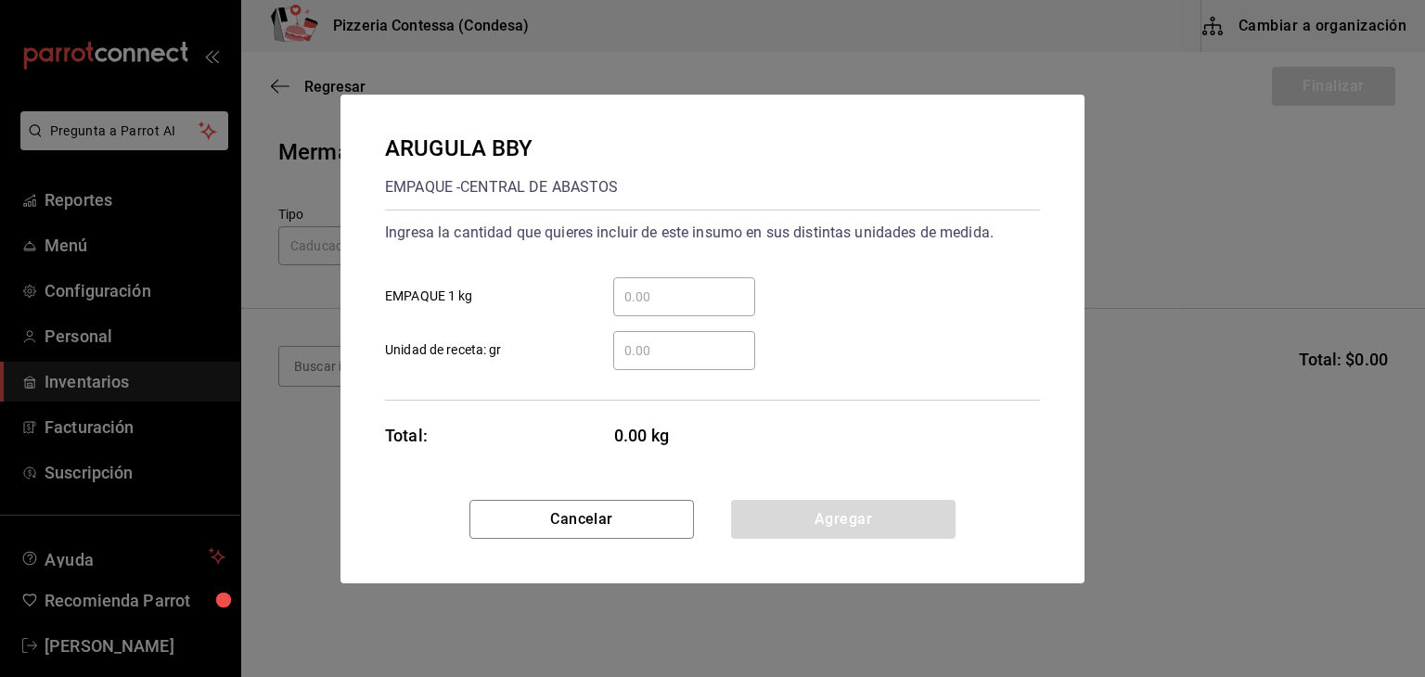
click at [660, 343] on input "​ Unidad de receta: gr" at bounding box center [684, 350] width 142 height 22
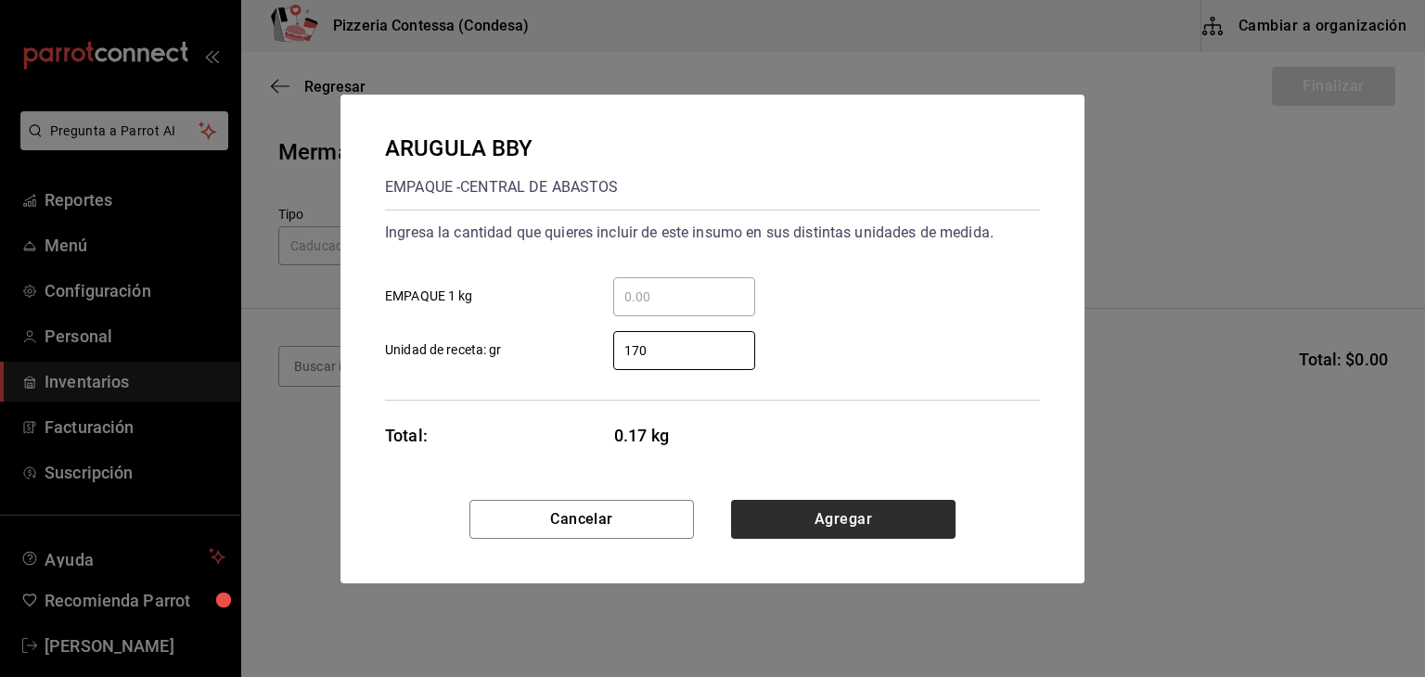
type input "170"
click at [865, 528] on button "Agregar" at bounding box center [843, 519] width 224 height 39
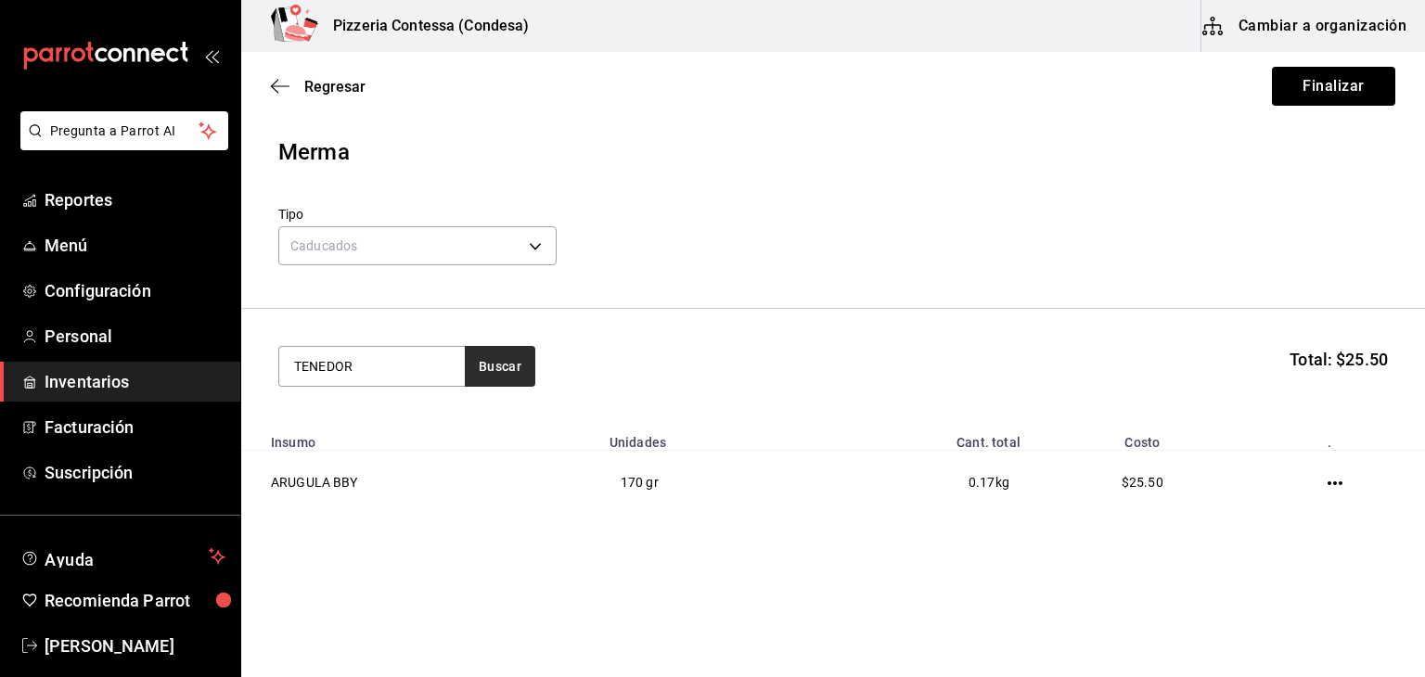
type input "TENEDOR"
click at [523, 382] on button "Buscar" at bounding box center [500, 366] width 70 height 41
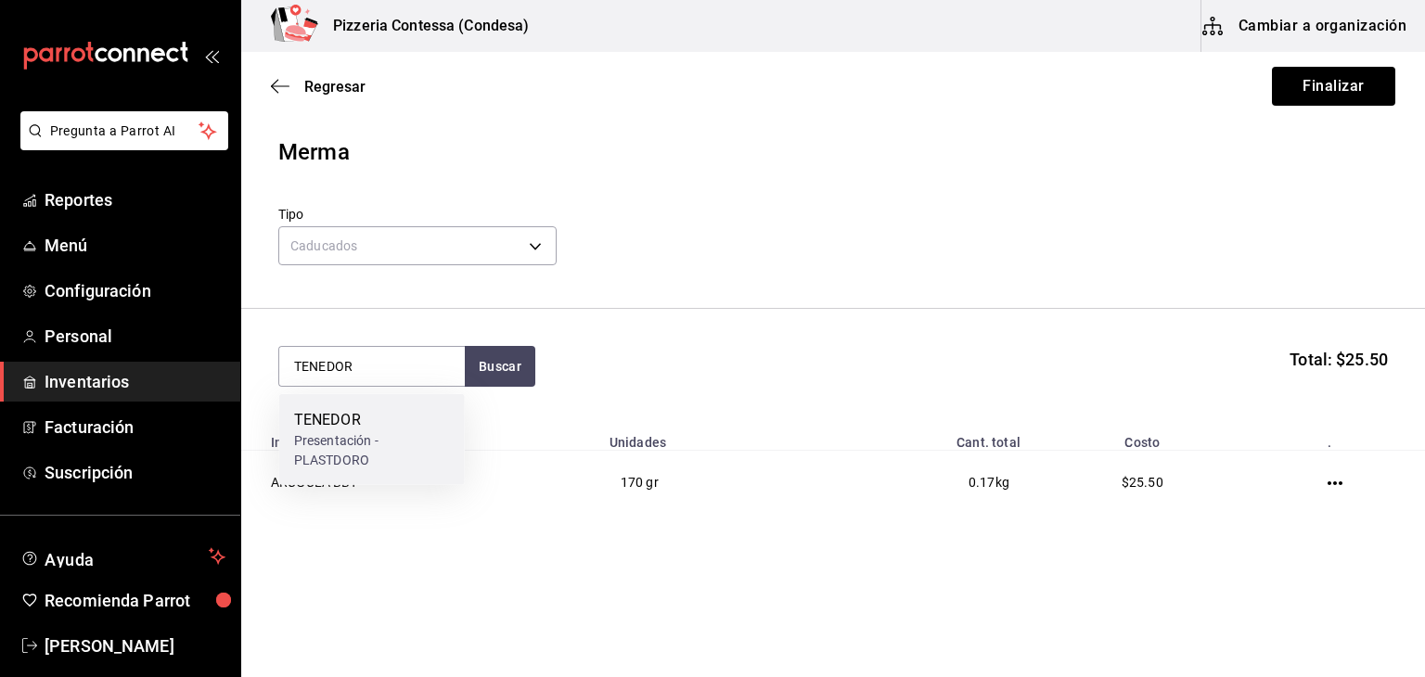
click at [391, 447] on div "Presentación - PLASTDORO" at bounding box center [372, 450] width 156 height 39
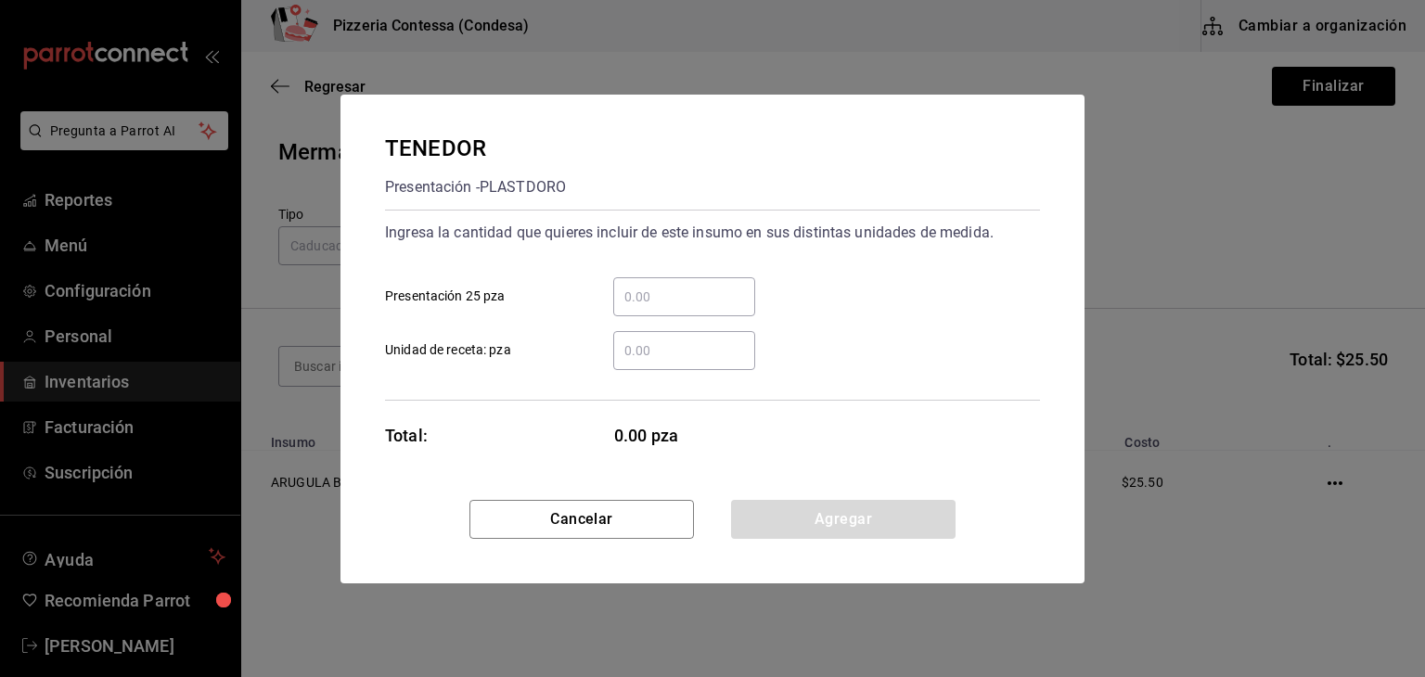
click at [685, 354] on input "​ Unidad de receta: pza" at bounding box center [684, 350] width 142 height 22
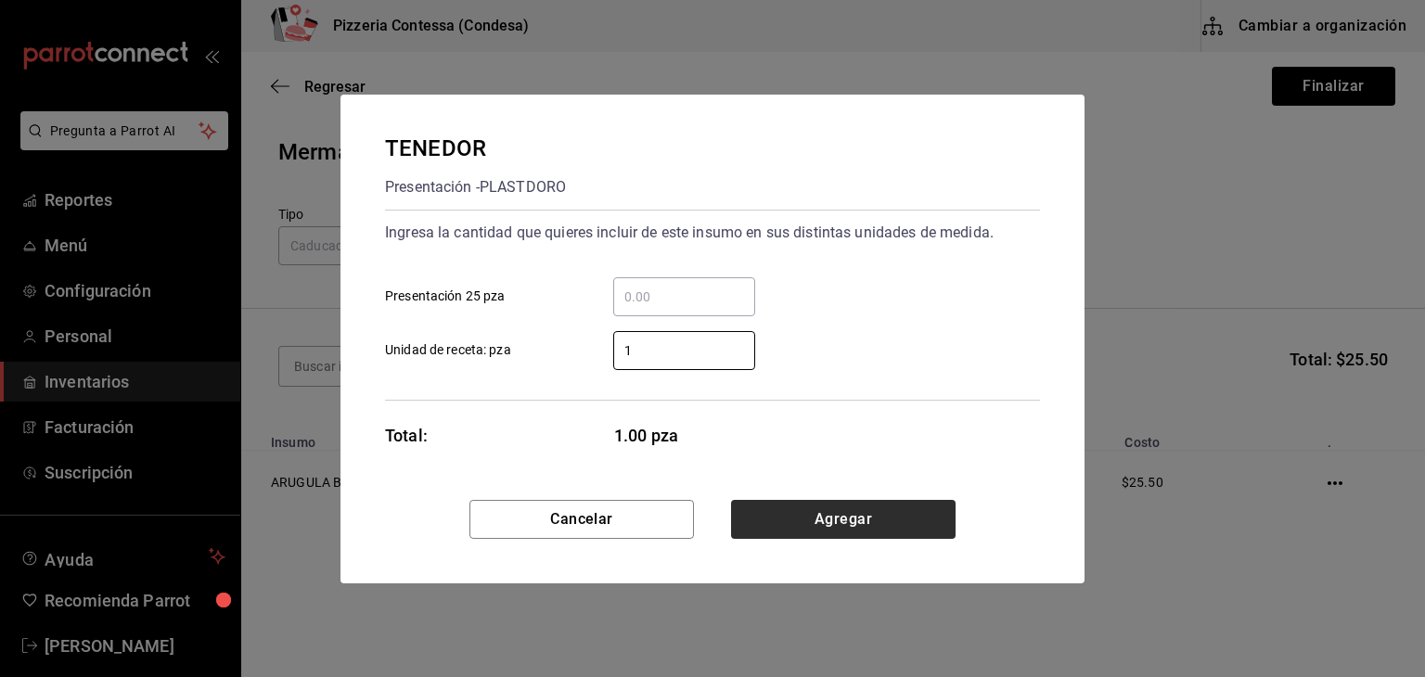
type input "1"
click at [889, 521] on button "Agregar" at bounding box center [843, 519] width 224 height 39
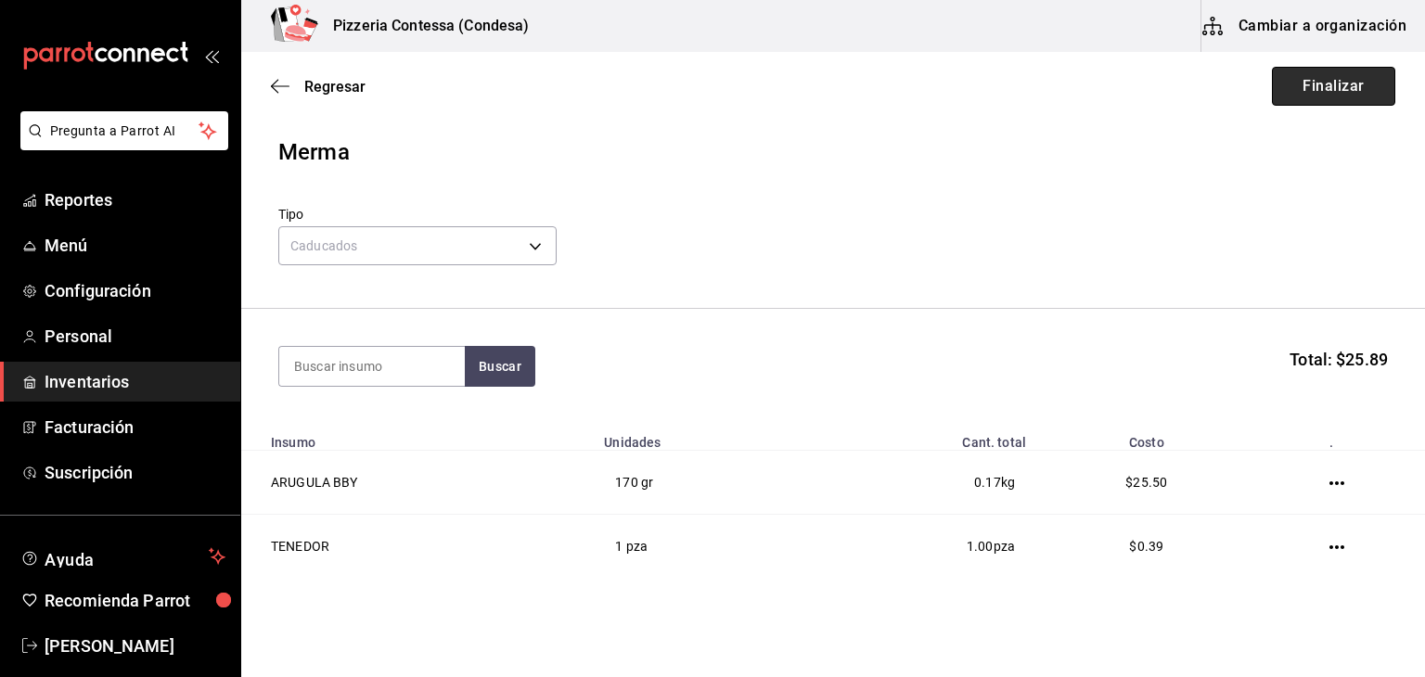
click at [1299, 86] on button "Finalizar" at bounding box center [1333, 86] width 123 height 39
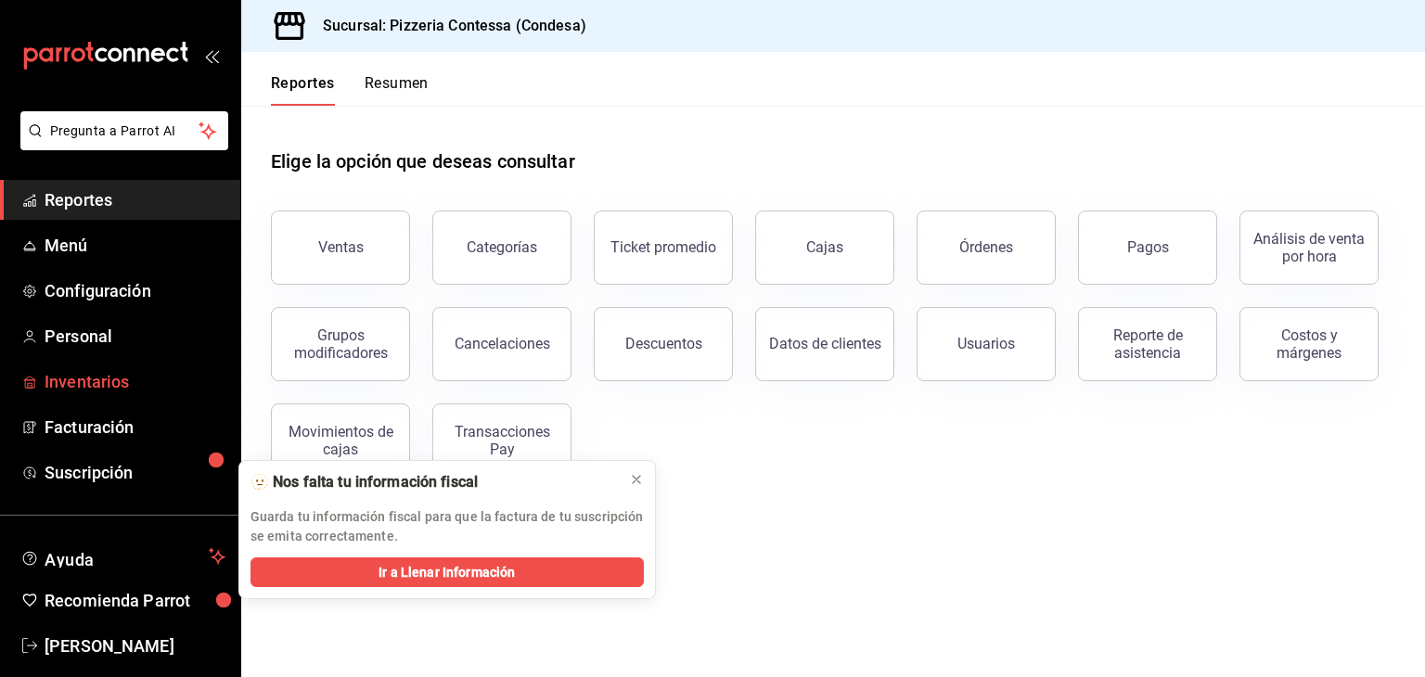
click at [115, 384] on span "Inventarios" at bounding box center [135, 381] width 181 height 25
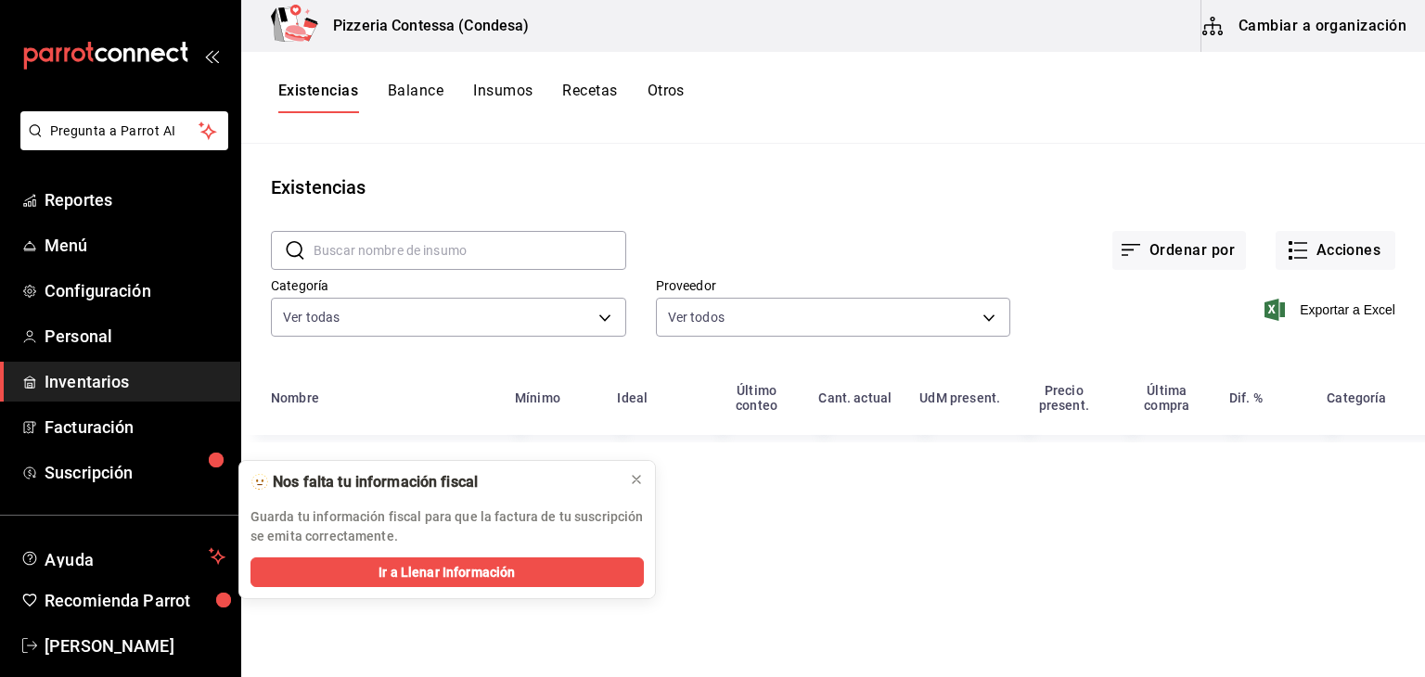
click at [401, 101] on button "Balance" at bounding box center [416, 98] width 56 height 32
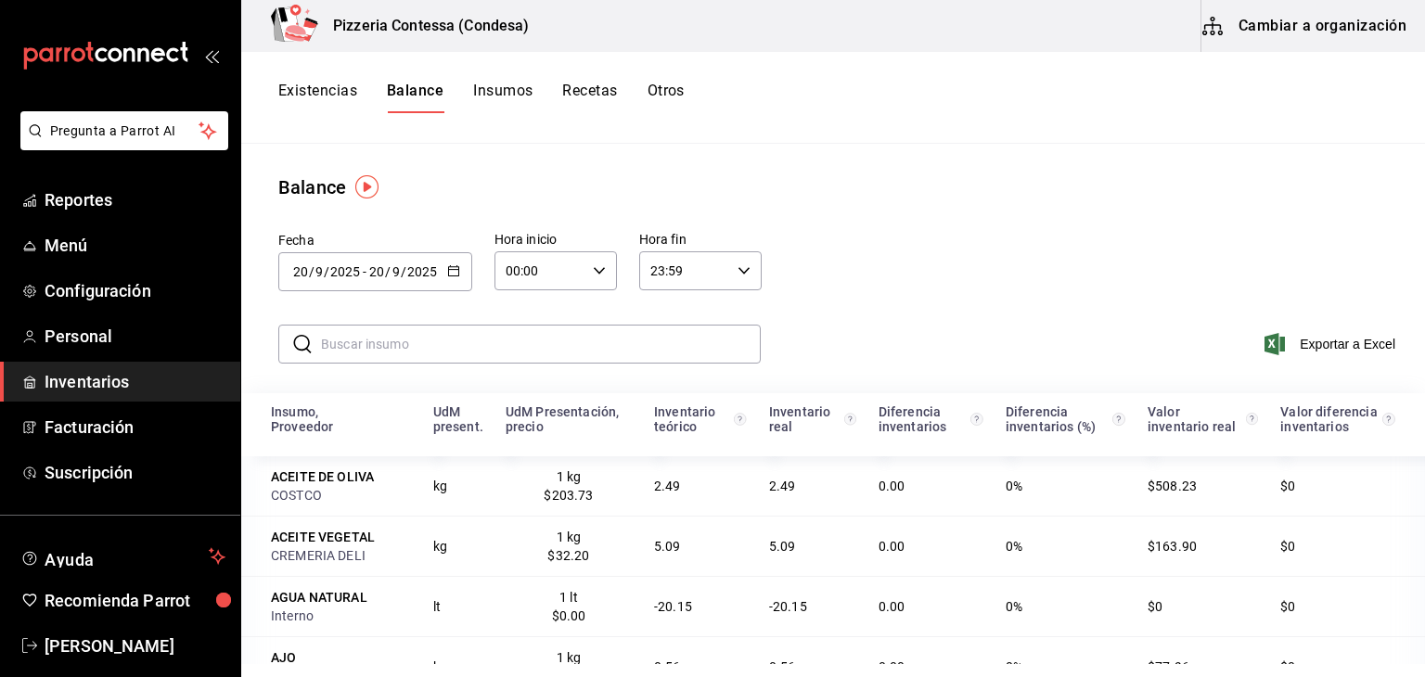
click at [462, 260] on div "[DATE] [DATE] - [DATE] [DATE]" at bounding box center [375, 271] width 194 height 39
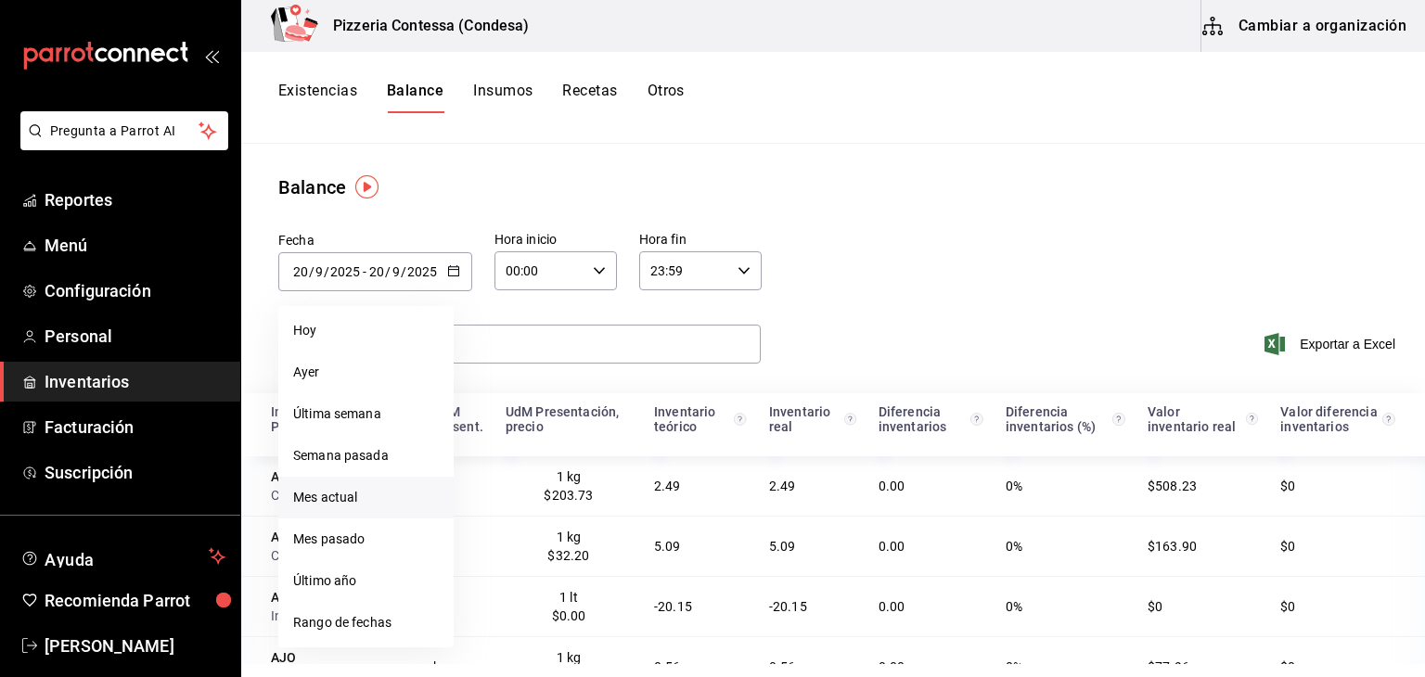
click at [381, 496] on li "Mes actual" at bounding box center [365, 498] width 175 height 42
type input "2025-09-01"
type input "1"
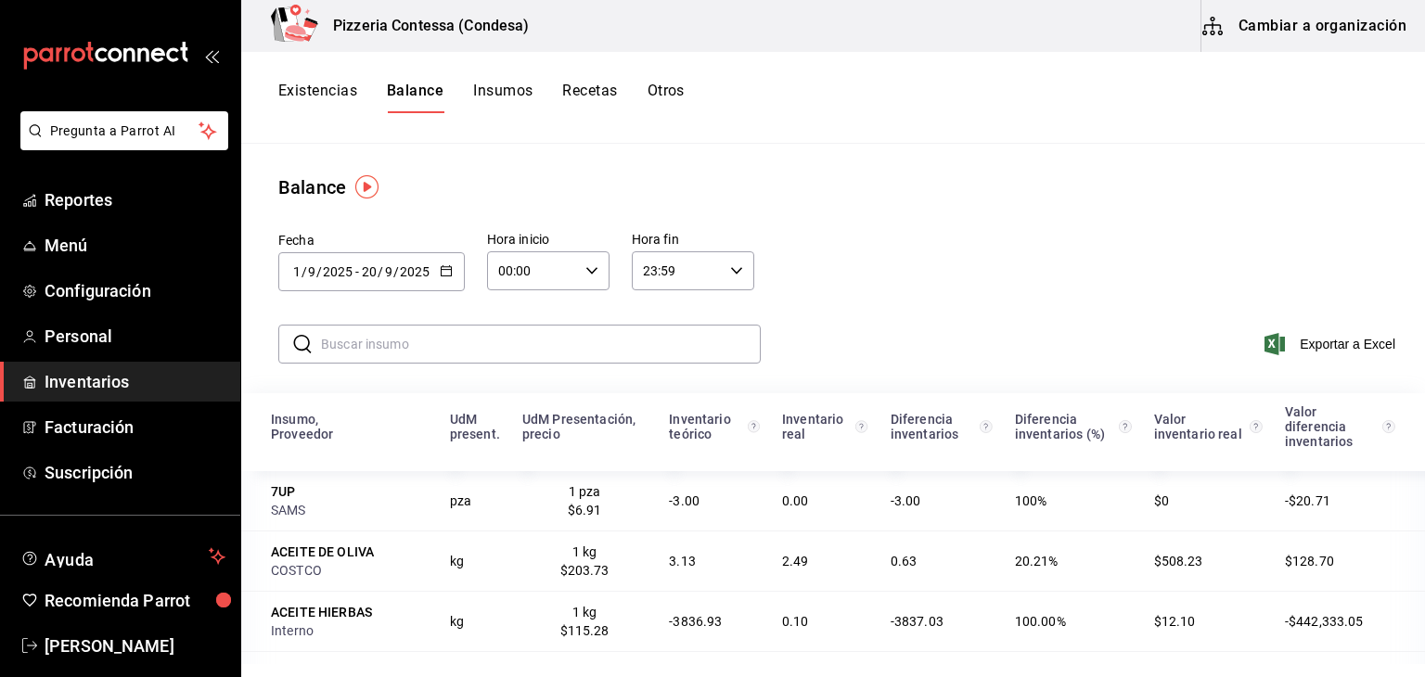
click at [440, 342] on input "text" at bounding box center [541, 344] width 440 height 37
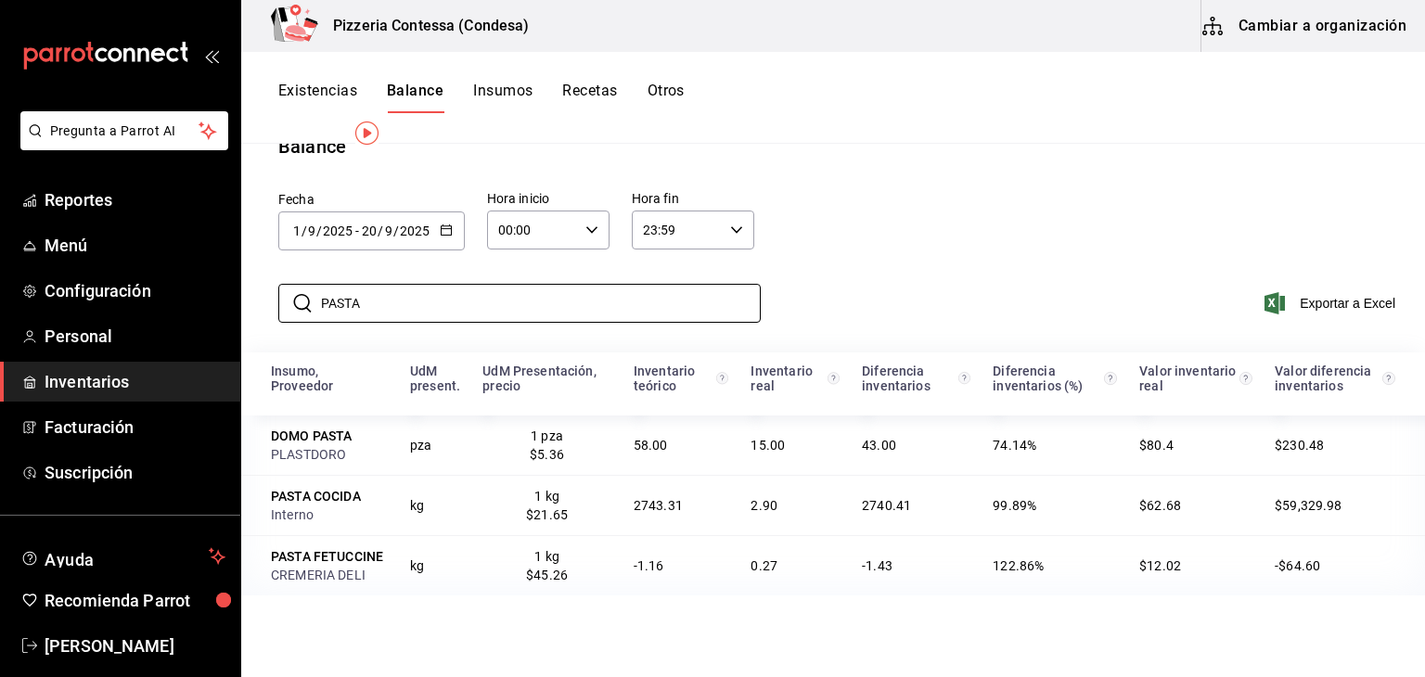
scroll to position [93, 0]
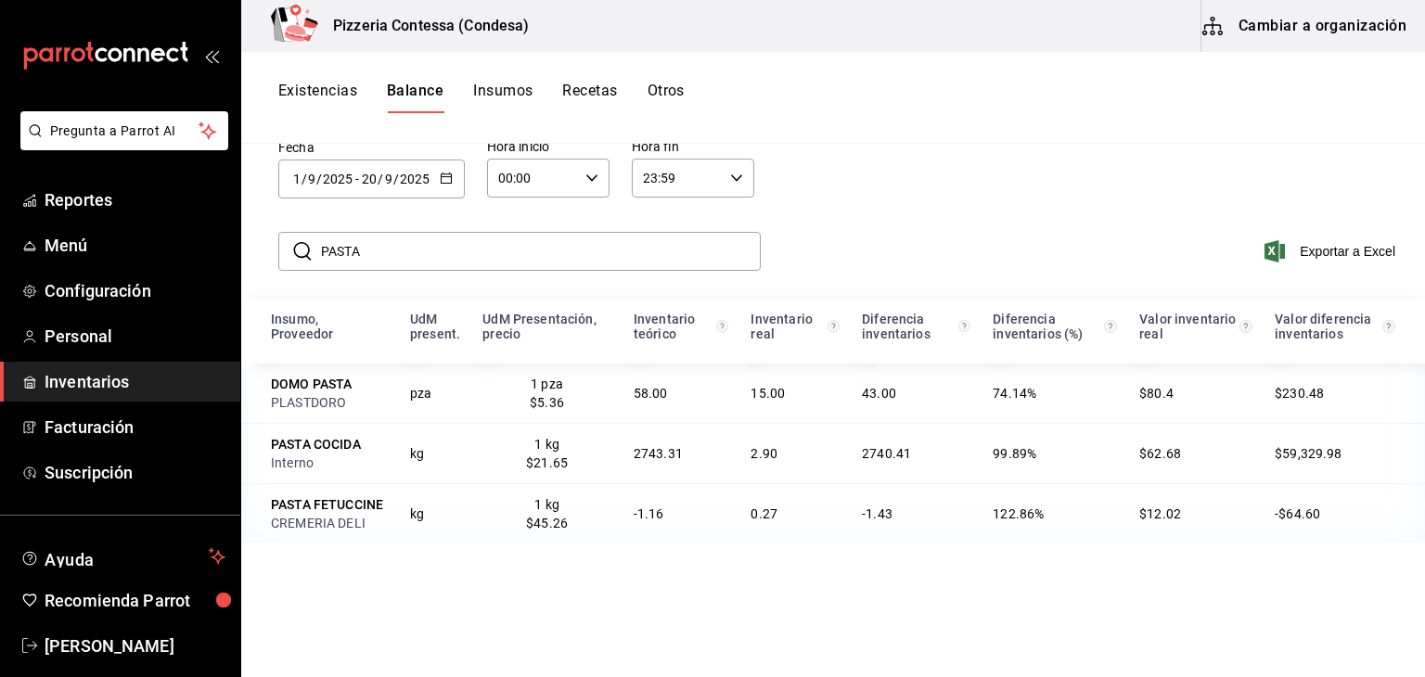
click at [786, 585] on div "Insumo, Proveedor UdM present. UdM Presentación, precio Inventario teórico Inve…" at bounding box center [833, 561] width 1184 height 520
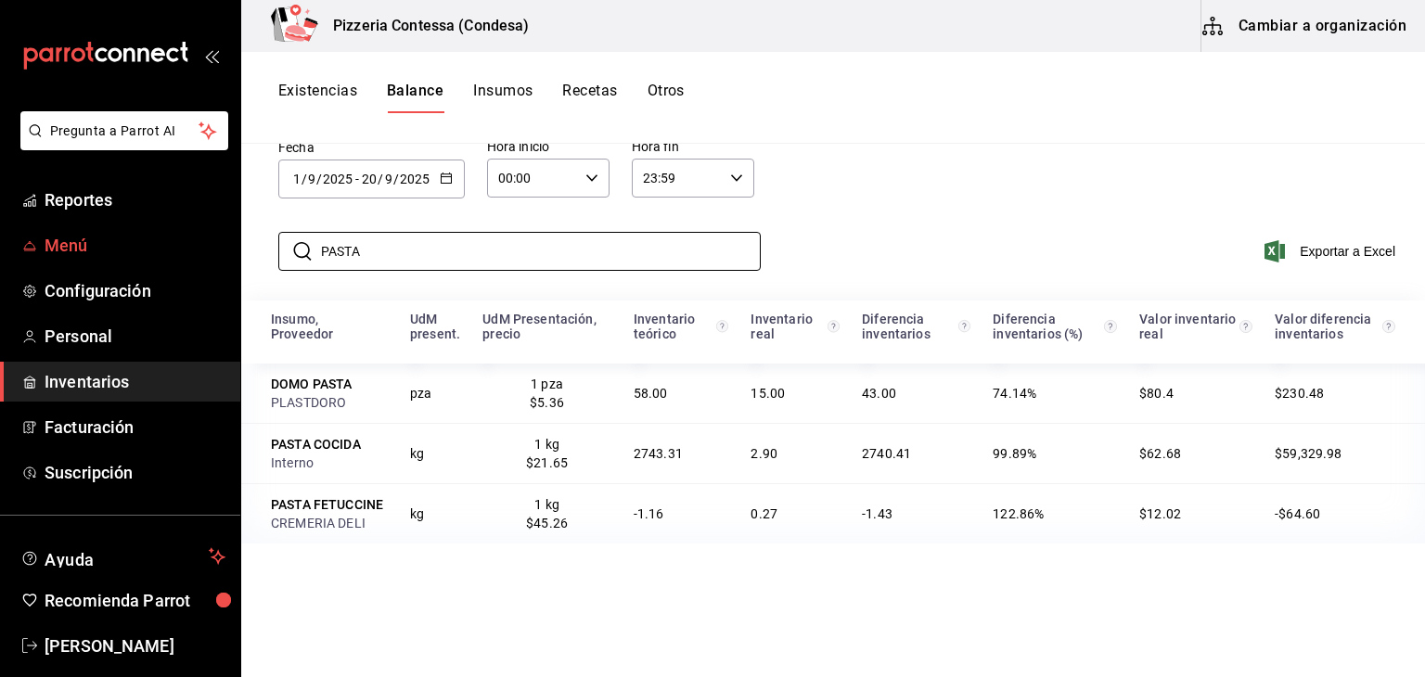
drag, startPoint x: 436, startPoint y: 242, endPoint x: 196, endPoint y: 259, distance: 240.8
click at [196, 259] on div "Pregunta a Parrot AI Reportes Menú Configuración Personal Inventarios Facturaci…" at bounding box center [712, 332] width 1425 height 664
type input "TOCINO"
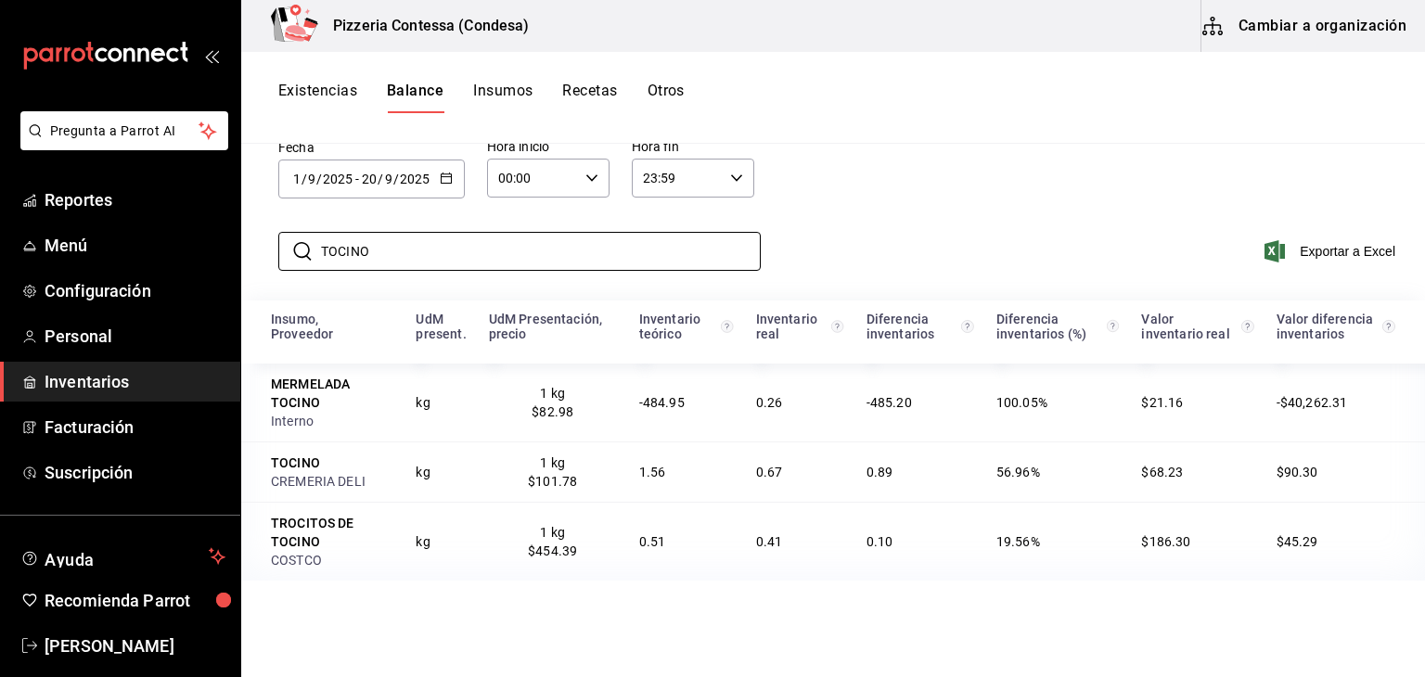
drag, startPoint x: 393, startPoint y: 251, endPoint x: 288, endPoint y: 273, distance: 107.0
click at [288, 273] on div "​ TOCINO ​" at bounding box center [483, 251] width 440 height 54
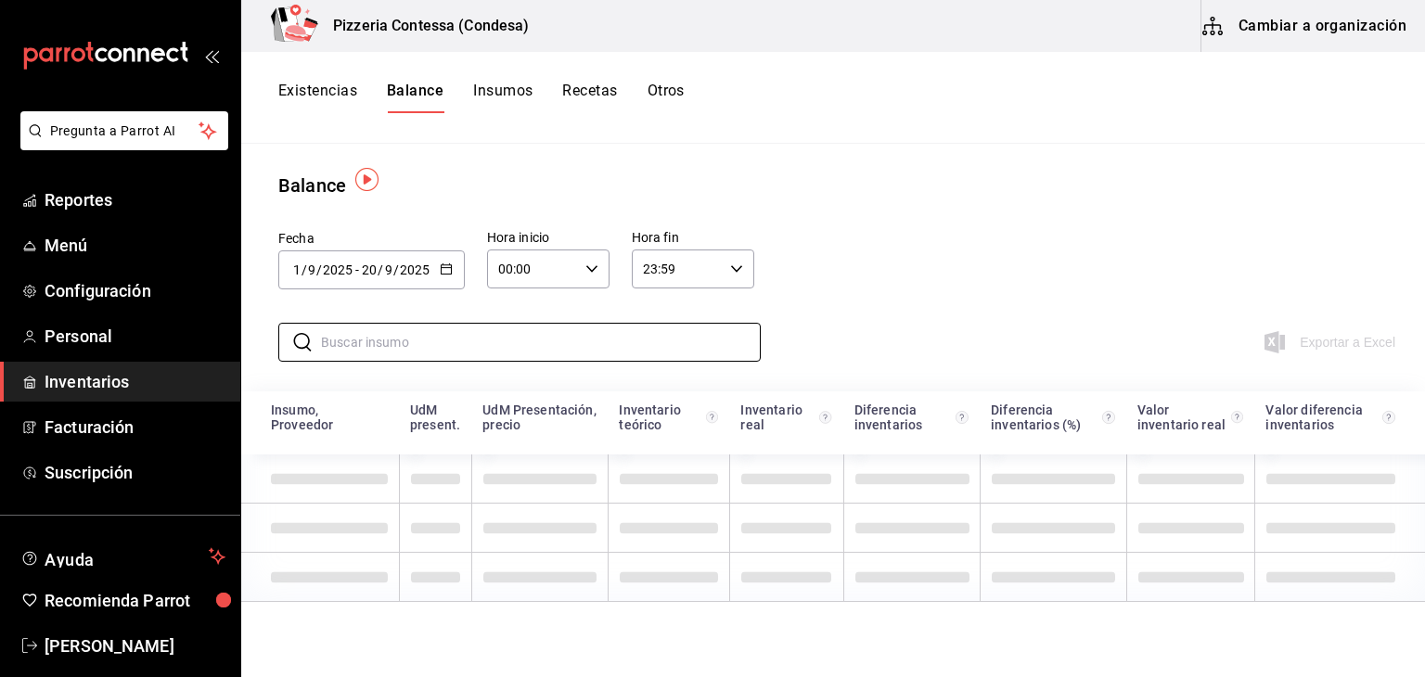
scroll to position [0, 0]
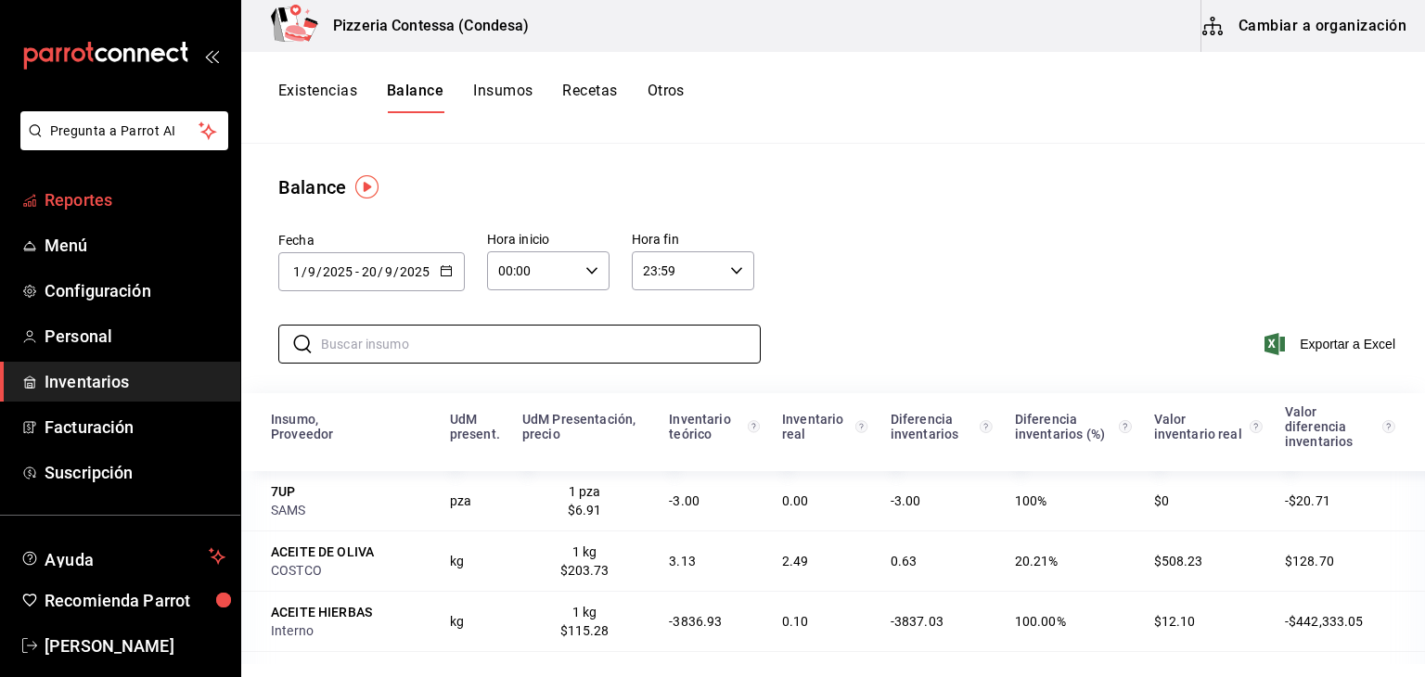
click at [148, 193] on span "Reportes" at bounding box center [135, 199] width 181 height 25
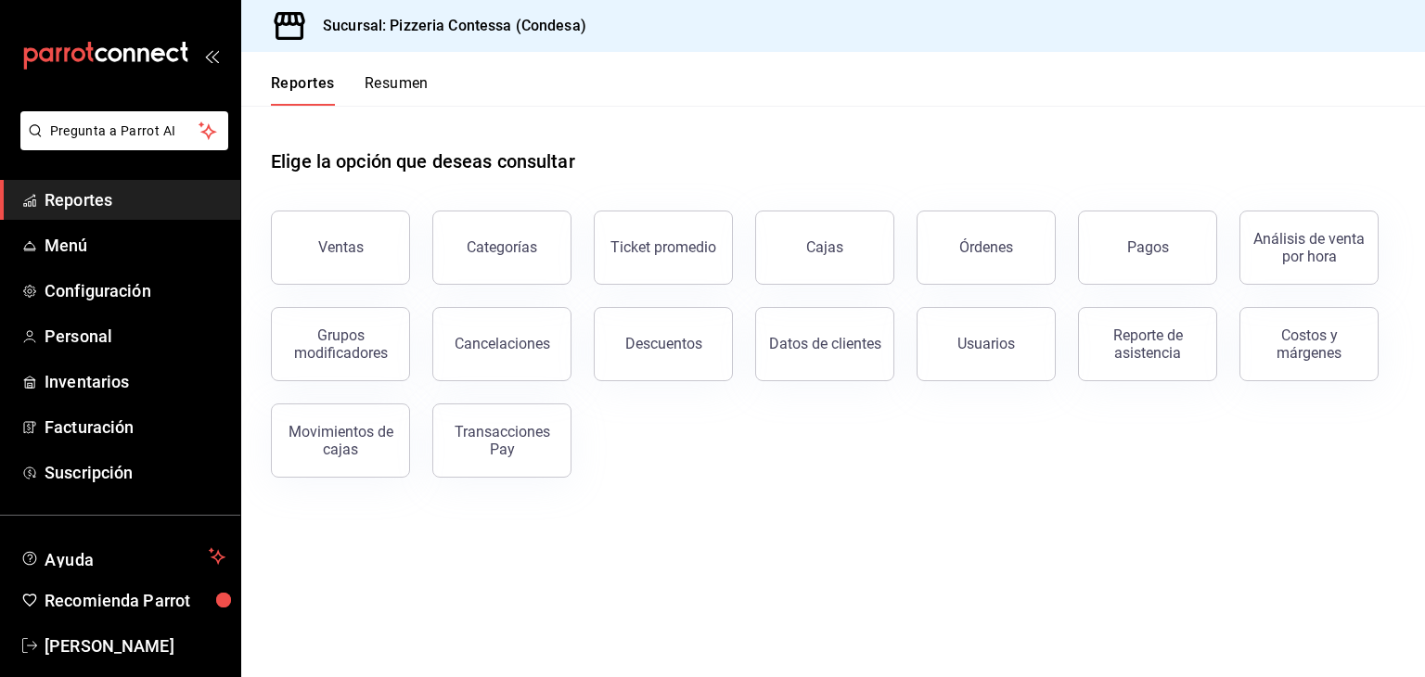
click at [330, 250] on div "Ventas" at bounding box center [340, 247] width 45 height 18
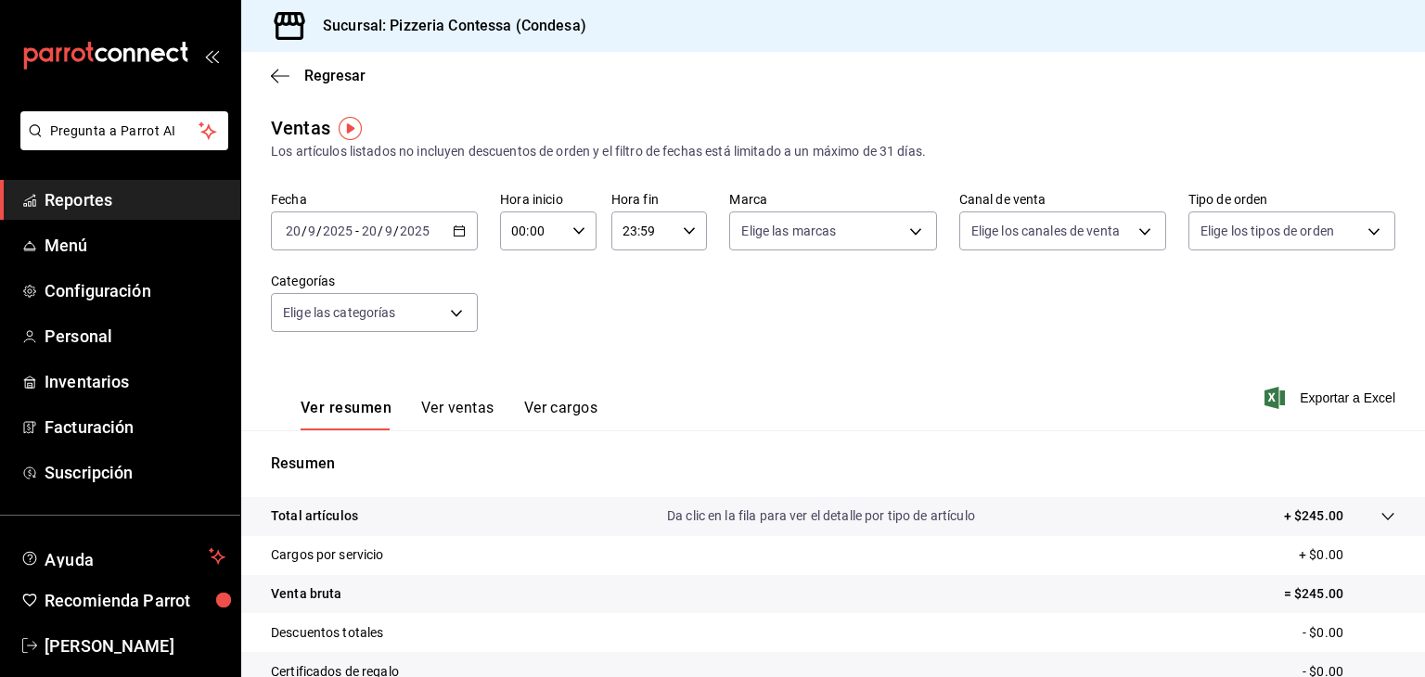
click at [468, 223] on div "[DATE] [DATE] - [DATE] [DATE]" at bounding box center [374, 230] width 207 height 39
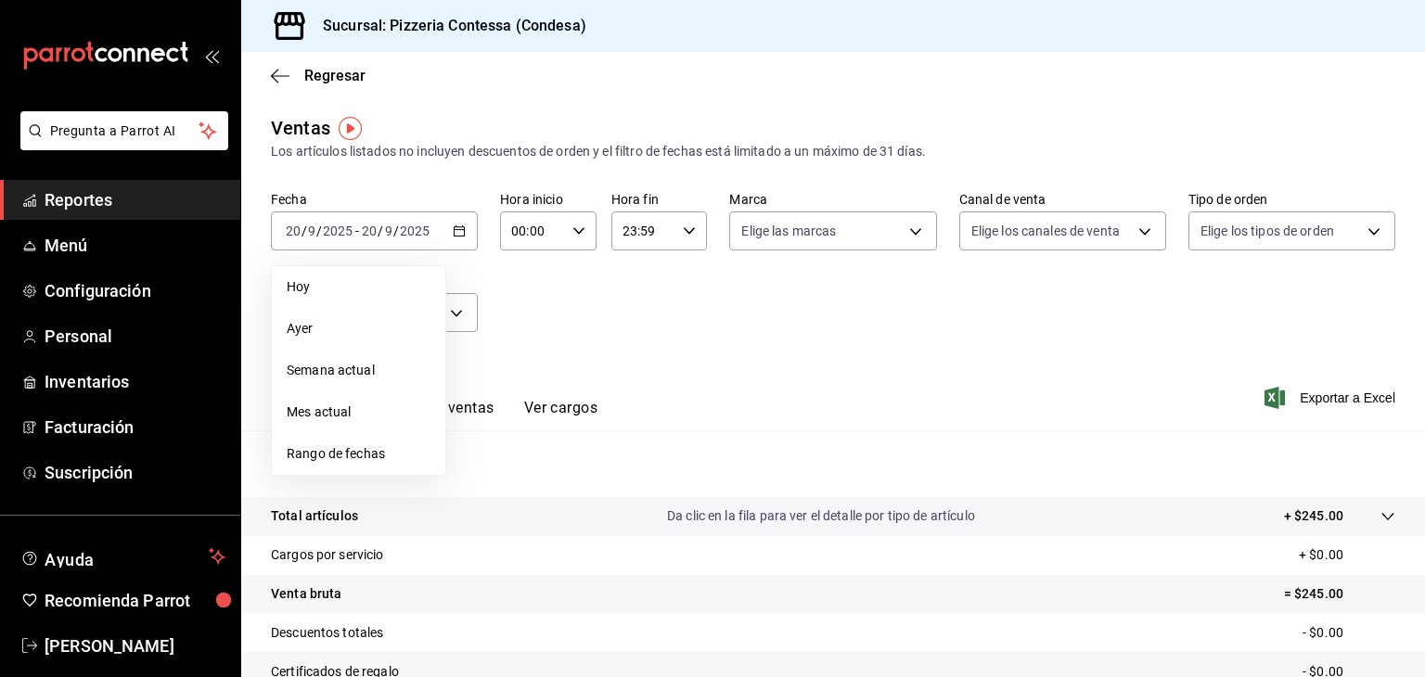
click at [391, 361] on span "Semana actual" at bounding box center [359, 370] width 144 height 19
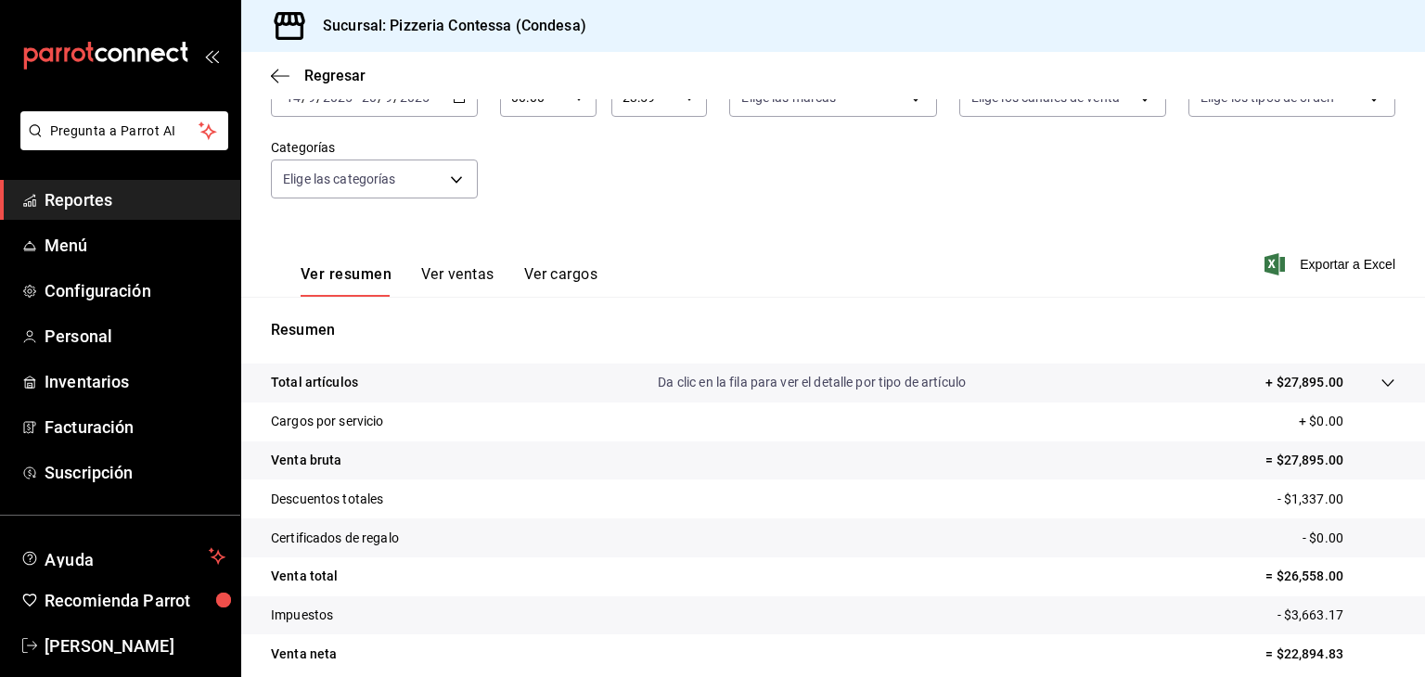
scroll to position [186, 0]
